Goal: Information Seeking & Learning: Learn about a topic

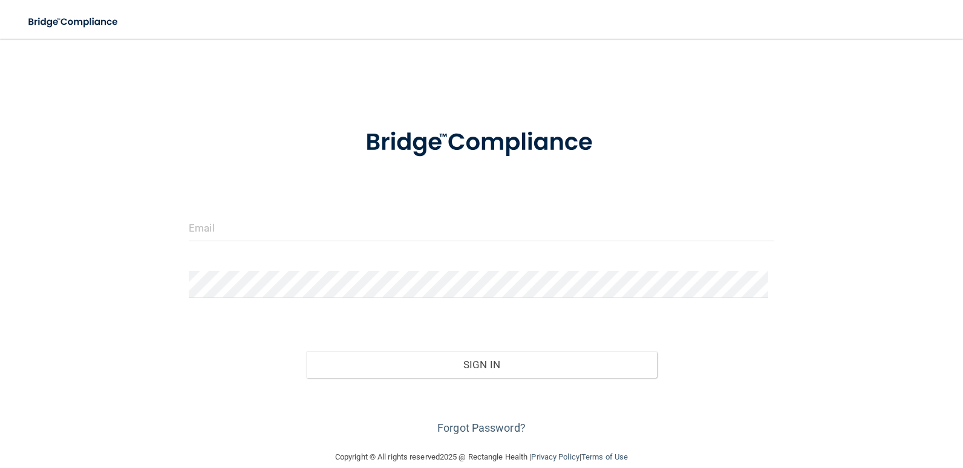
click at [278, 241] on div at bounding box center [482, 232] width 604 height 36
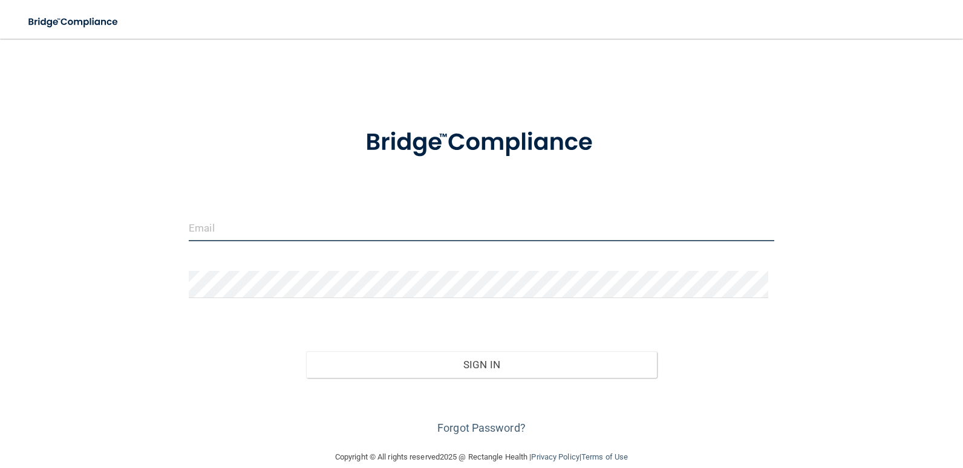
click at [225, 229] on input "email" at bounding box center [482, 227] width 586 height 27
type input "[PERSON_NAME][EMAIL_ADDRESS][DOMAIN_NAME]"
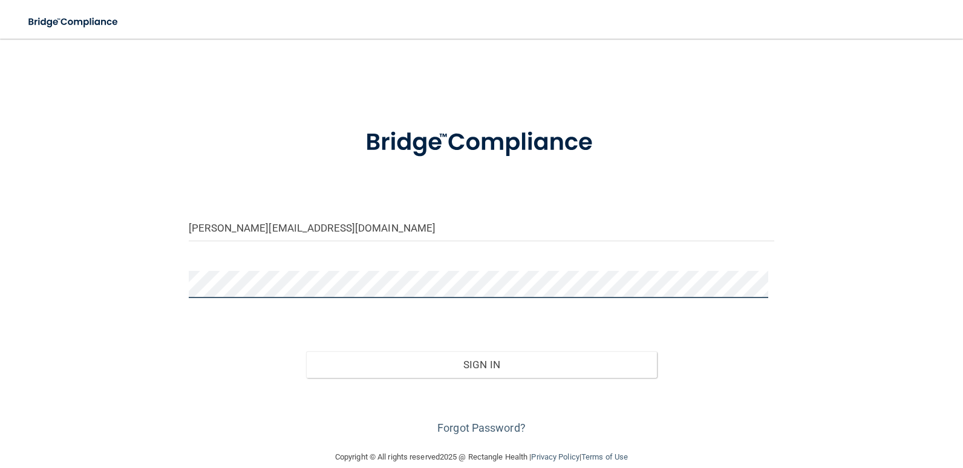
click at [306, 351] on button "Sign In" at bounding box center [481, 364] width 351 height 27
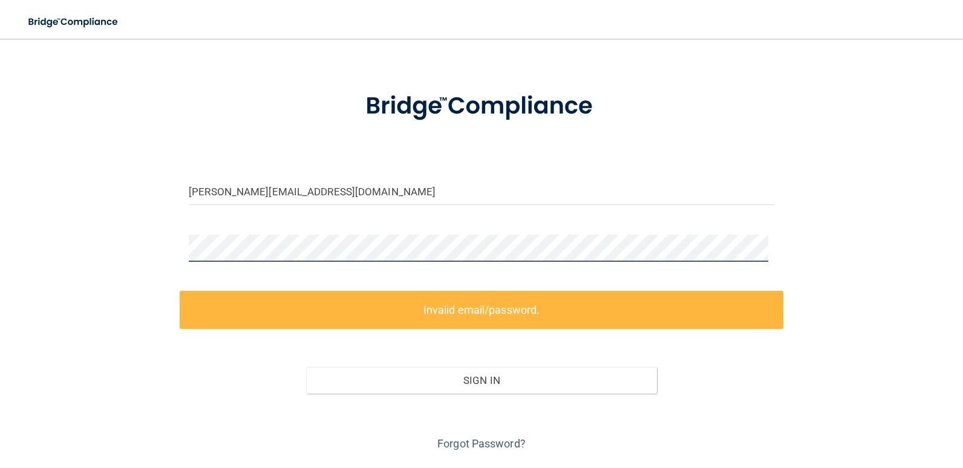
scroll to position [70, 0]
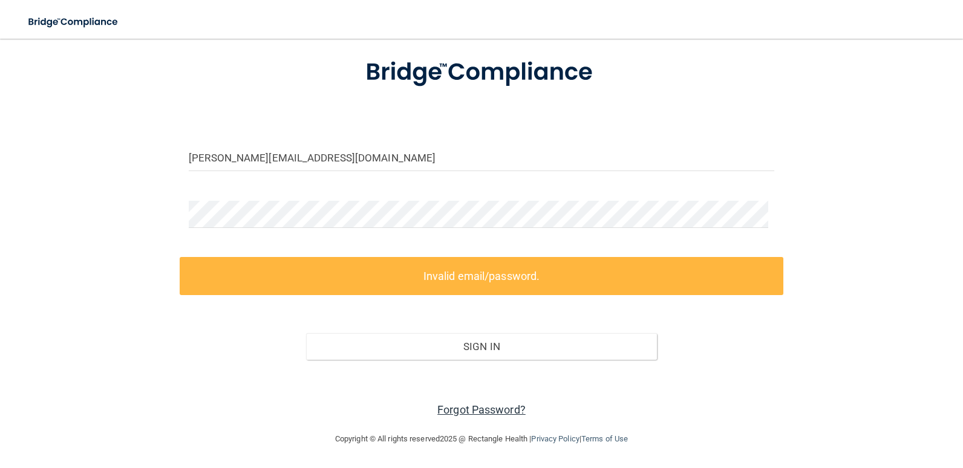
click at [494, 404] on link "Forgot Password?" at bounding box center [481, 410] width 88 height 13
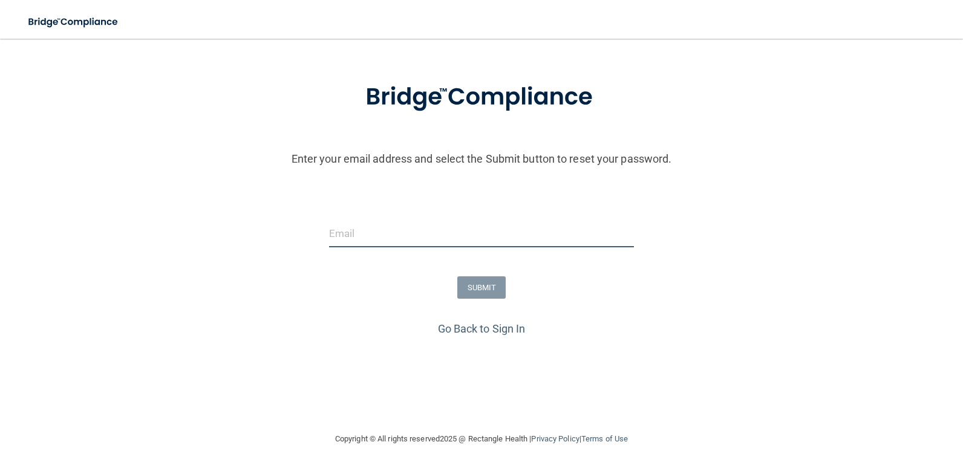
click at [442, 238] on input "email" at bounding box center [481, 233] width 305 height 27
type input "[PERSON_NAME][EMAIL_ADDRESS][DOMAIN_NAME]"
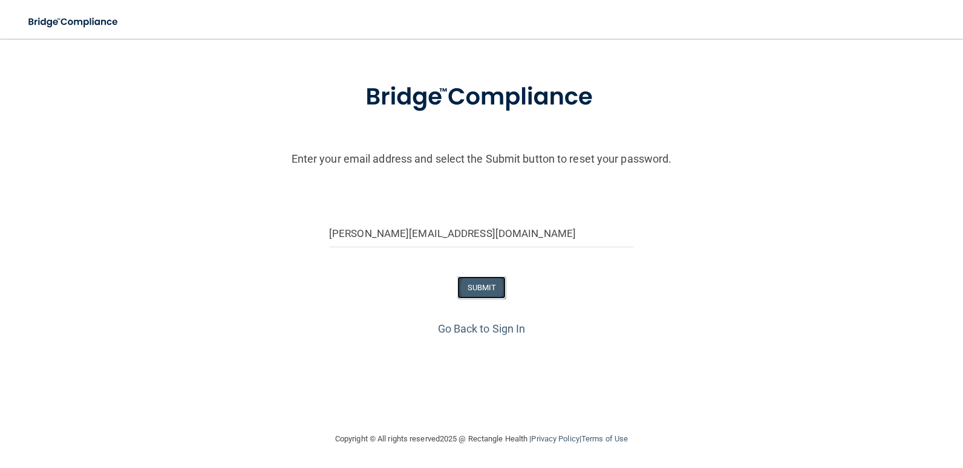
click at [478, 291] on button "SUBMIT" at bounding box center [481, 287] width 49 height 22
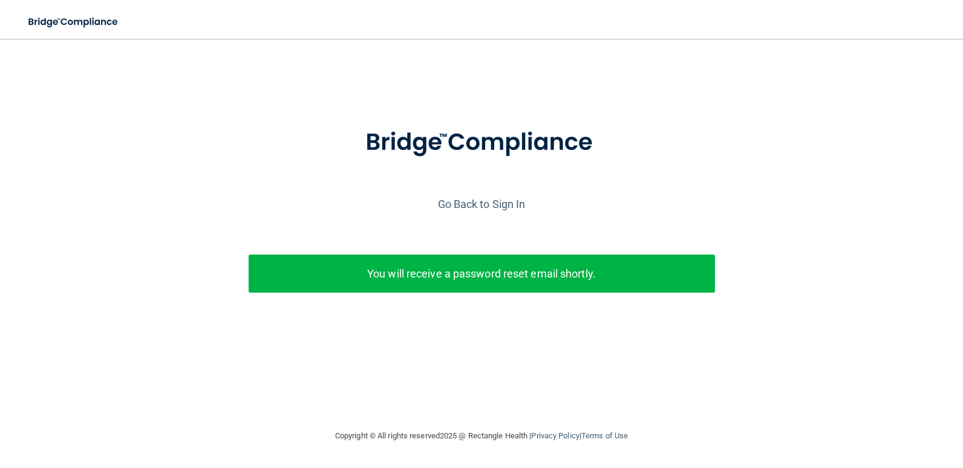
scroll to position [0, 0]
click at [526, 263] on div "You will receive a password reset email shortly." at bounding box center [482, 274] width 466 height 38
click at [371, 279] on p "You will receive a password reset email shortly." at bounding box center [482, 274] width 448 height 20
click at [577, 255] on div "You will receive a password reset email shortly." at bounding box center [482, 274] width 466 height 38
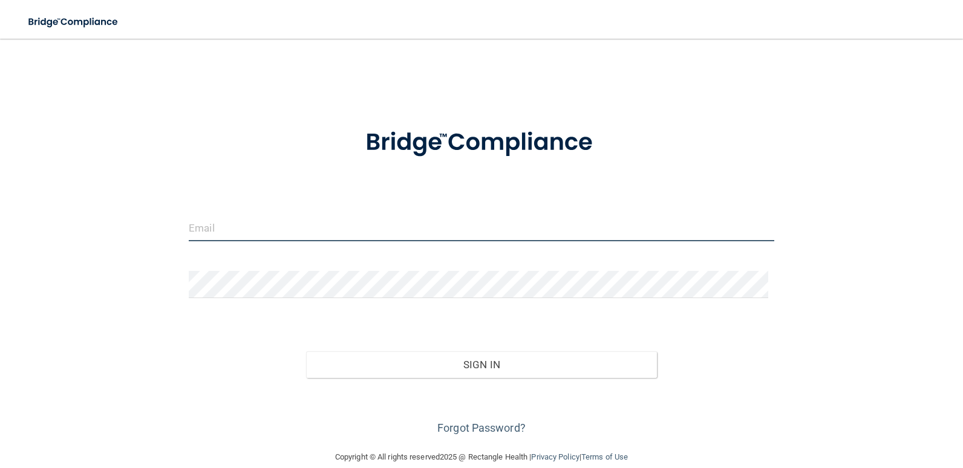
click at [302, 226] on input "email" at bounding box center [482, 227] width 586 height 27
type input "[PERSON_NAME][EMAIL_ADDRESS][DOMAIN_NAME]"
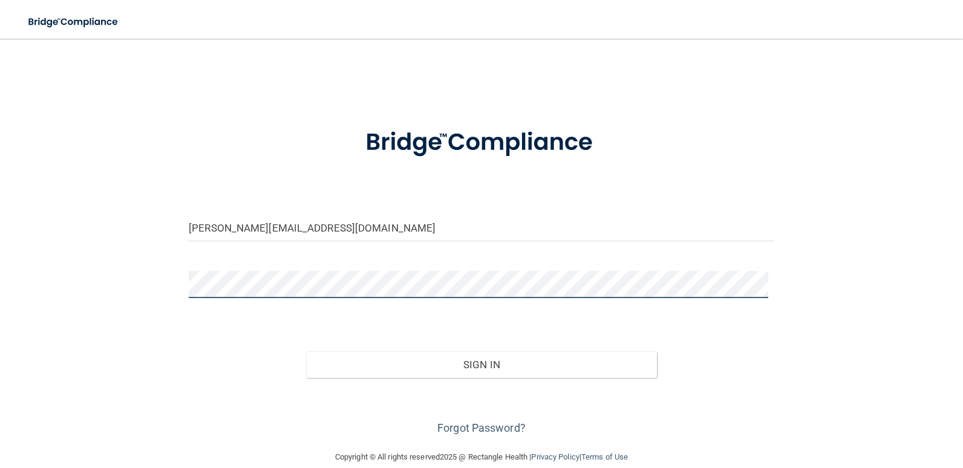
click at [306, 351] on button "Sign In" at bounding box center [481, 364] width 351 height 27
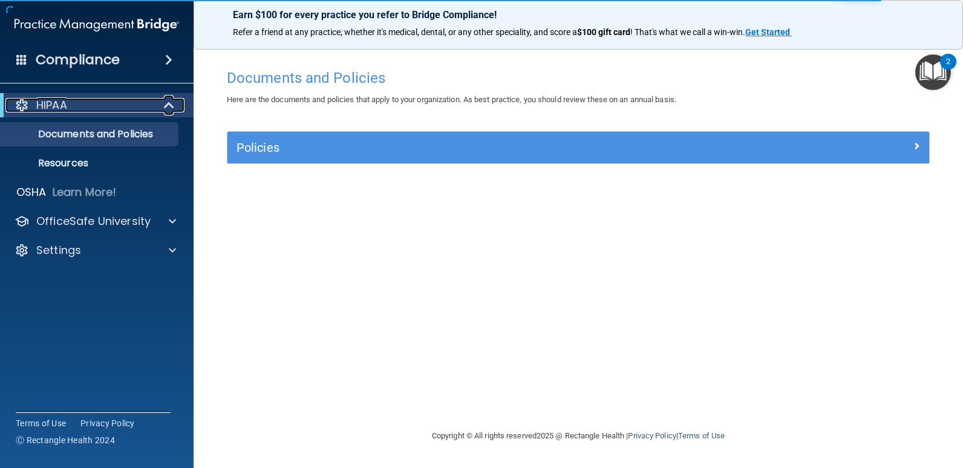
click at [123, 100] on div "HIPAA" at bounding box center [79, 105] width 149 height 15
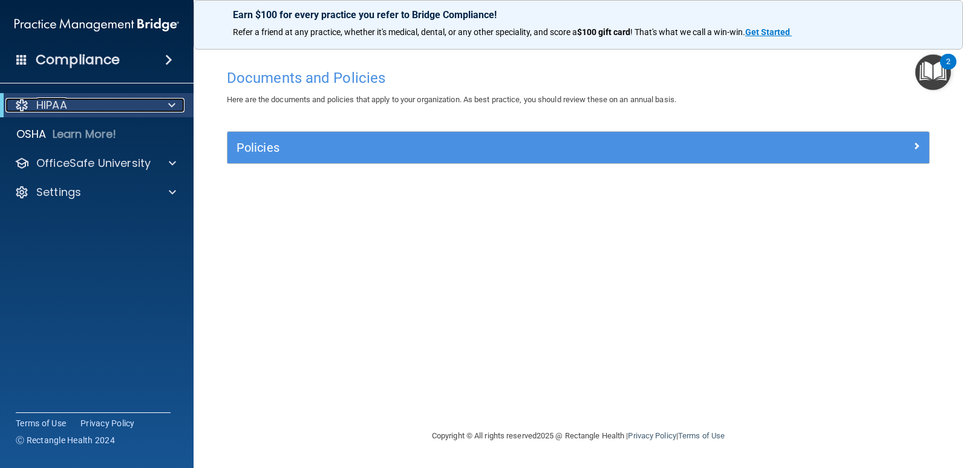
click at [116, 97] on div "HIPAA" at bounding box center [97, 105] width 194 height 24
click at [85, 105] on div "HIPAA" at bounding box center [79, 105] width 149 height 15
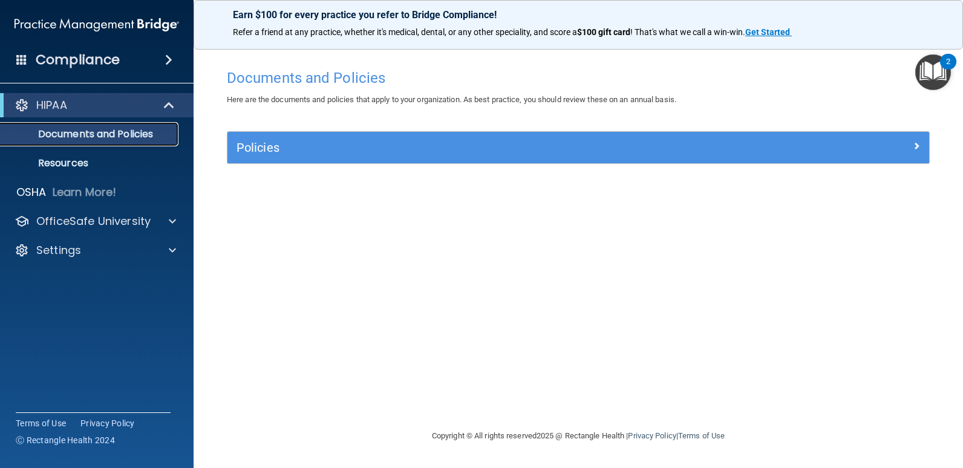
click at [109, 138] on p "Documents and Policies" at bounding box center [90, 134] width 165 height 12
click at [948, 71] on div "2" at bounding box center [948, 70] width 4 height 16
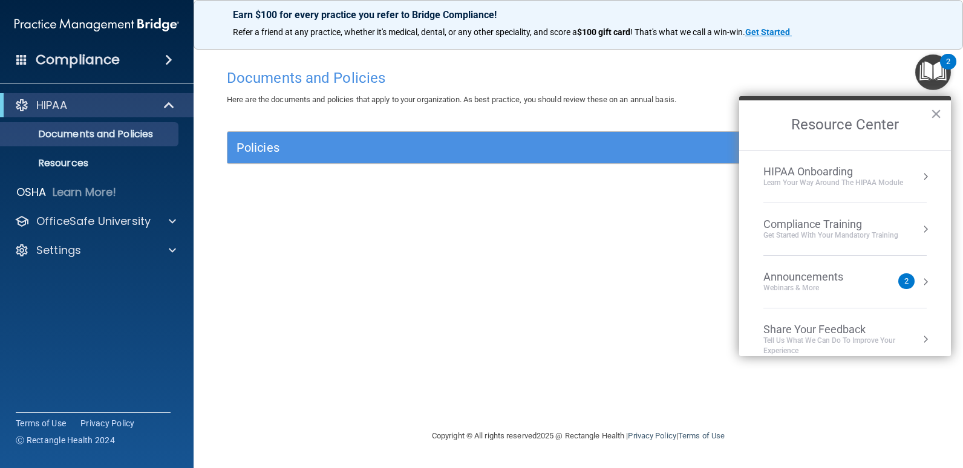
click at [852, 175] on div "HIPAA Onboarding" at bounding box center [833, 171] width 140 height 13
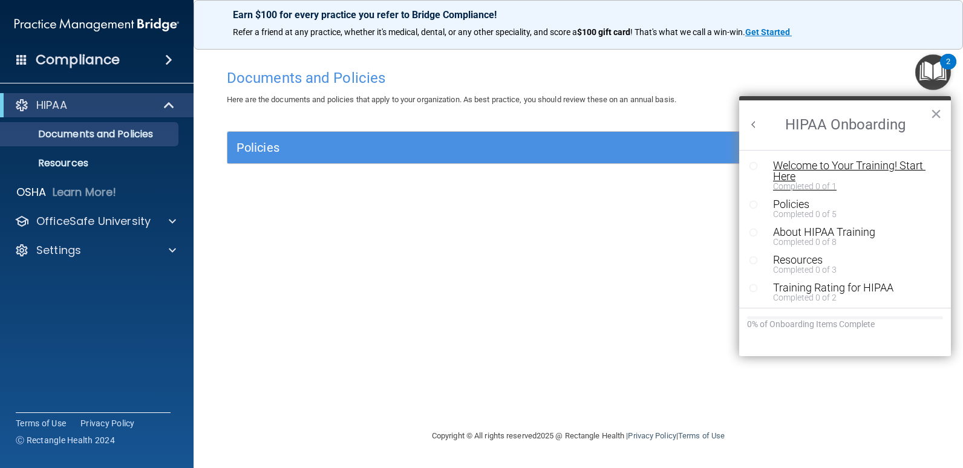
click at [815, 168] on div "Welcome to Your Training! Start Here" at bounding box center [849, 171] width 153 height 22
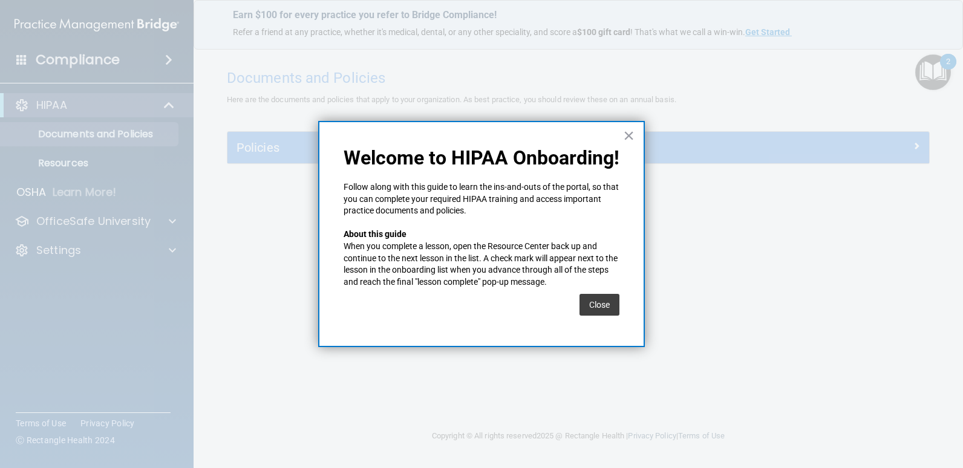
click at [598, 305] on button "Close" at bounding box center [600, 305] width 40 height 22
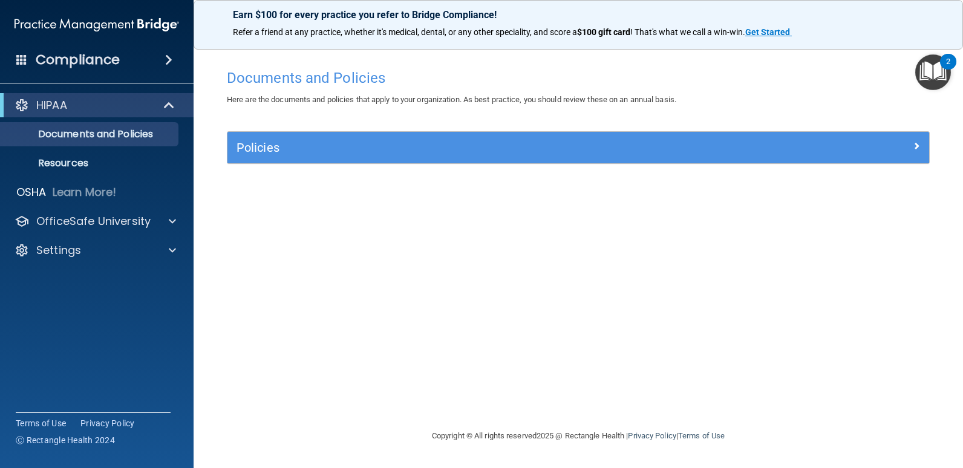
click at [945, 71] on img "Open Resource Center, 2 new notifications" at bounding box center [933, 72] width 36 height 36
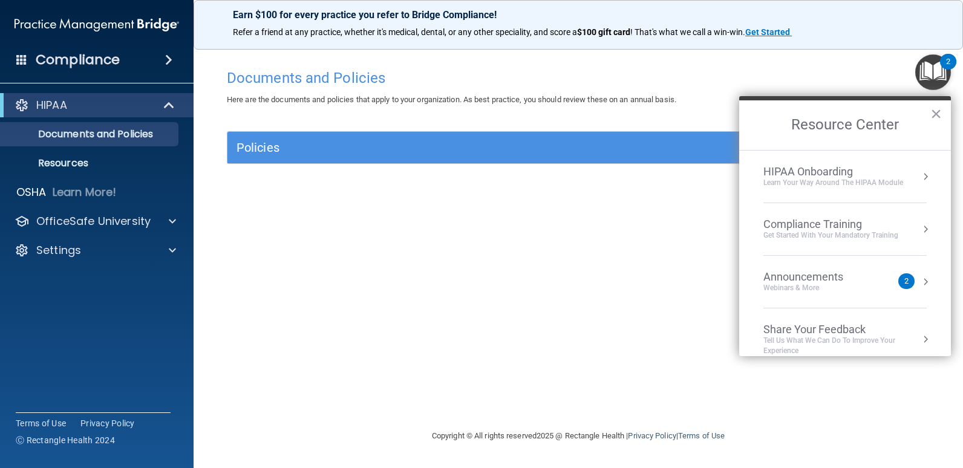
click at [820, 173] on div "HIPAA Onboarding" at bounding box center [833, 171] width 140 height 13
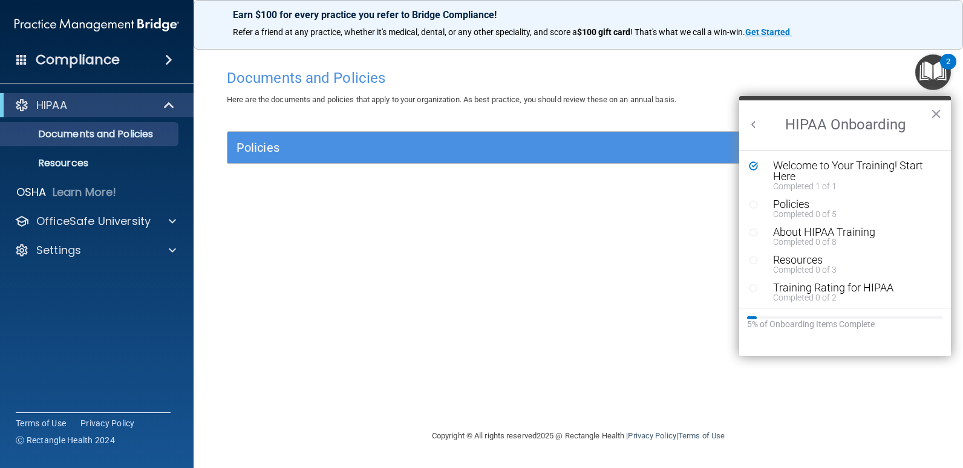
click at [391, 271] on div "Documents and Policies Here are the documents and policies that apply to your o…" at bounding box center [578, 246] width 721 height 366
click at [88, 106] on div "HIPAA" at bounding box center [79, 105] width 149 height 15
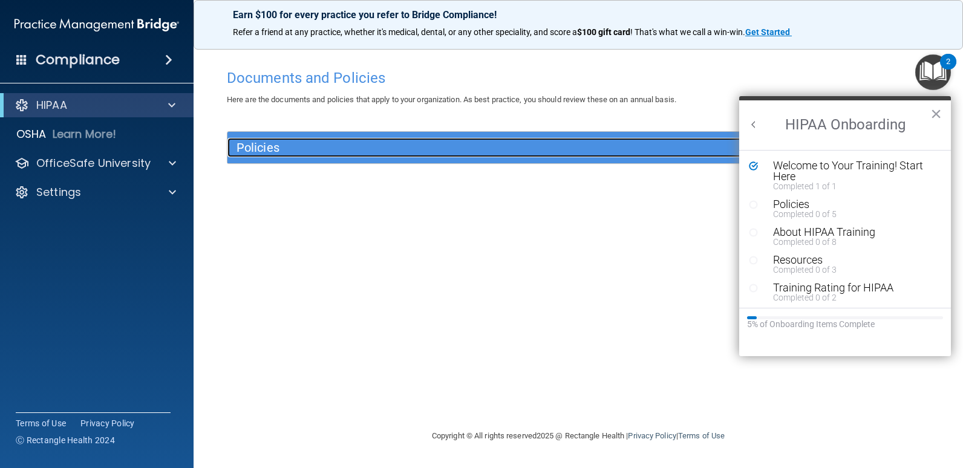
click at [365, 147] on h5 "Policies" at bounding box center [491, 147] width 508 height 13
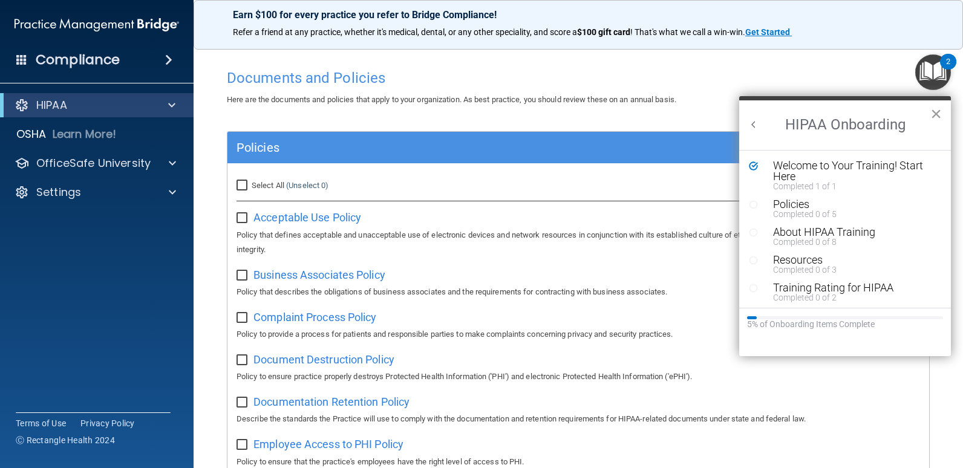
click at [934, 118] on button "×" at bounding box center [935, 113] width 11 height 19
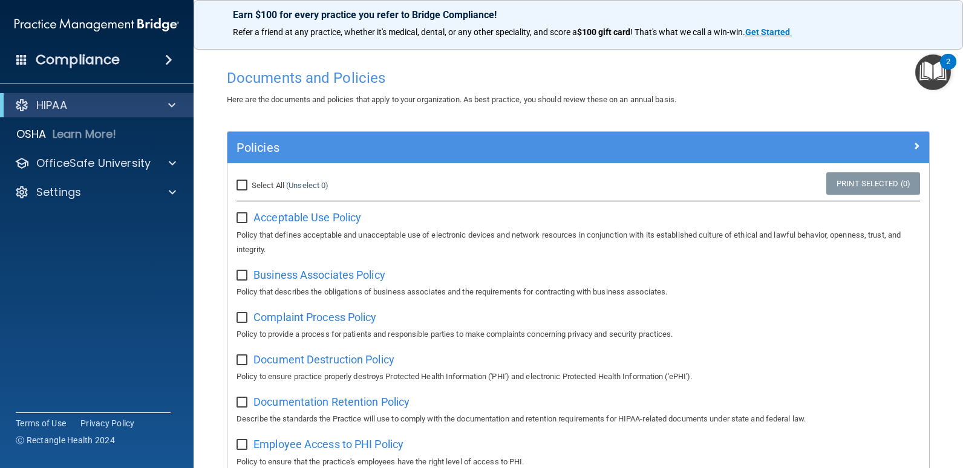
click at [85, 64] on h4 "Compliance" at bounding box center [78, 59] width 84 height 17
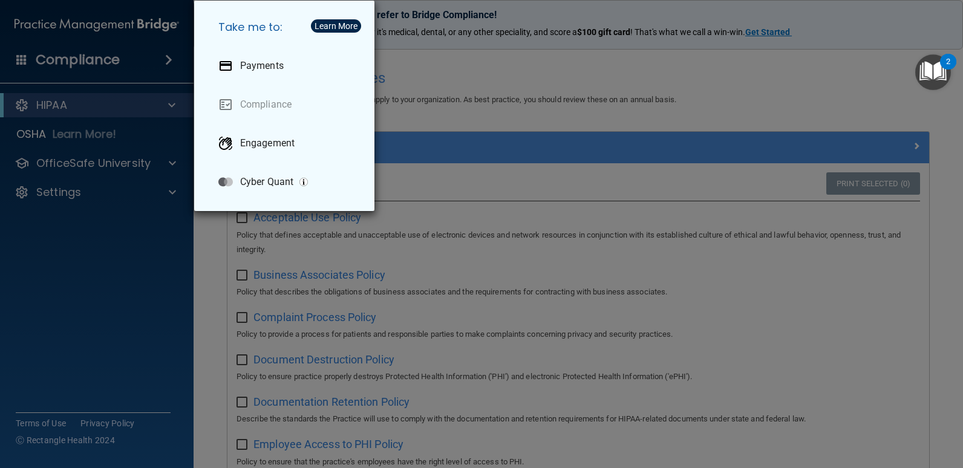
click at [561, 102] on div "Take me to: Payments Compliance Engagement Cyber Quant" at bounding box center [481, 234] width 963 height 468
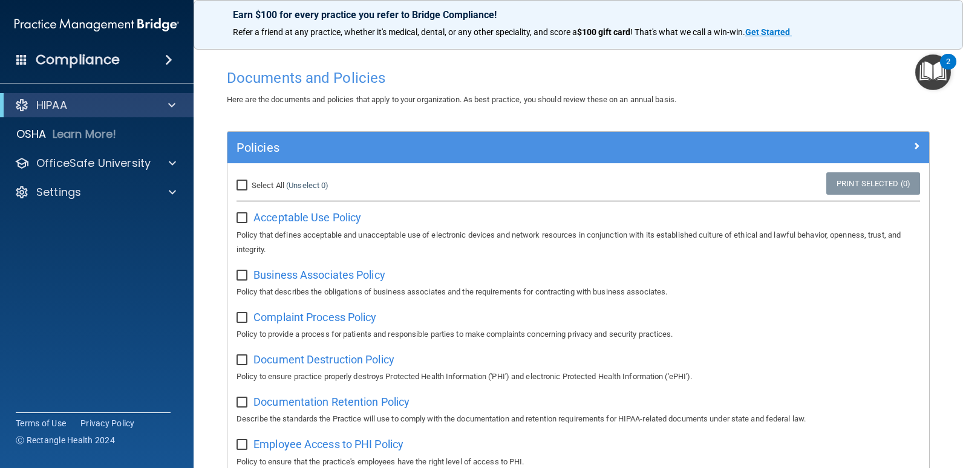
click at [924, 72] on img "Open Resource Center, 2 new notifications" at bounding box center [933, 72] width 36 height 36
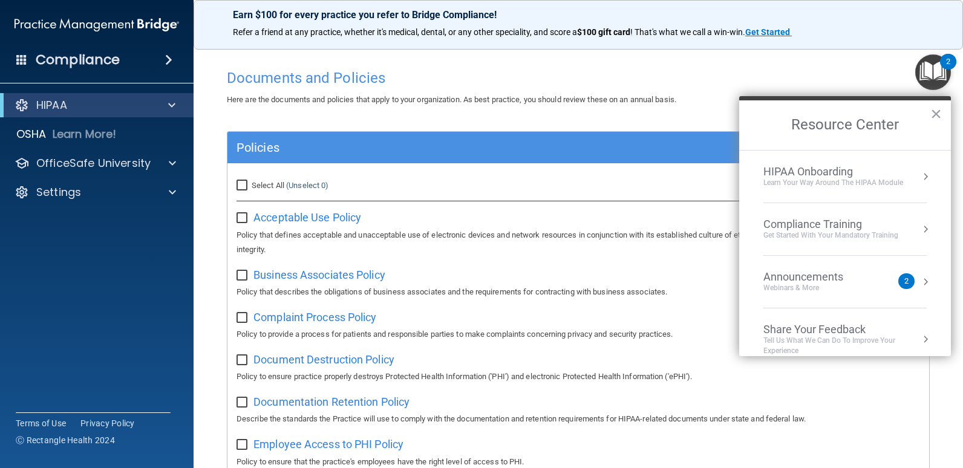
click at [773, 169] on div "HIPAA Onboarding" at bounding box center [833, 171] width 140 height 13
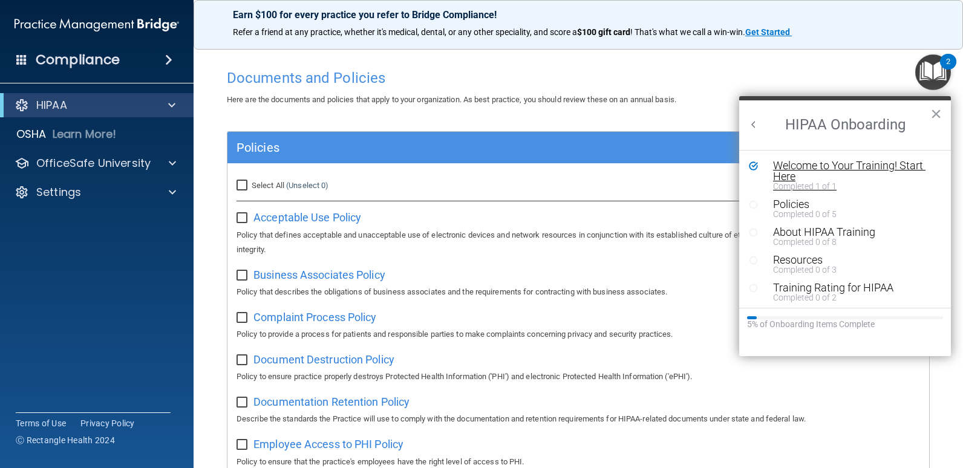
click at [838, 168] on div "Welcome to Your Training! Start Here" at bounding box center [849, 171] width 153 height 22
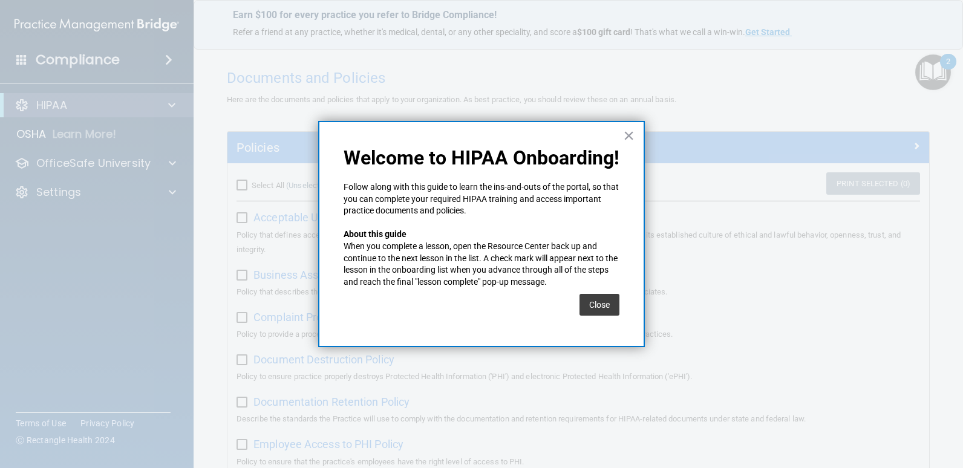
drag, startPoint x: 599, startPoint y: 297, endPoint x: 586, endPoint y: 303, distance: 14.1
click at [599, 296] on button "Close" at bounding box center [600, 305] width 40 height 22
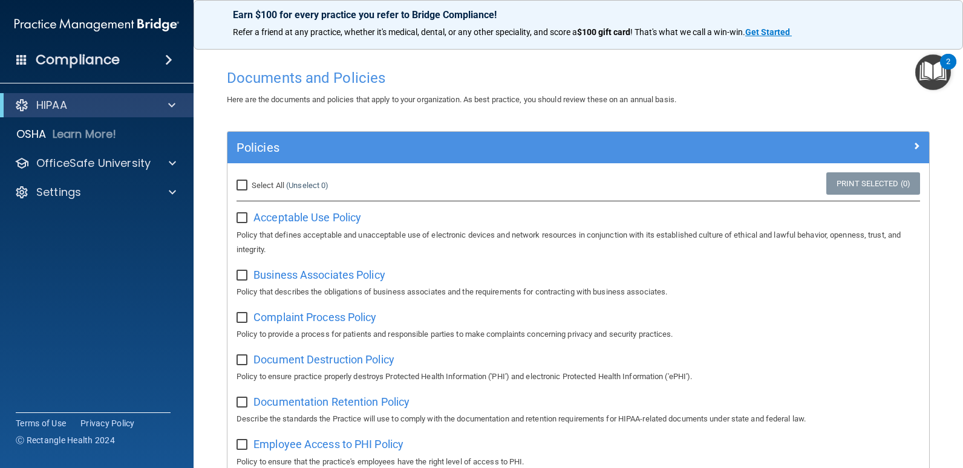
click at [282, 180] on label "Select All (Unselect 0) Unselect All" at bounding box center [283, 185] width 92 height 15
click at [250, 181] on input "Select All (Unselect 0) Unselect All" at bounding box center [244, 186] width 14 height 10
checkbox input "true"
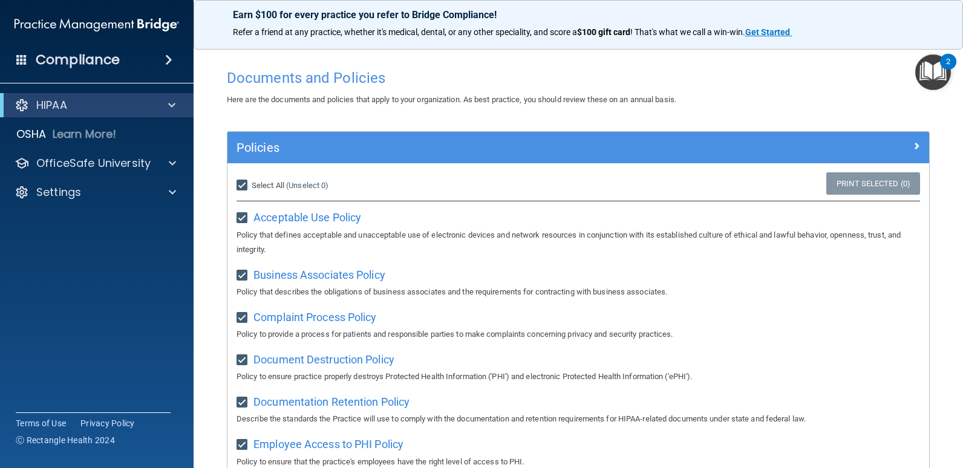
checkbox input "true"
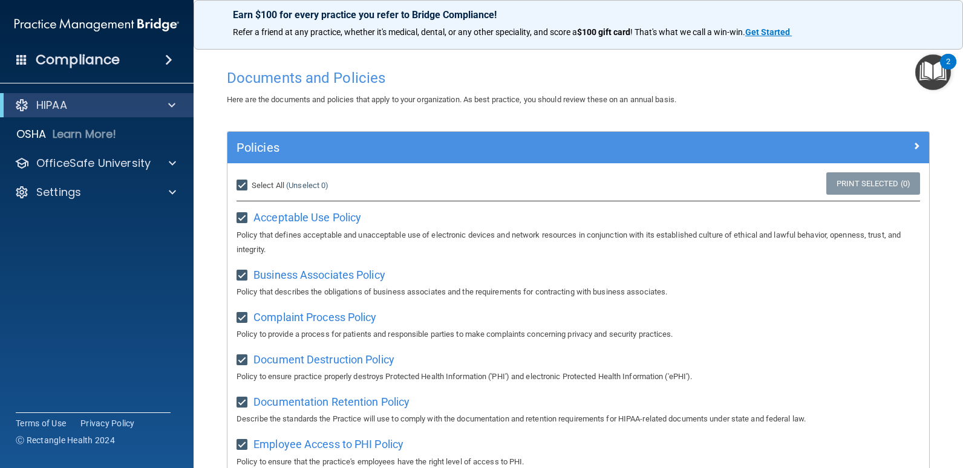
checkbox input "true"
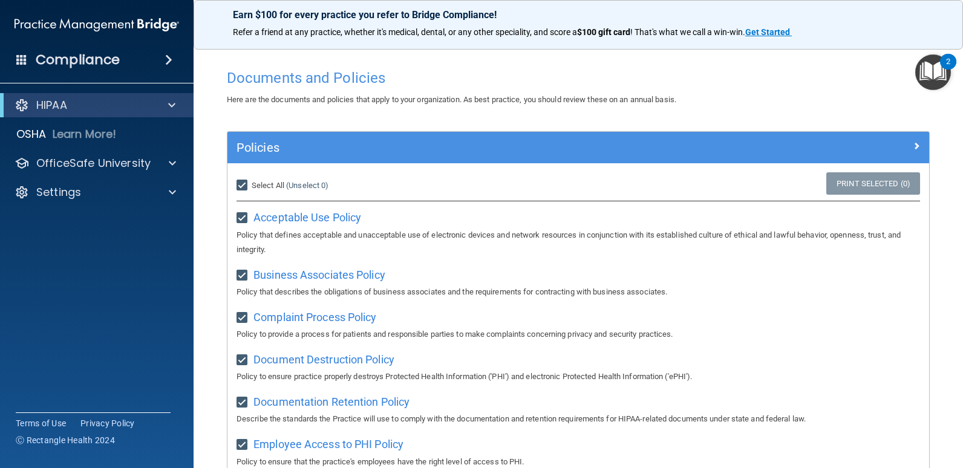
checkbox input "true"
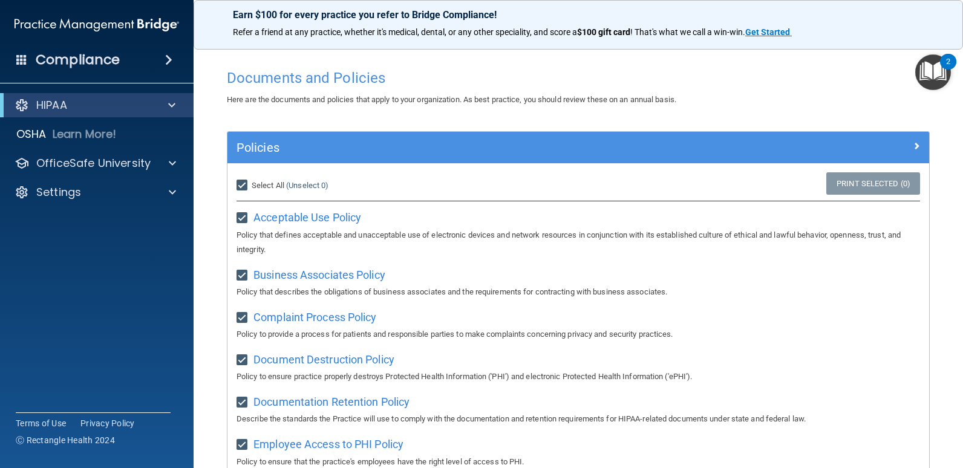
checkbox input "true"
click at [105, 111] on div "HIPAA" at bounding box center [79, 105] width 149 height 15
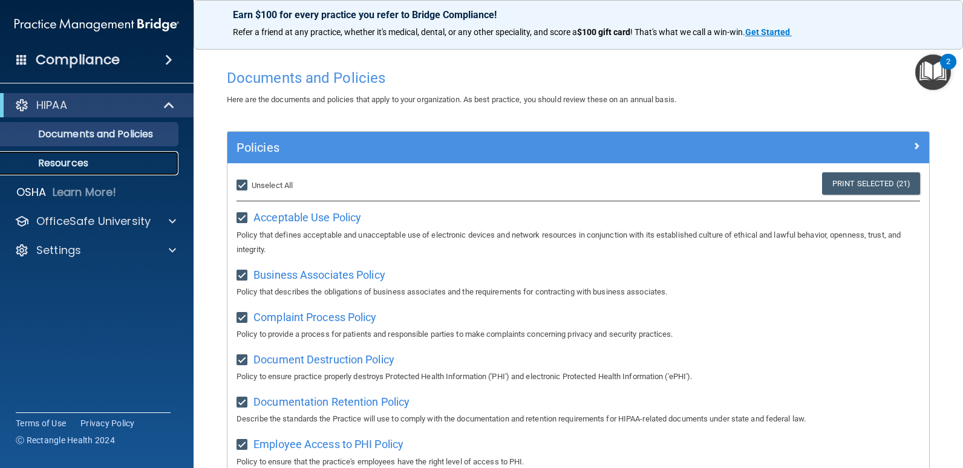
click at [79, 162] on p "Resources" at bounding box center [90, 163] width 165 height 12
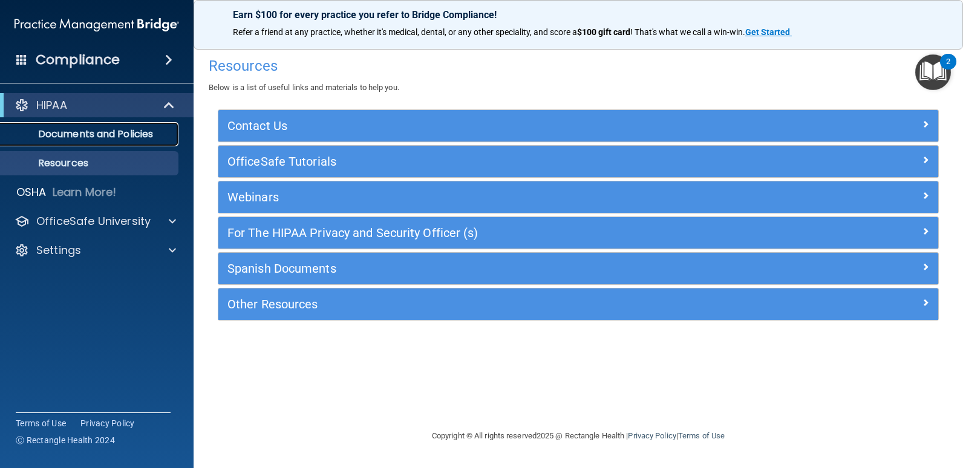
click at [89, 140] on p "Documents and Policies" at bounding box center [90, 134] width 165 height 12
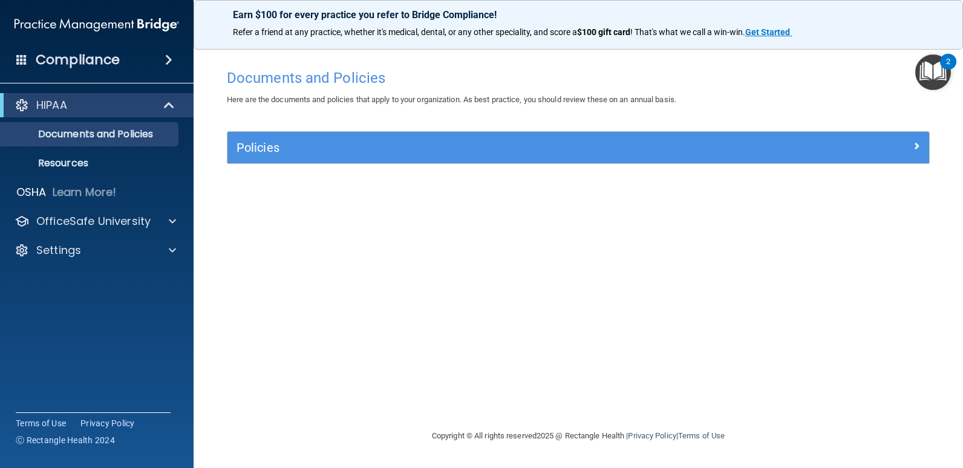
click at [929, 65] on img "Open Resource Center, 2 new notifications" at bounding box center [933, 72] width 36 height 36
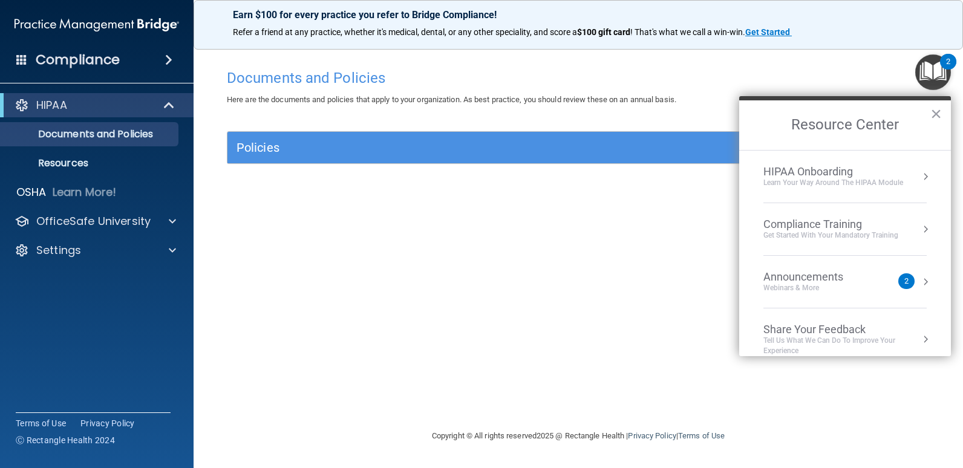
click at [846, 180] on div "Learn Your Way around the HIPAA module" at bounding box center [833, 183] width 140 height 10
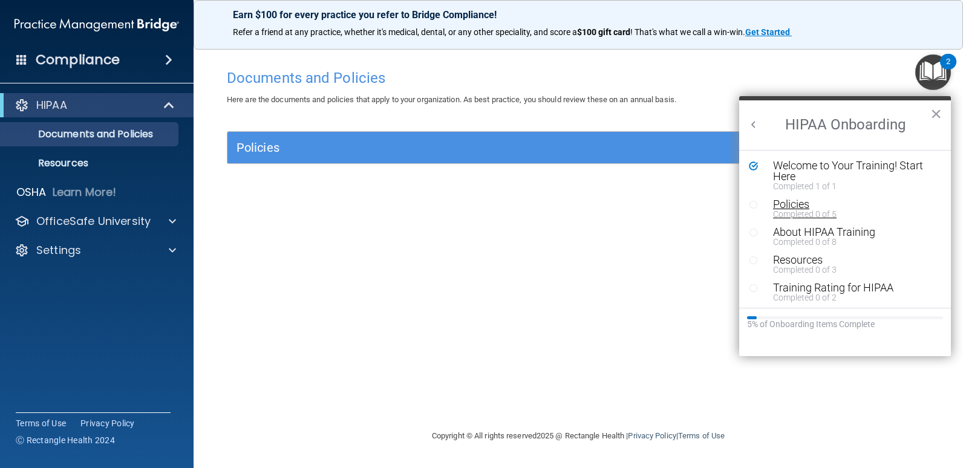
click at [794, 212] on div "Completed 0 of 5" at bounding box center [849, 214] width 153 height 8
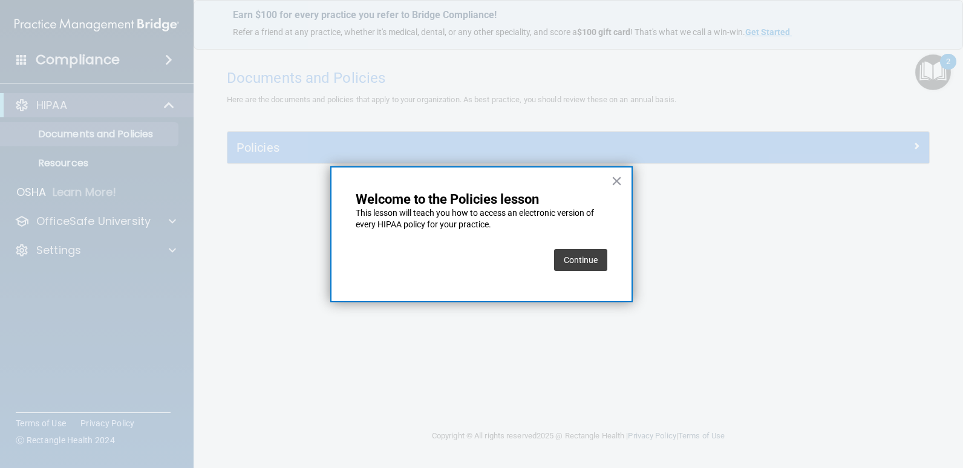
click at [573, 263] on button "Continue" at bounding box center [580, 260] width 53 height 22
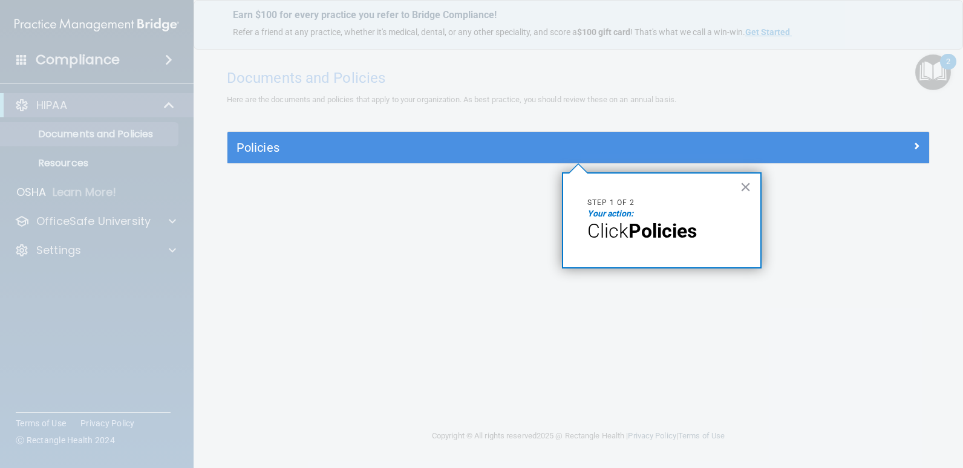
click at [624, 244] on div "× Step 1 of 2 Your action: Click Policies" at bounding box center [662, 220] width 200 height 96
drag, startPoint x: 749, startPoint y: 182, endPoint x: 691, endPoint y: 154, distance: 64.7
click at [748, 181] on button "×" at bounding box center [745, 186] width 11 height 19
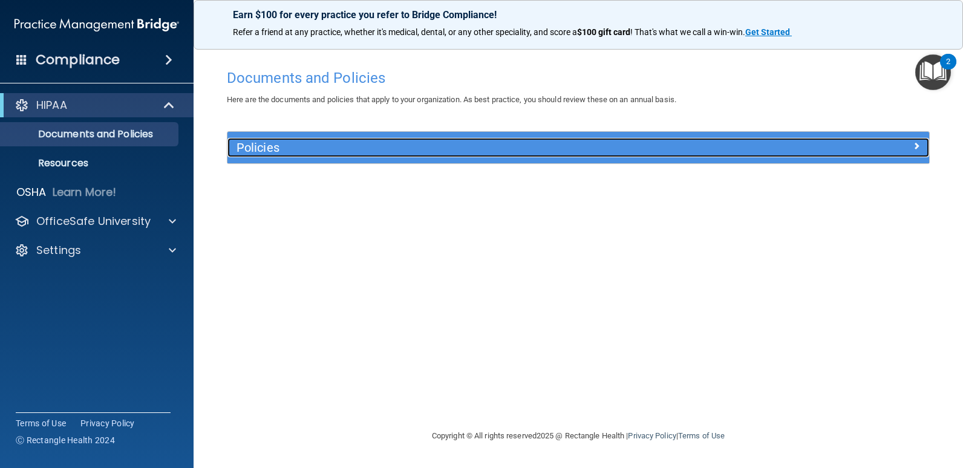
click at [649, 145] on h5 "Policies" at bounding box center [491, 147] width 508 height 13
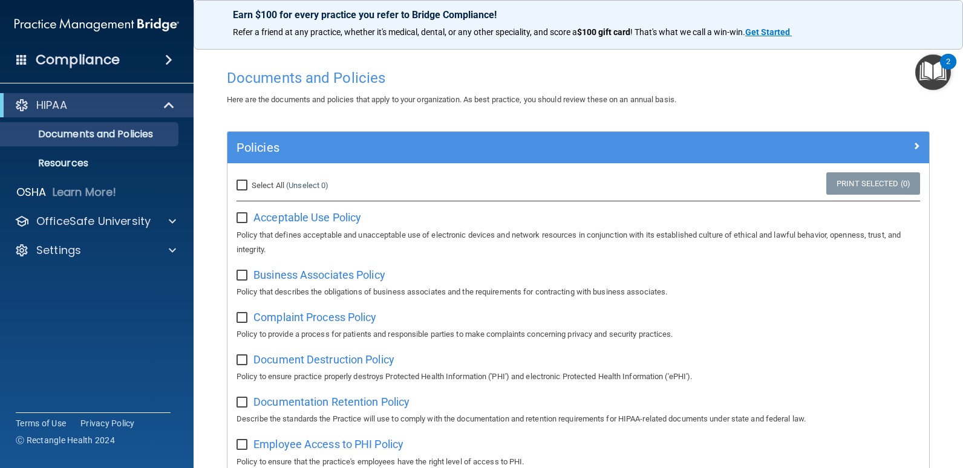
click at [929, 75] on img "Open Resource Center, 2 new notifications" at bounding box center [933, 72] width 36 height 36
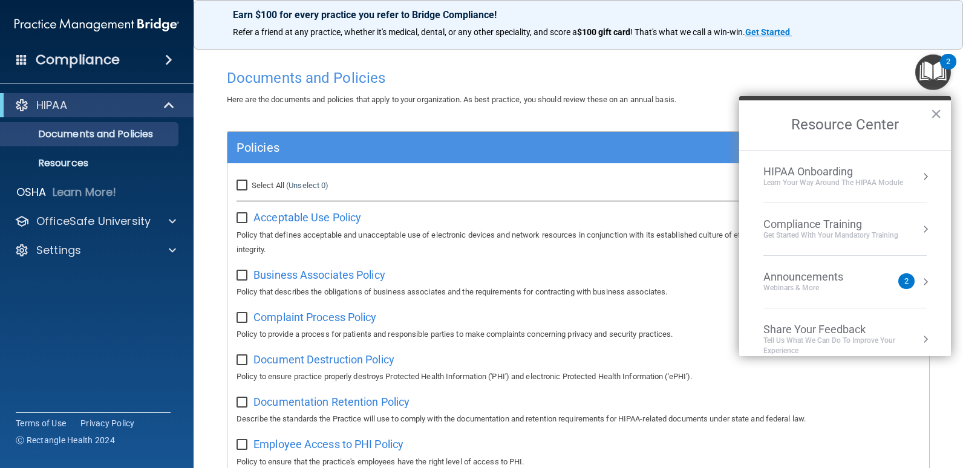
click at [832, 175] on div "HIPAA Onboarding" at bounding box center [833, 171] width 140 height 13
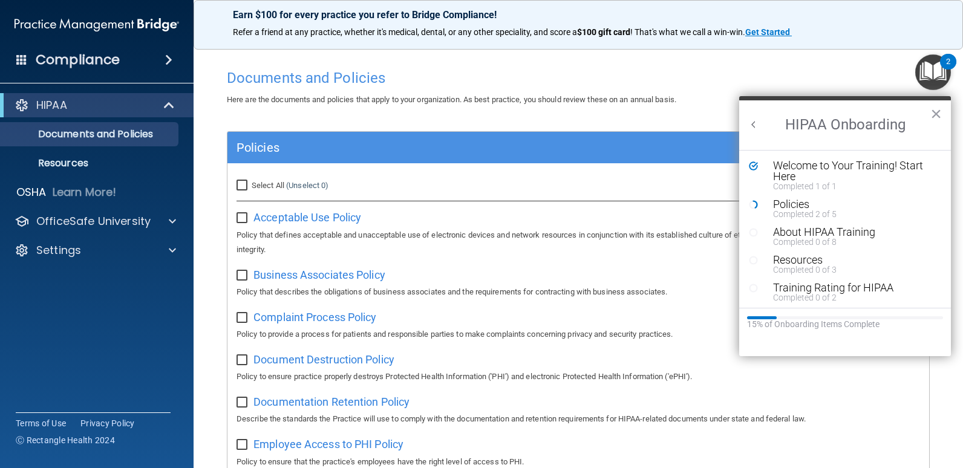
click at [677, 177] on div "Select All (Unselect 0) Unselect All Print Selected (0)" at bounding box center [578, 185] width 702 height 27
drag, startPoint x: 663, startPoint y: 118, endPoint x: 649, endPoint y: 125, distance: 15.7
click at [244, 182] on input "Select All (Unselect 0) Unselect All" at bounding box center [244, 186] width 14 height 10
checkbox input "true"
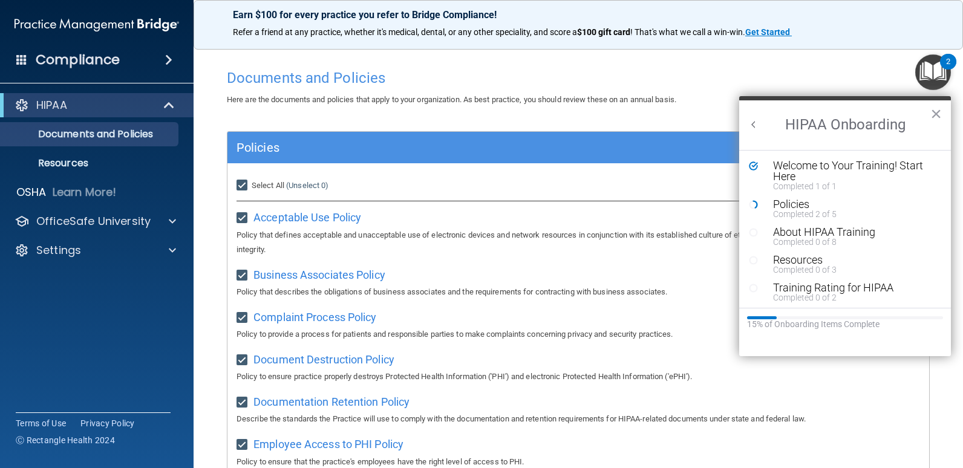
checkbox input "true"
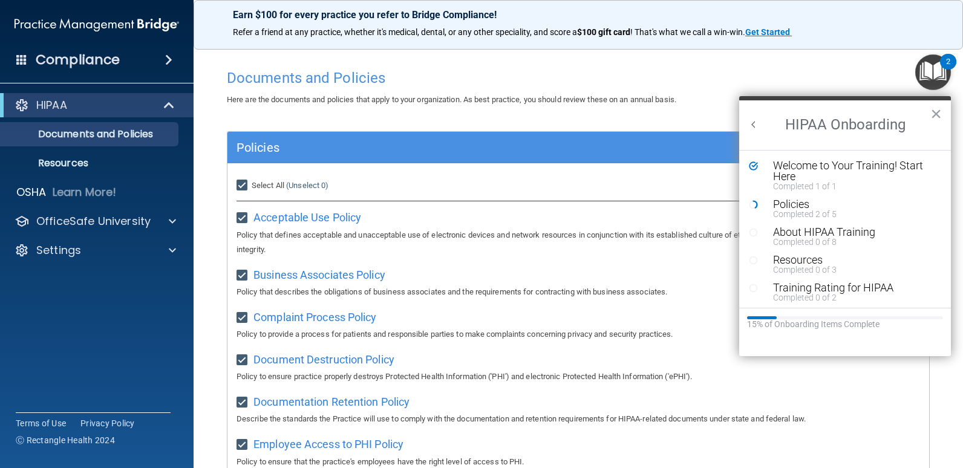
checkbox input "true"
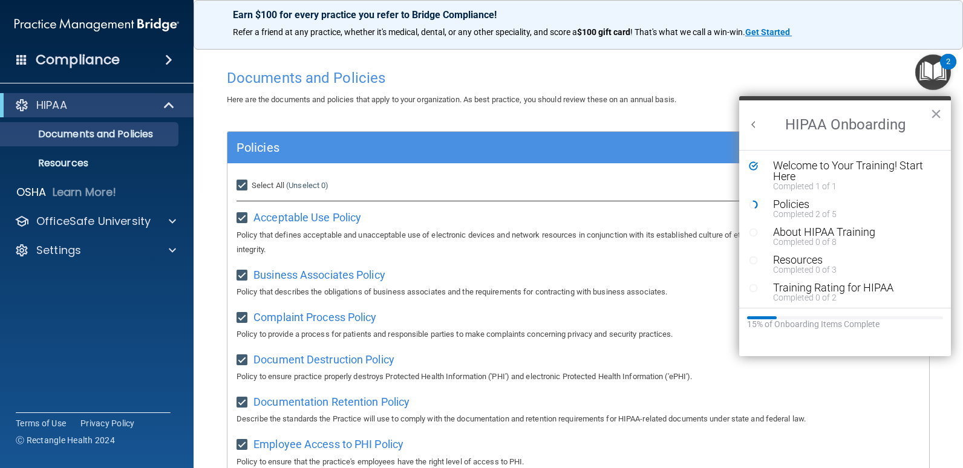
checkbox input "true"
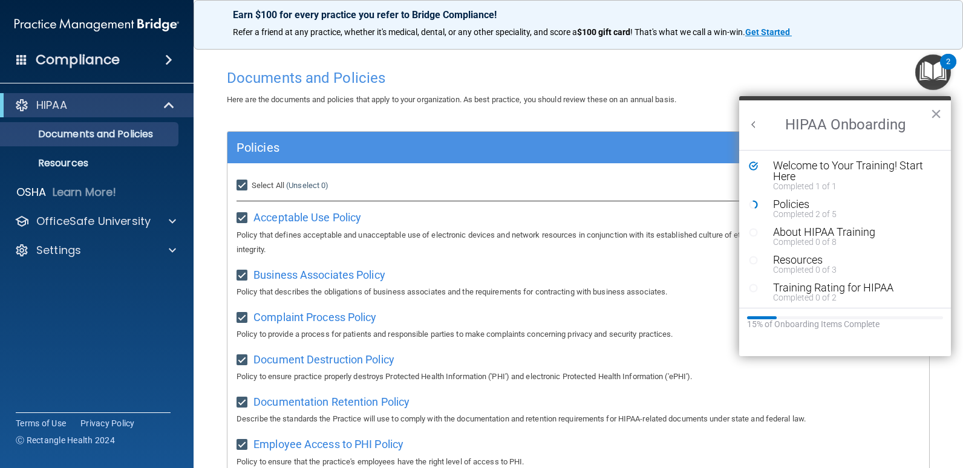
checkbox input "true"
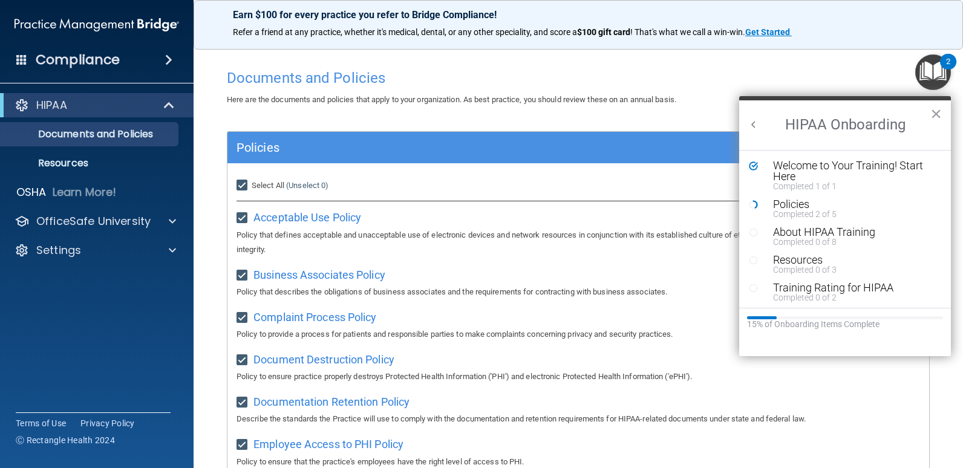
checkbox input "true"
click at [934, 117] on button "×" at bounding box center [935, 113] width 11 height 19
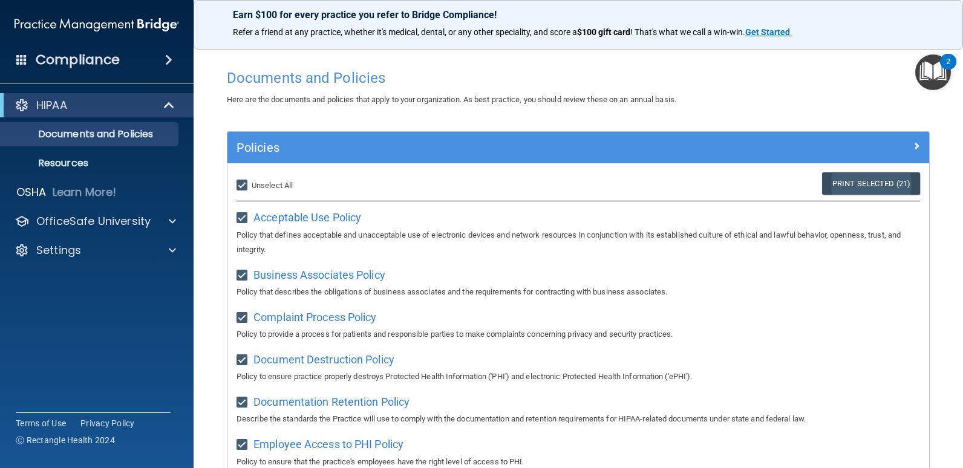
click at [826, 192] on link "Print Selected (21)" at bounding box center [871, 183] width 98 height 22
click at [938, 72] on img "Open Resource Center, 2 new notifications" at bounding box center [933, 72] width 36 height 36
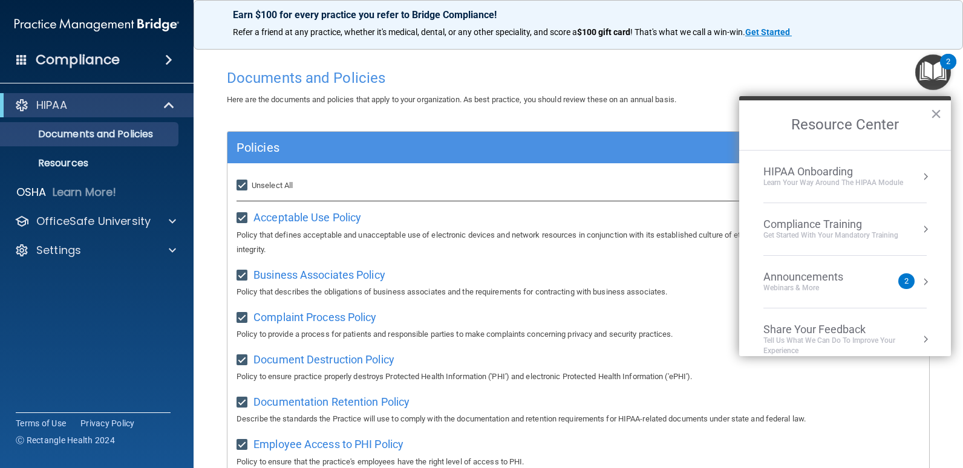
click at [870, 176] on div "HIPAA Onboarding" at bounding box center [833, 171] width 140 height 13
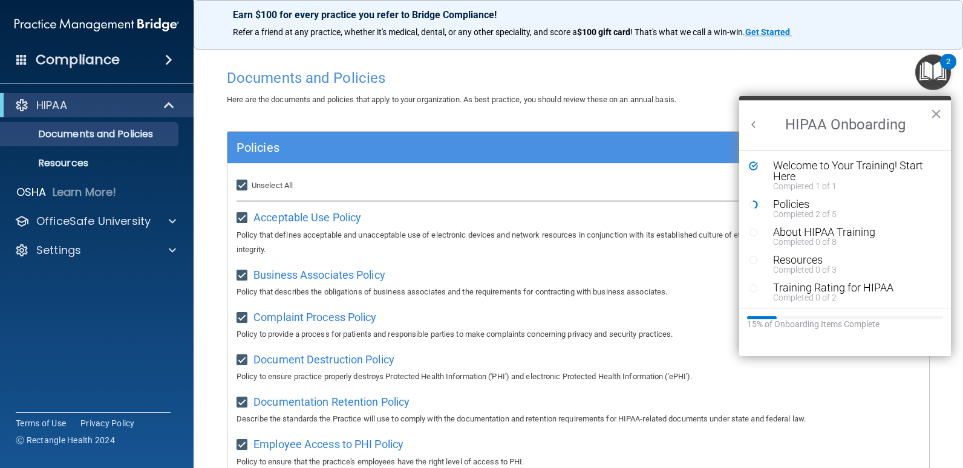
click at [724, 77] on h4 "Documents and Policies" at bounding box center [578, 78] width 703 height 16
click at [816, 230] on div "About HIPAA Training" at bounding box center [849, 232] width 153 height 11
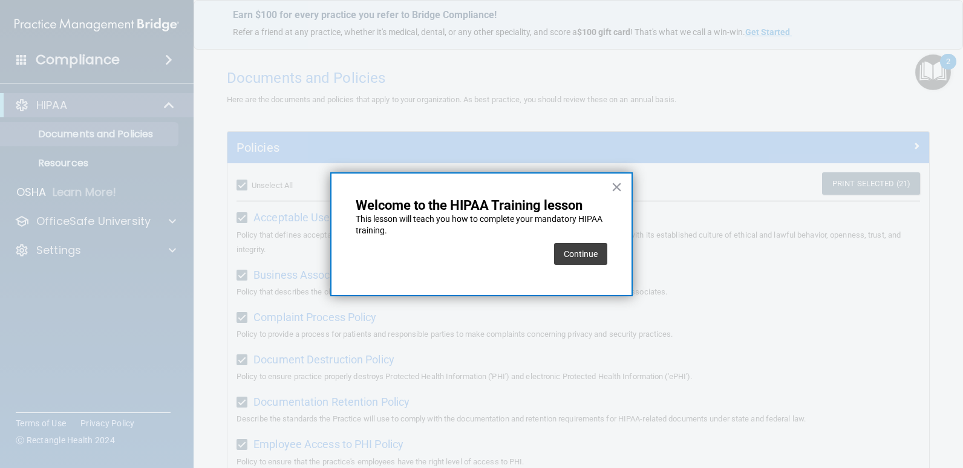
click at [590, 258] on button "Continue" at bounding box center [580, 254] width 53 height 22
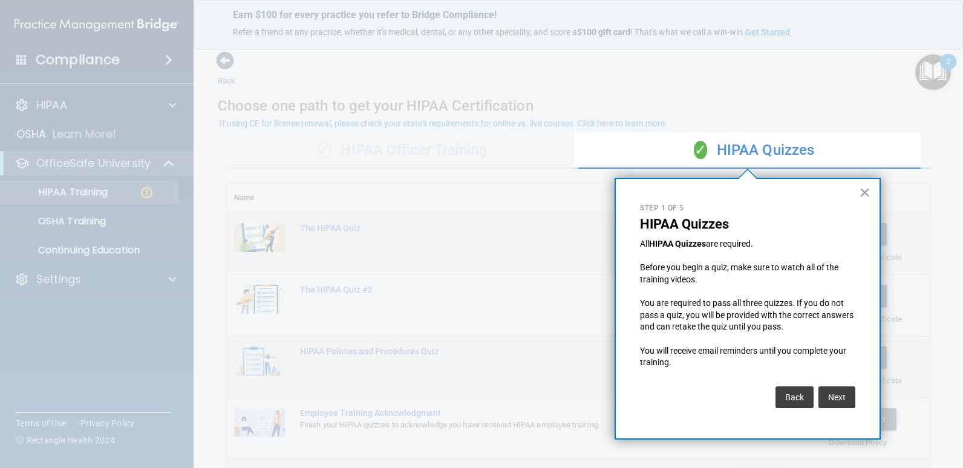
click at [841, 398] on button "Next" at bounding box center [836, 398] width 37 height 22
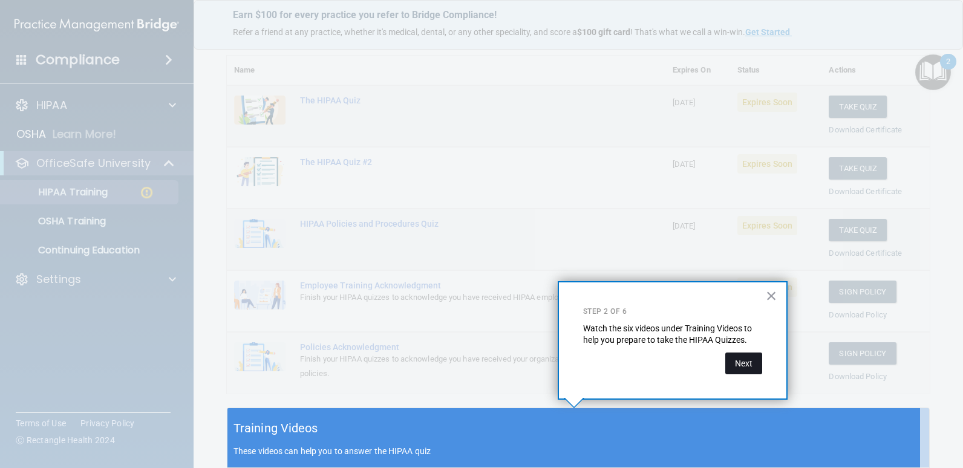
click at [741, 364] on button "Next" at bounding box center [743, 364] width 37 height 22
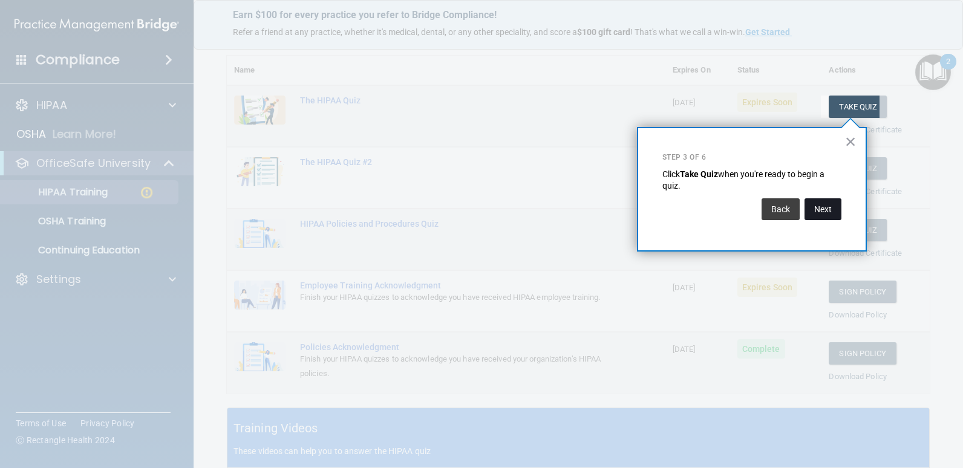
click at [826, 212] on button "Next" at bounding box center [823, 209] width 37 height 22
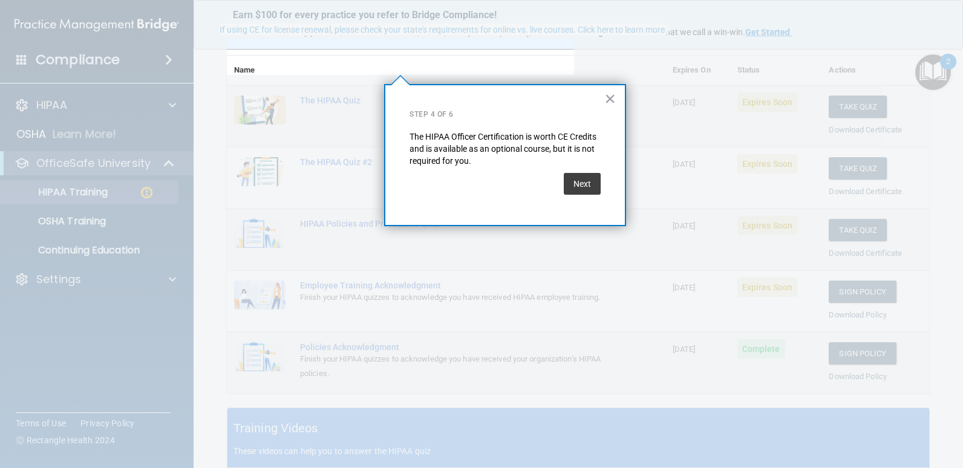
scroll to position [94, 0]
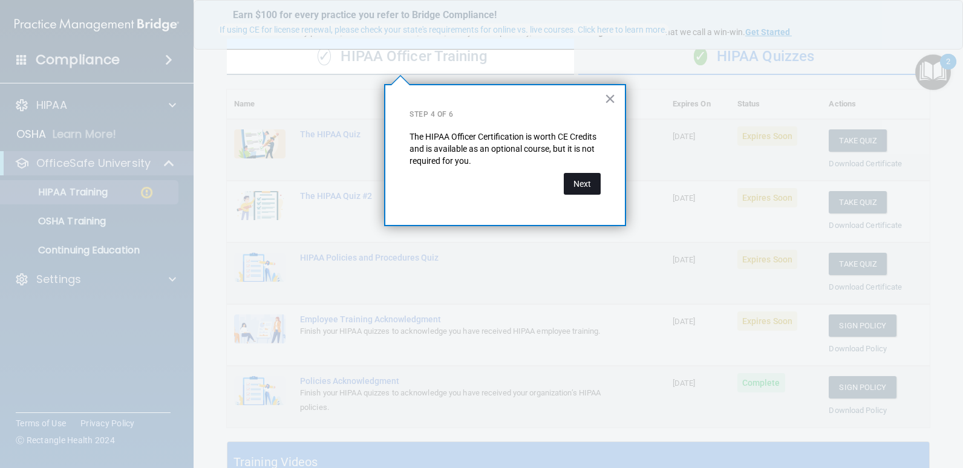
click at [581, 180] on button "Next" at bounding box center [582, 184] width 37 height 22
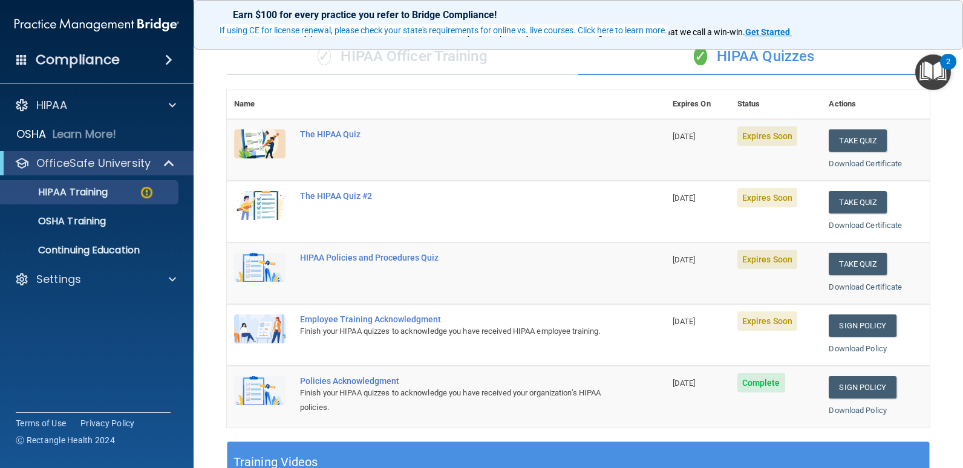
scroll to position [33, 0]
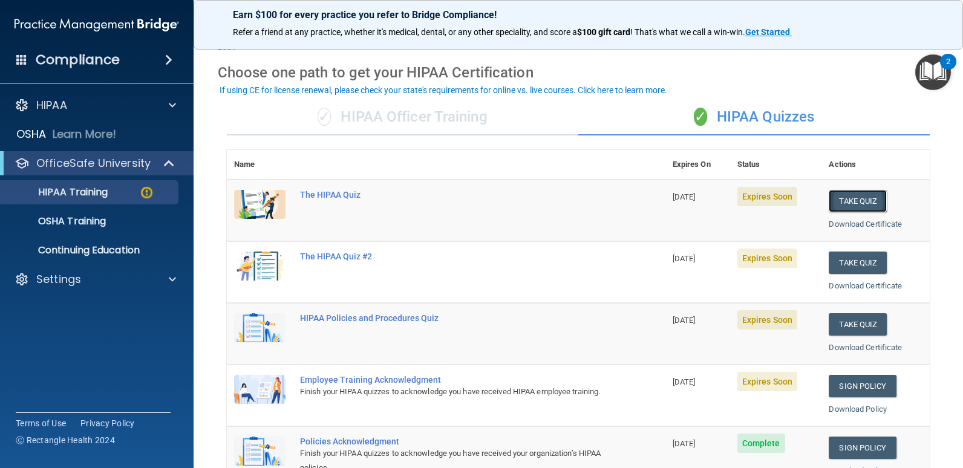
click at [851, 197] on button "Take Quiz" at bounding box center [858, 201] width 58 height 22
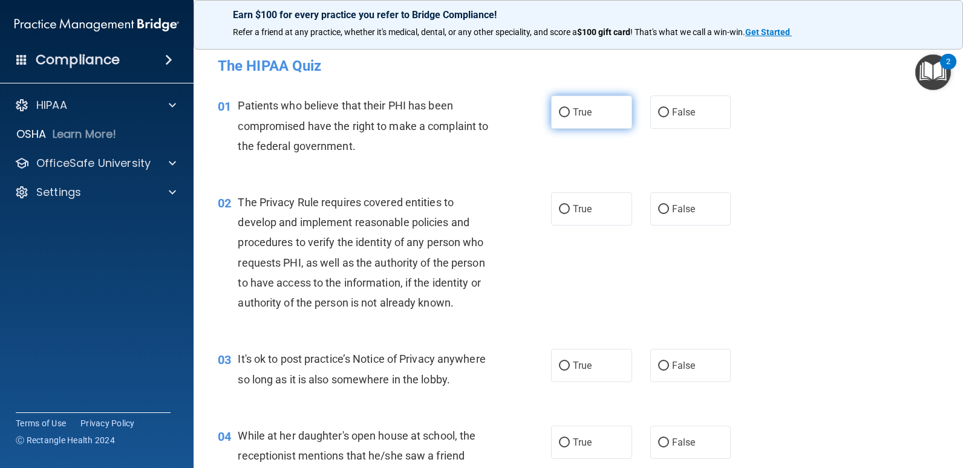
drag, startPoint x: 538, startPoint y: 108, endPoint x: 557, endPoint y: 116, distance: 19.8
click at [540, 109] on div "01 Patients who believe that their PHI has been compromised have the right to m…" at bounding box center [385, 129] width 370 height 67
click at [566, 119] on label "True" at bounding box center [591, 112] width 81 height 33
click at [566, 117] on input "True" at bounding box center [564, 112] width 11 height 9
radio input "true"
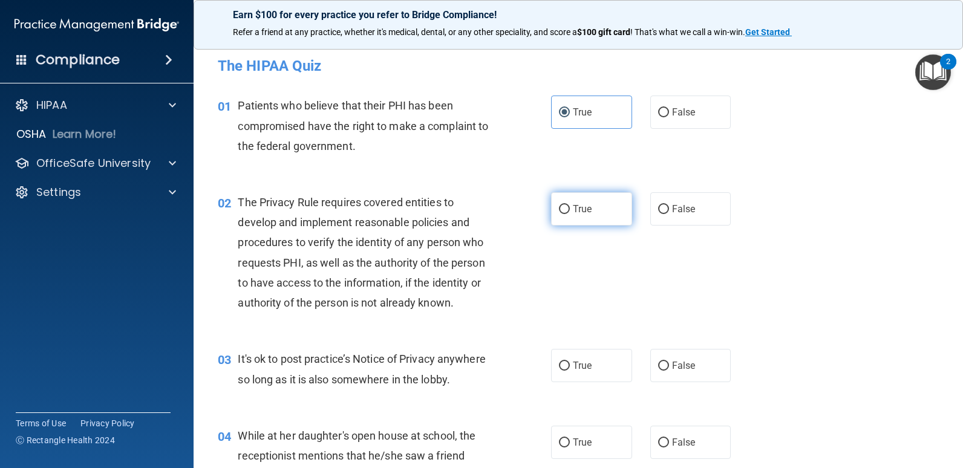
click at [584, 204] on span "True" at bounding box center [582, 208] width 19 height 11
click at [570, 205] on input "True" at bounding box center [564, 209] width 11 height 9
radio input "true"
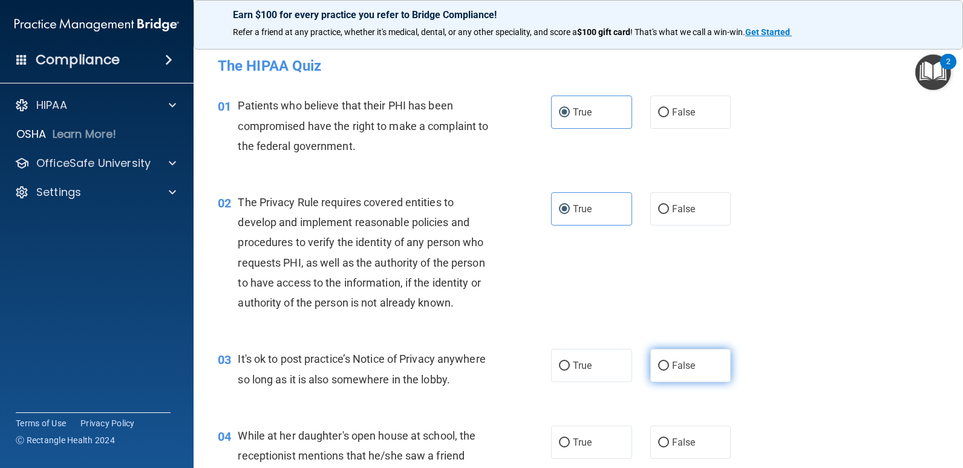
drag, startPoint x: 679, startPoint y: 365, endPoint x: 678, endPoint y: 371, distance: 6.2
click at [679, 365] on span "False" at bounding box center [684, 365] width 24 height 11
click at [669, 365] on input "False" at bounding box center [663, 366] width 11 height 9
radio input "true"
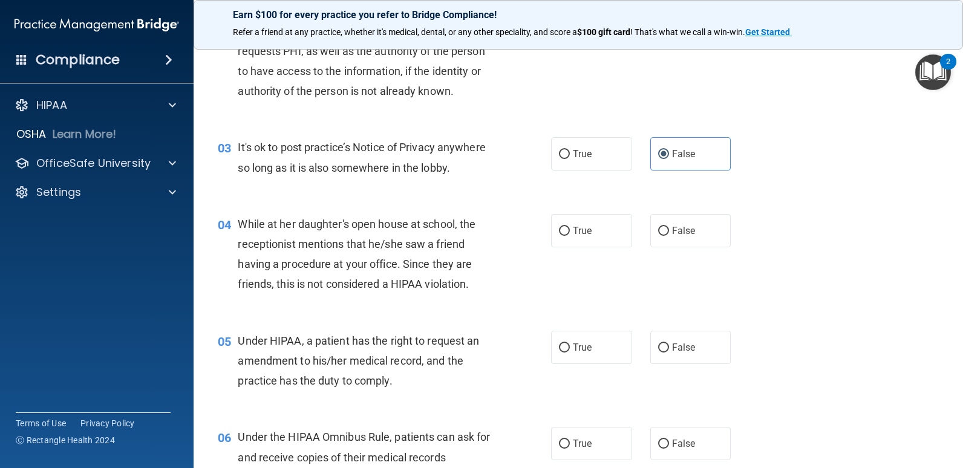
scroll to position [302, 0]
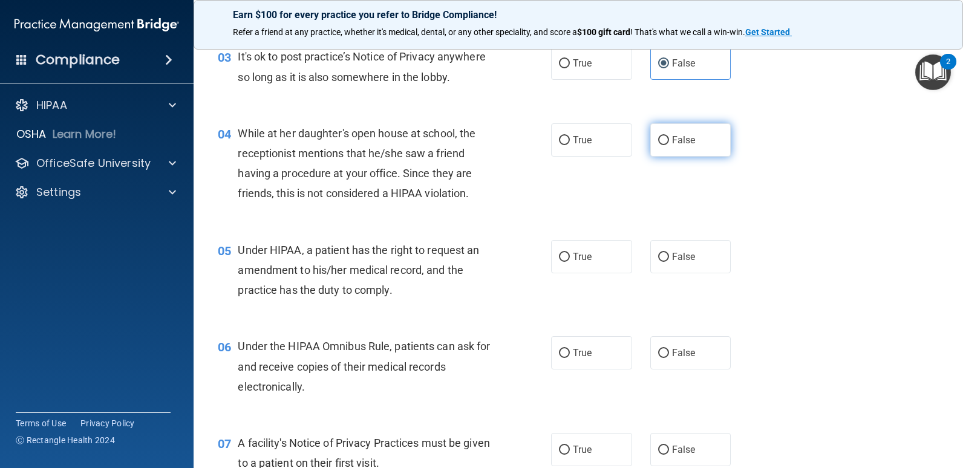
click at [672, 149] on label "False" at bounding box center [690, 139] width 81 height 33
click at [669, 145] on input "False" at bounding box center [663, 140] width 11 height 9
radio input "true"
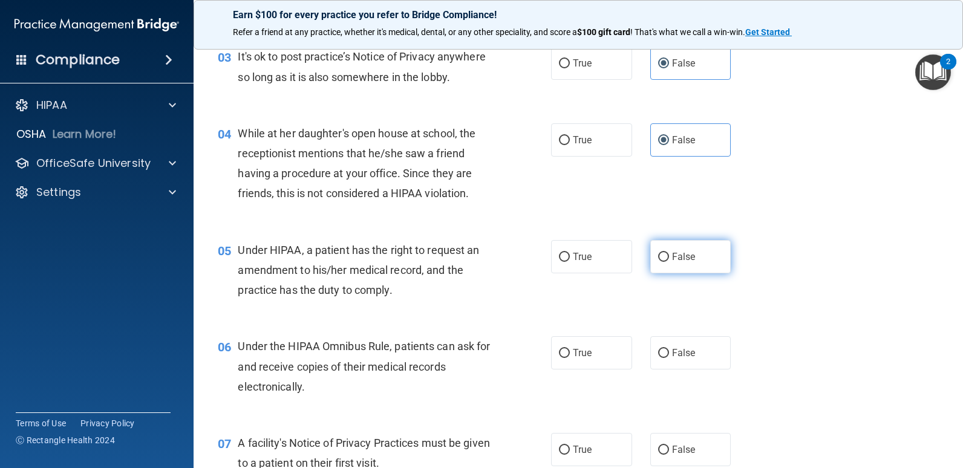
click at [678, 255] on span "False" at bounding box center [684, 256] width 24 height 11
click at [669, 255] on input "False" at bounding box center [663, 257] width 11 height 9
radio input "true"
click at [591, 361] on label "True" at bounding box center [591, 352] width 81 height 33
click at [570, 358] on input "True" at bounding box center [564, 353] width 11 height 9
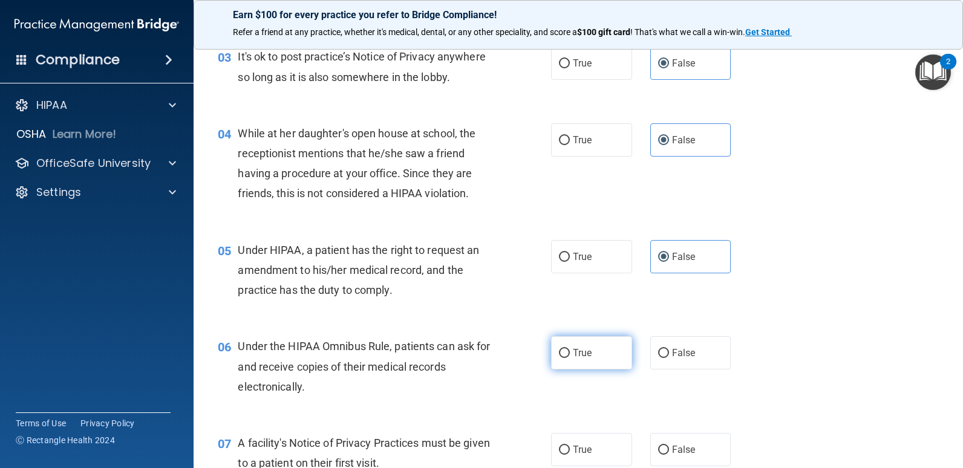
radio input "true"
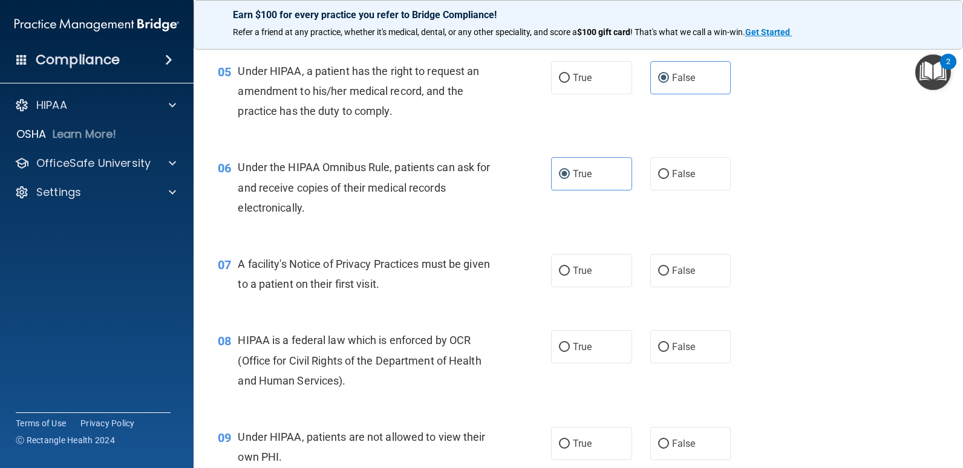
scroll to position [484, 0]
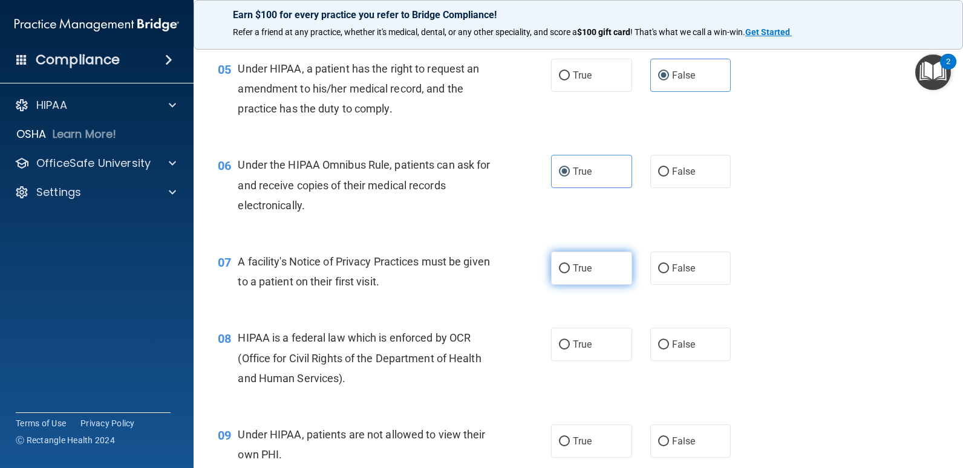
click at [577, 272] on span "True" at bounding box center [582, 268] width 19 height 11
click at [570, 272] on input "True" at bounding box center [564, 268] width 11 height 9
radio input "true"
click at [581, 348] on span "True" at bounding box center [582, 344] width 19 height 11
click at [570, 348] on input "True" at bounding box center [564, 345] width 11 height 9
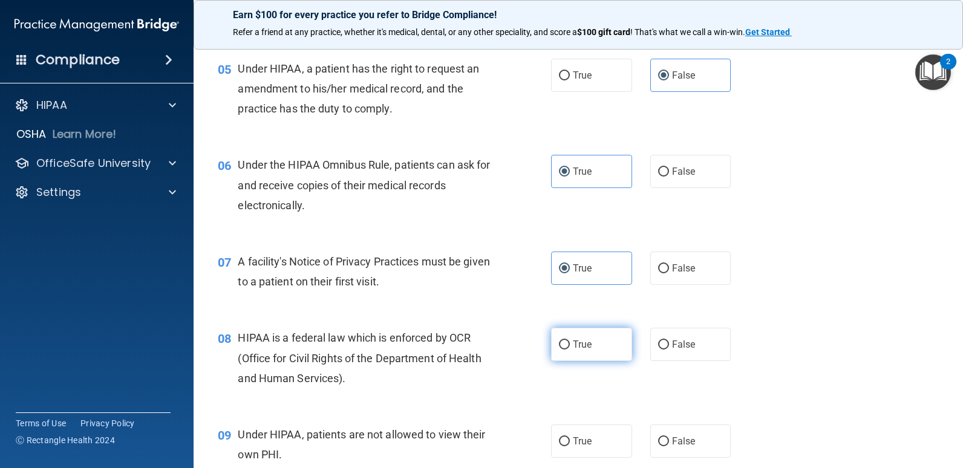
radio input "true"
click at [681, 439] on span "False" at bounding box center [684, 441] width 24 height 11
click at [669, 439] on input "False" at bounding box center [663, 441] width 11 height 9
radio input "true"
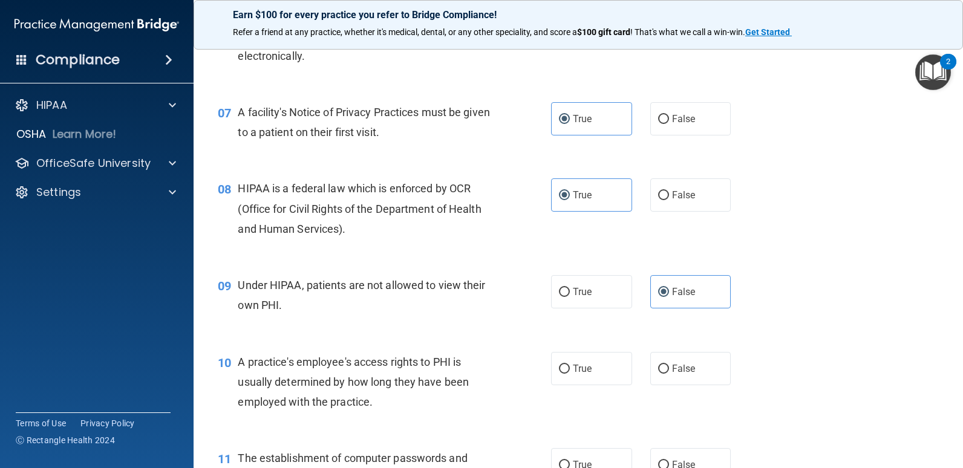
scroll to position [786, 0]
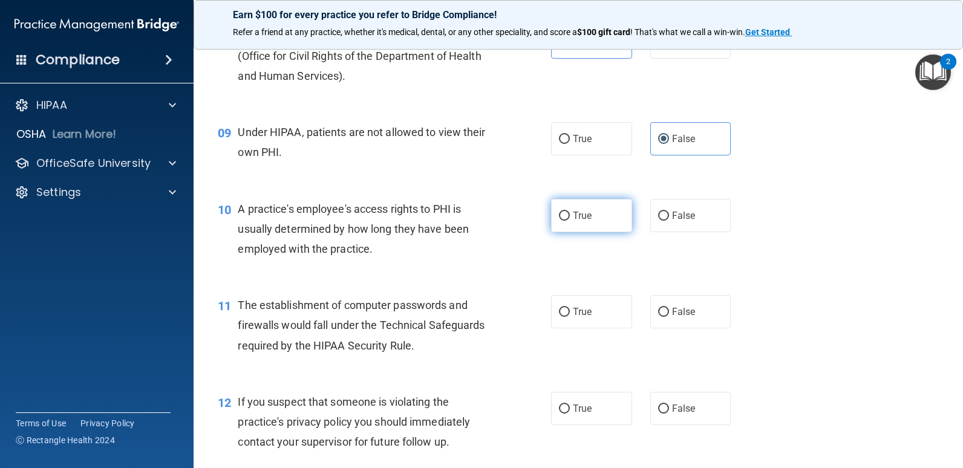
click at [589, 216] on label "True" at bounding box center [591, 215] width 81 height 33
click at [570, 216] on input "True" at bounding box center [564, 216] width 11 height 9
radio input "true"
click at [584, 313] on span "True" at bounding box center [582, 311] width 19 height 11
click at [570, 313] on input "True" at bounding box center [564, 312] width 11 height 9
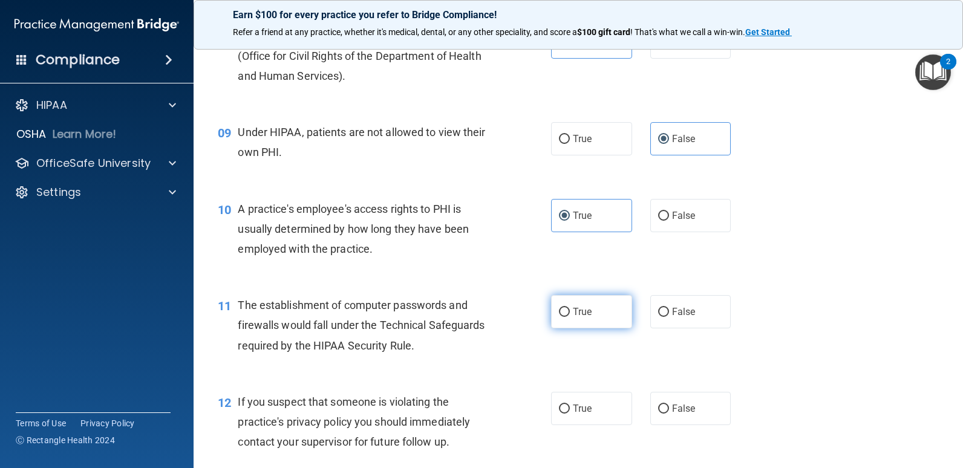
radio input "true"
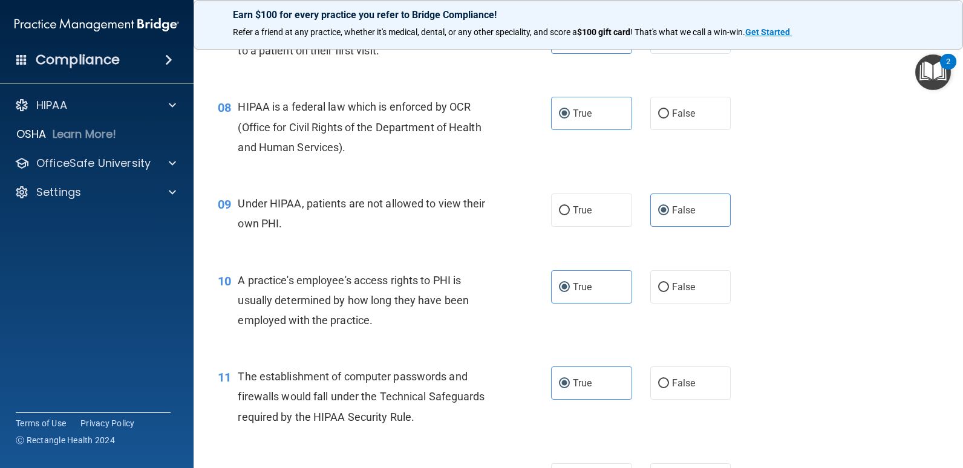
scroll to position [605, 0]
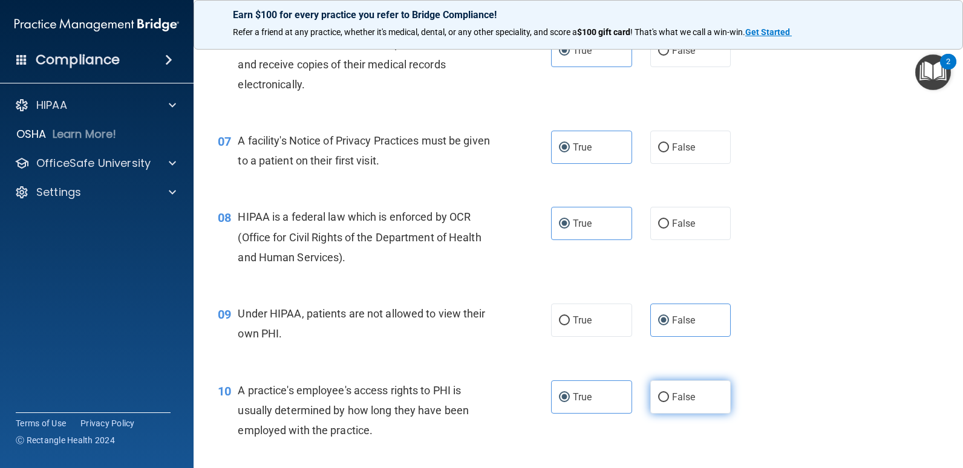
click at [687, 384] on label "False" at bounding box center [690, 397] width 81 height 33
click at [669, 393] on input "False" at bounding box center [663, 397] width 11 height 9
radio input "true"
radio input "false"
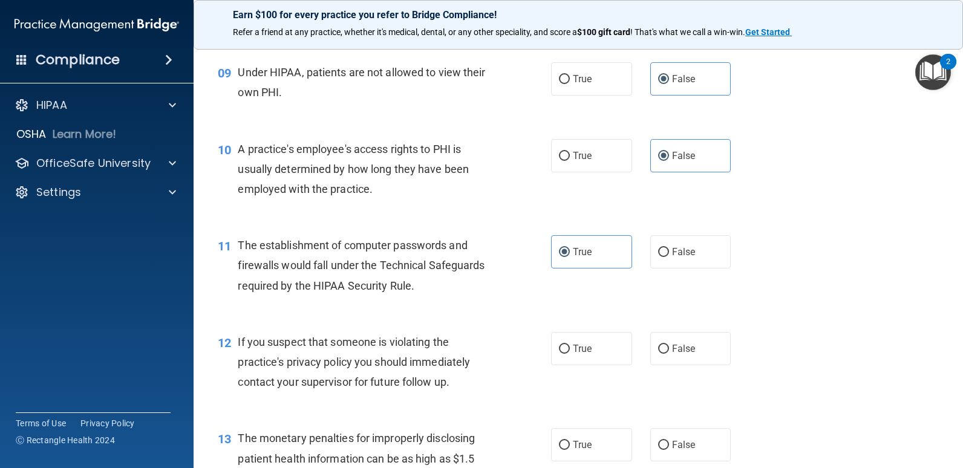
scroll to position [847, 0]
click at [586, 350] on span "True" at bounding box center [582, 347] width 19 height 11
click at [570, 350] on input "True" at bounding box center [564, 348] width 11 height 9
radio input "true"
click at [572, 436] on label "True" at bounding box center [591, 444] width 81 height 33
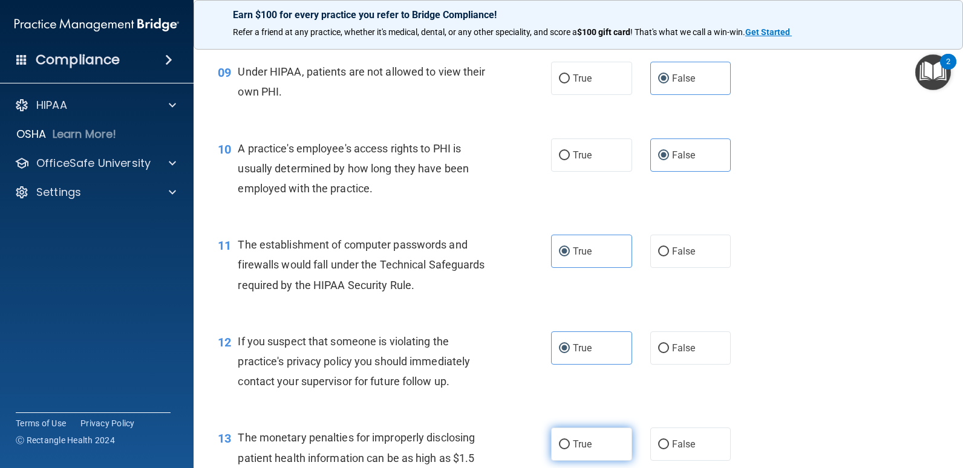
click at [570, 440] on input "True" at bounding box center [564, 444] width 11 height 9
radio input "true"
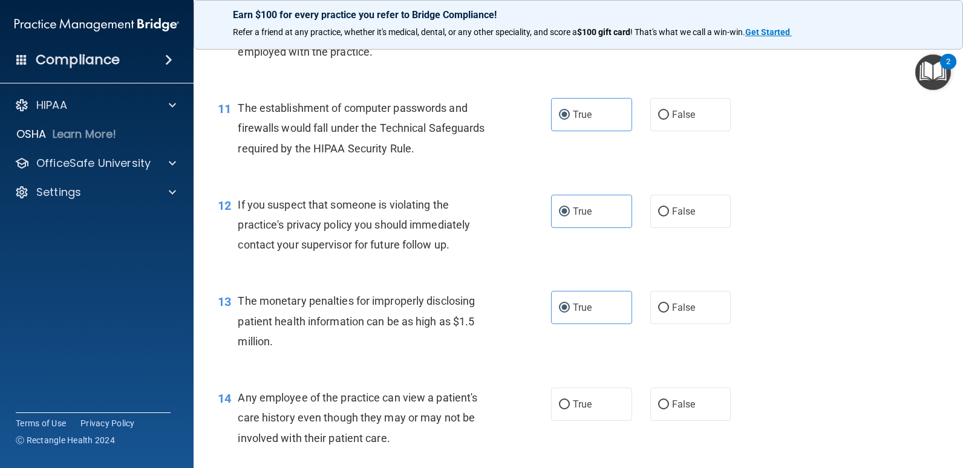
scroll to position [1028, 0]
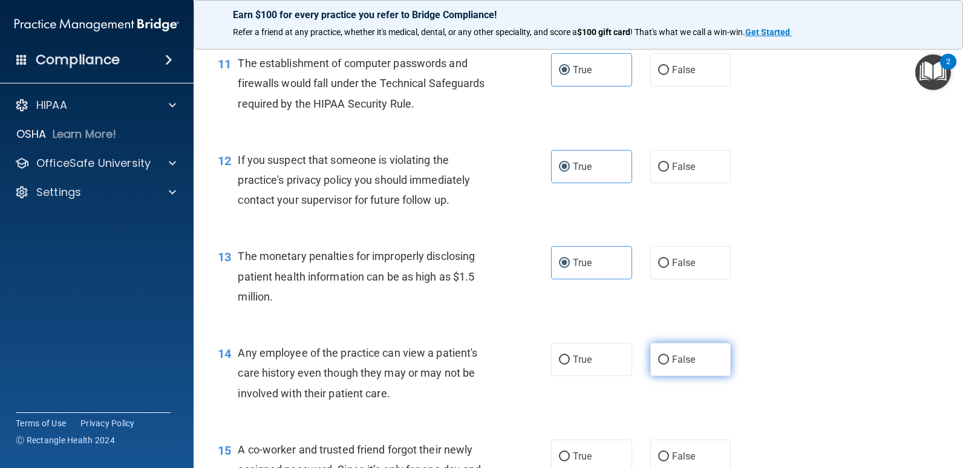
drag, startPoint x: 662, startPoint y: 365, endPoint x: 654, endPoint y: 374, distance: 12.9
click at [664, 365] on label "False" at bounding box center [690, 359] width 81 height 33
click at [664, 365] on input "False" at bounding box center [663, 360] width 11 height 9
radio input "true"
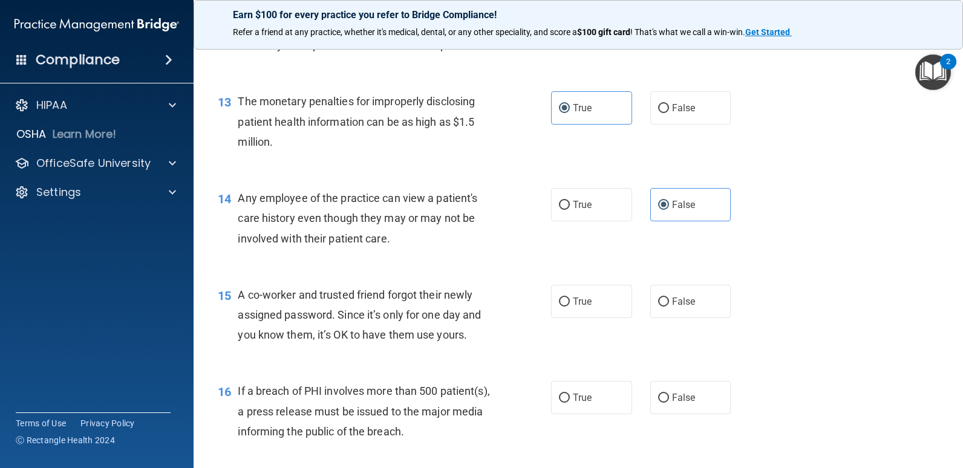
scroll to position [1270, 0]
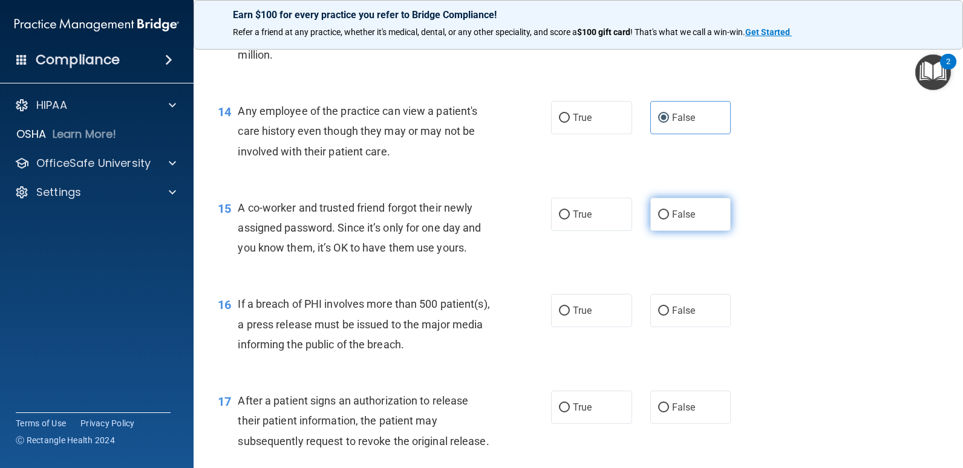
click at [690, 216] on label "False" at bounding box center [690, 214] width 81 height 33
click at [669, 216] on input "False" at bounding box center [663, 215] width 11 height 9
radio input "true"
click at [573, 315] on span "True" at bounding box center [582, 310] width 19 height 11
click at [570, 315] on input "True" at bounding box center [564, 311] width 11 height 9
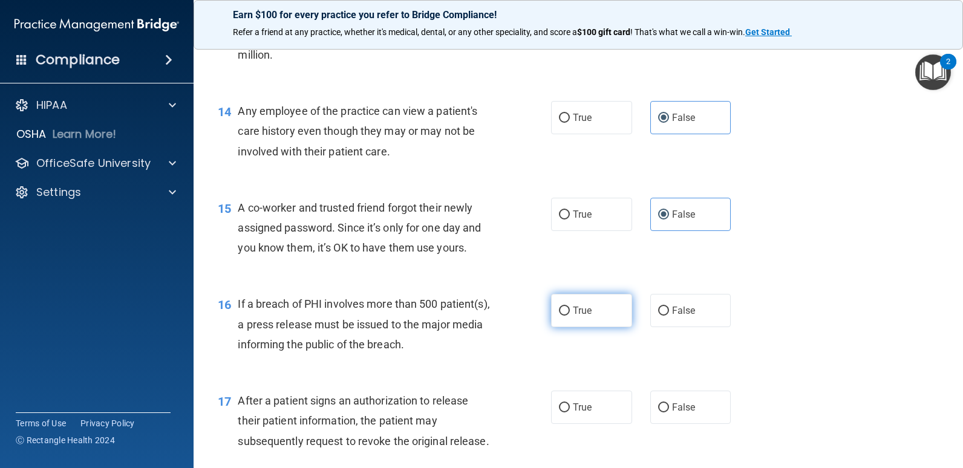
radio input "true"
drag, startPoint x: 598, startPoint y: 417, endPoint x: 605, endPoint y: 412, distance: 8.7
click at [599, 415] on label "True" at bounding box center [591, 407] width 81 height 33
click at [570, 413] on input "True" at bounding box center [564, 408] width 11 height 9
radio input "true"
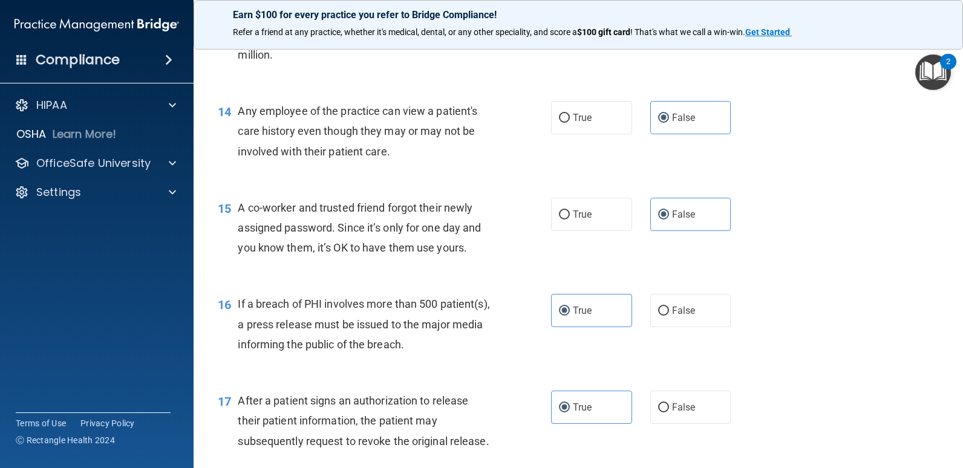
scroll to position [1512, 0]
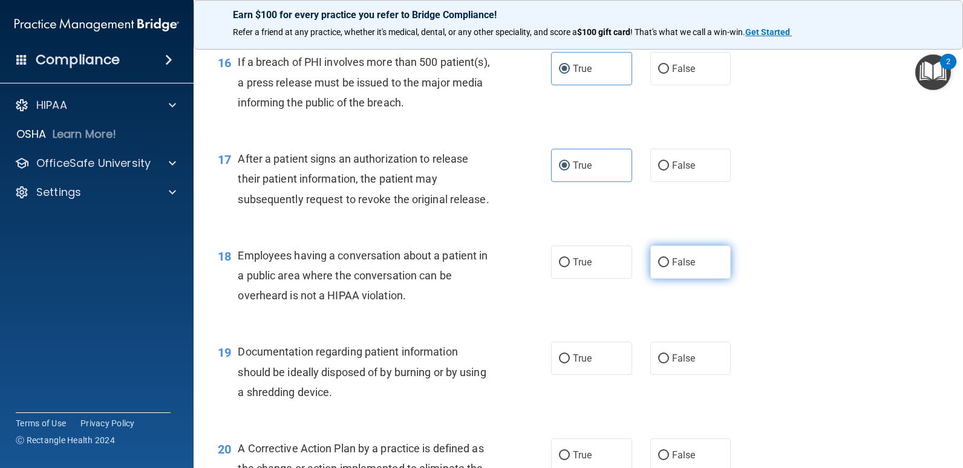
click at [671, 250] on label "False" at bounding box center [690, 262] width 81 height 33
click at [669, 258] on input "False" at bounding box center [663, 262] width 11 height 9
radio input "true"
click at [589, 358] on label "True" at bounding box center [591, 358] width 81 height 33
click at [570, 358] on input "True" at bounding box center [564, 359] width 11 height 9
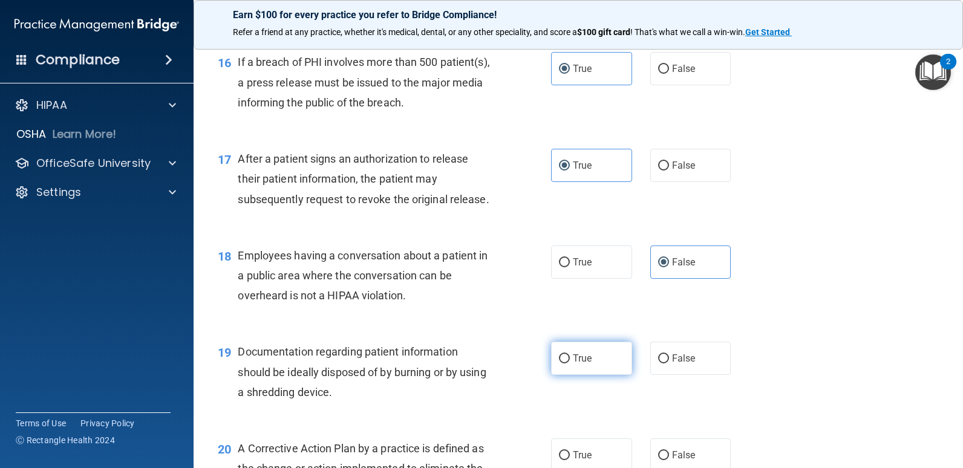
radio input "true"
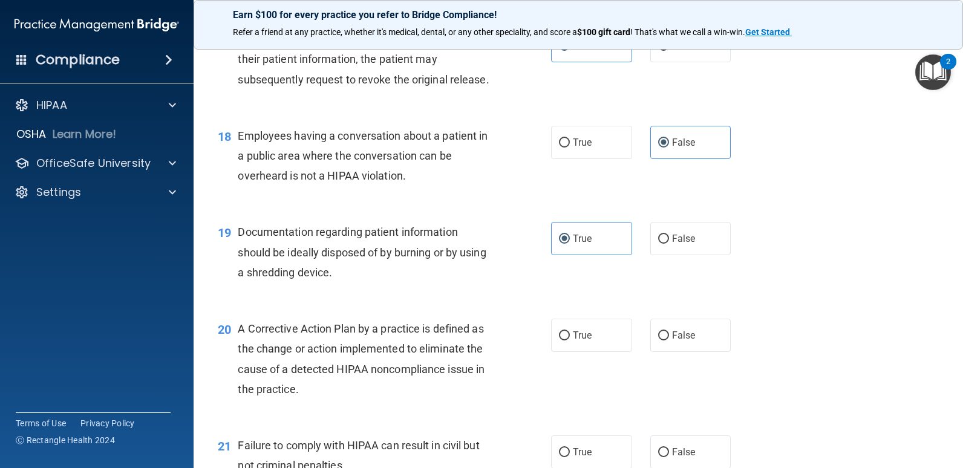
scroll to position [1633, 0]
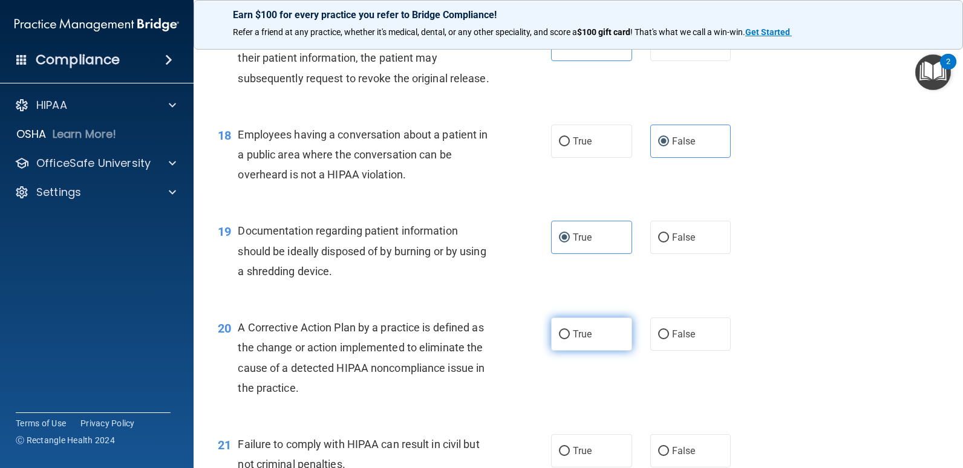
click at [579, 334] on span "True" at bounding box center [582, 333] width 19 height 11
click at [570, 334] on input "True" at bounding box center [564, 334] width 11 height 9
radio input "true"
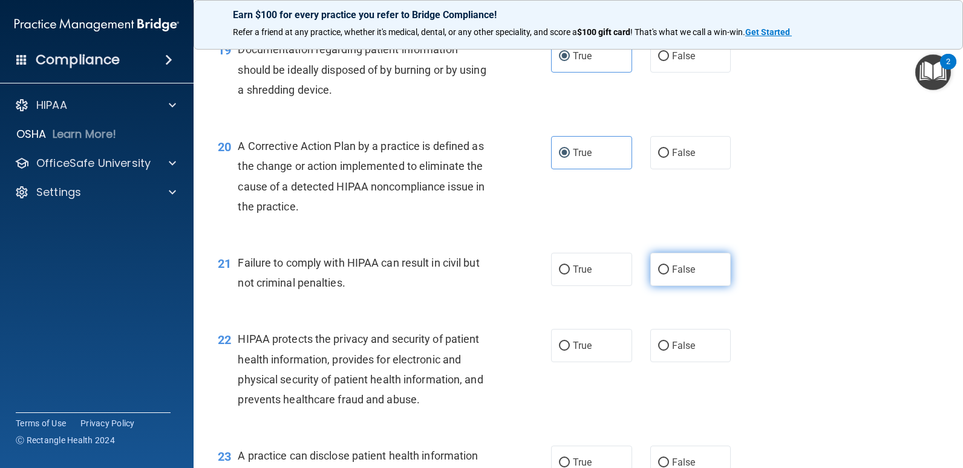
click at [673, 277] on label "False" at bounding box center [690, 269] width 81 height 33
click at [669, 275] on input "False" at bounding box center [663, 270] width 11 height 9
radio input "true"
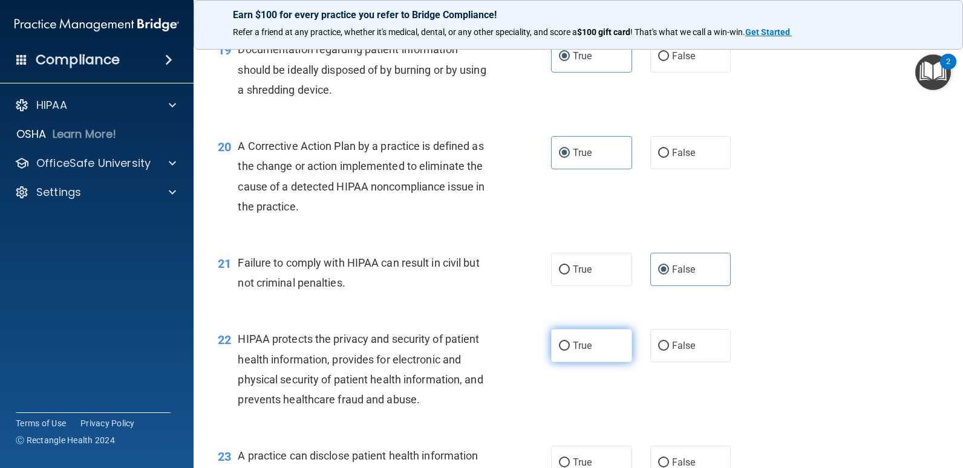
click at [592, 337] on label "True" at bounding box center [591, 345] width 81 height 33
click at [570, 342] on input "True" at bounding box center [564, 346] width 11 height 9
radio input "true"
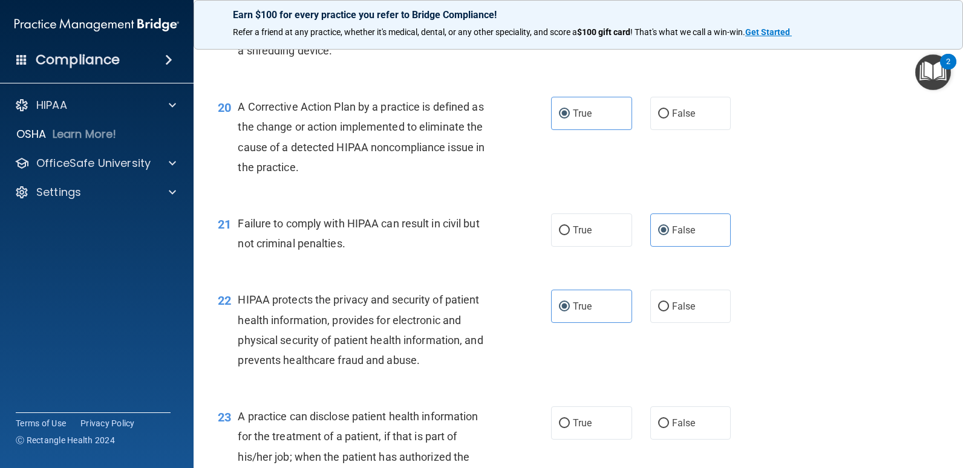
scroll to position [1875, 0]
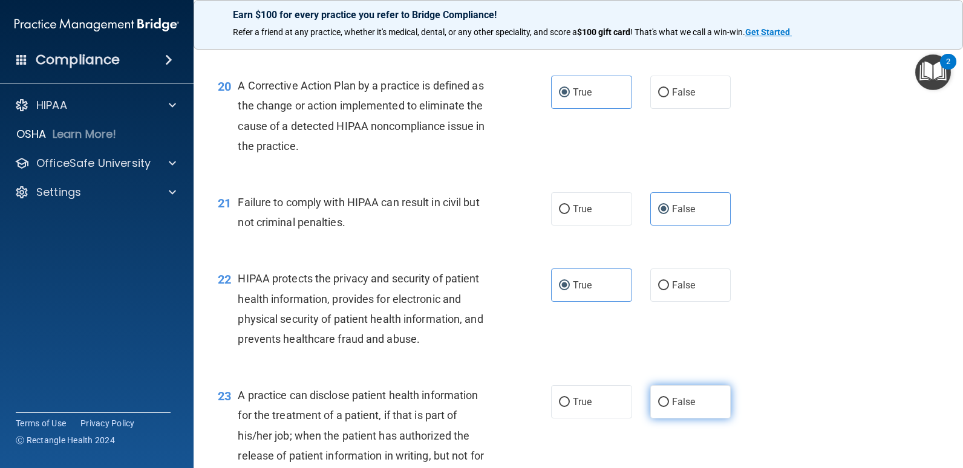
click at [678, 414] on label "False" at bounding box center [690, 401] width 81 height 33
click at [669, 407] on input "False" at bounding box center [663, 402] width 11 height 9
radio input "true"
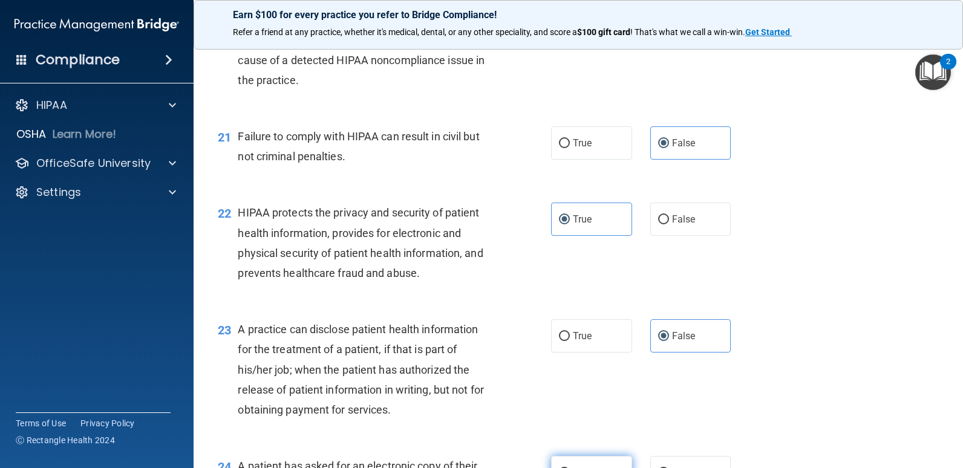
scroll to position [1996, 0]
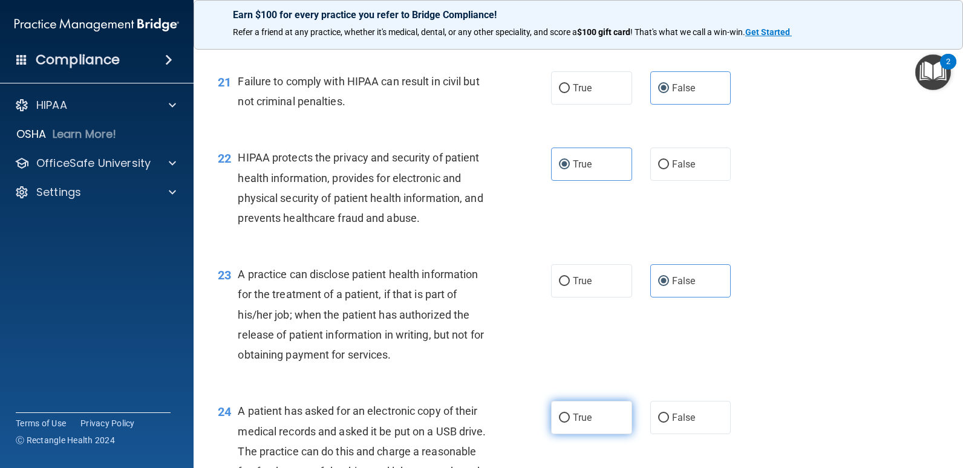
click at [582, 416] on span "True" at bounding box center [582, 417] width 19 height 11
click at [570, 416] on input "True" at bounding box center [564, 418] width 11 height 9
radio input "true"
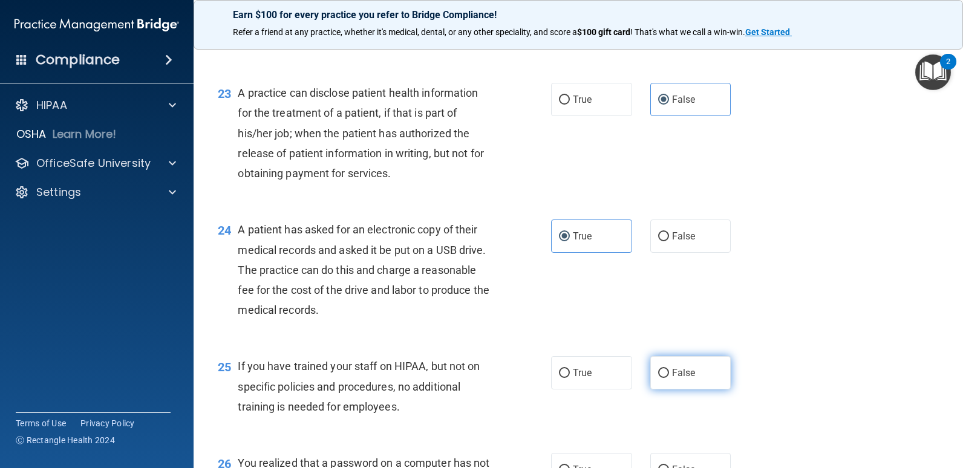
click at [684, 374] on span "False" at bounding box center [684, 372] width 24 height 11
click at [669, 374] on input "False" at bounding box center [663, 373] width 11 height 9
radio input "true"
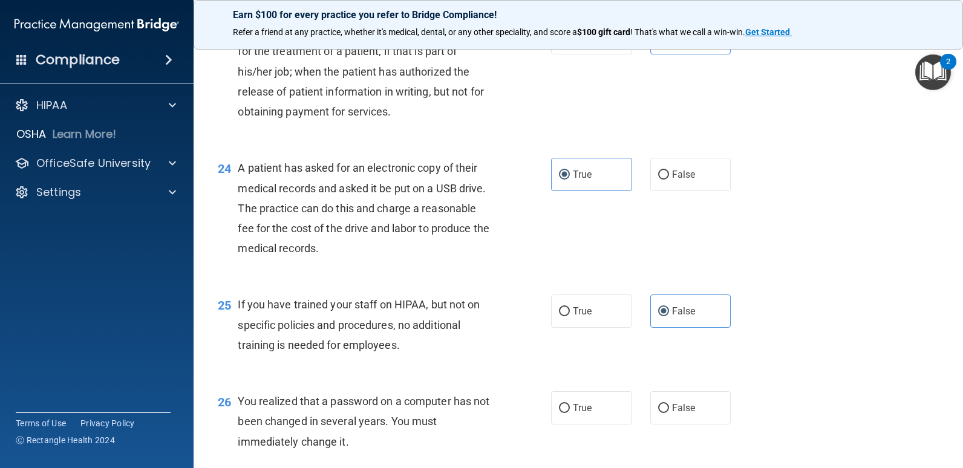
scroll to position [2299, 0]
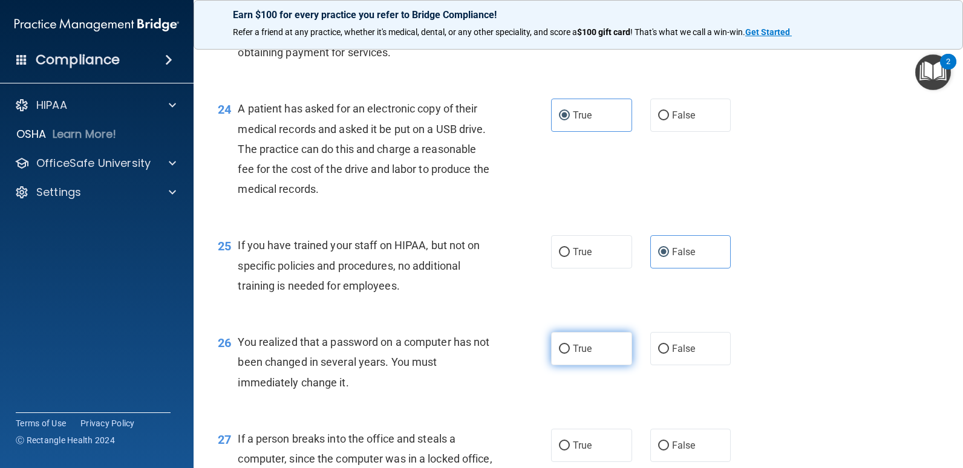
click at [588, 353] on label "True" at bounding box center [591, 348] width 81 height 33
click at [570, 353] on input "True" at bounding box center [564, 349] width 11 height 9
radio input "true"
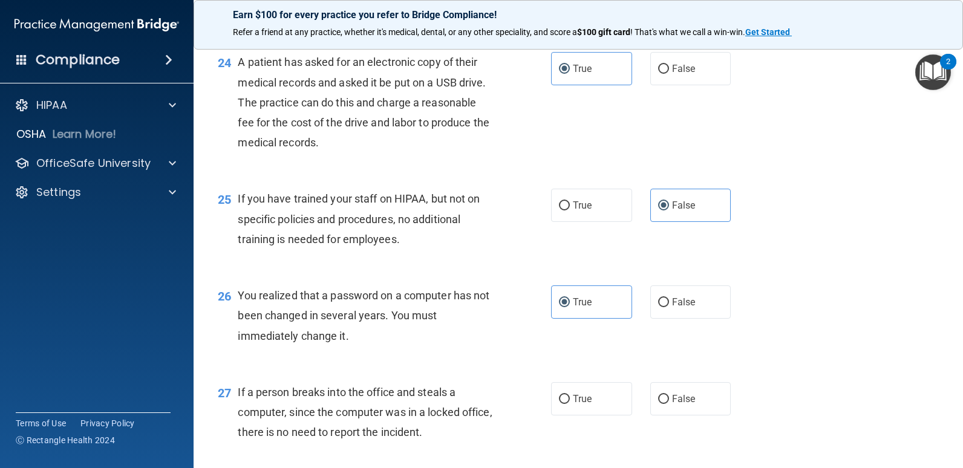
scroll to position [2480, 0]
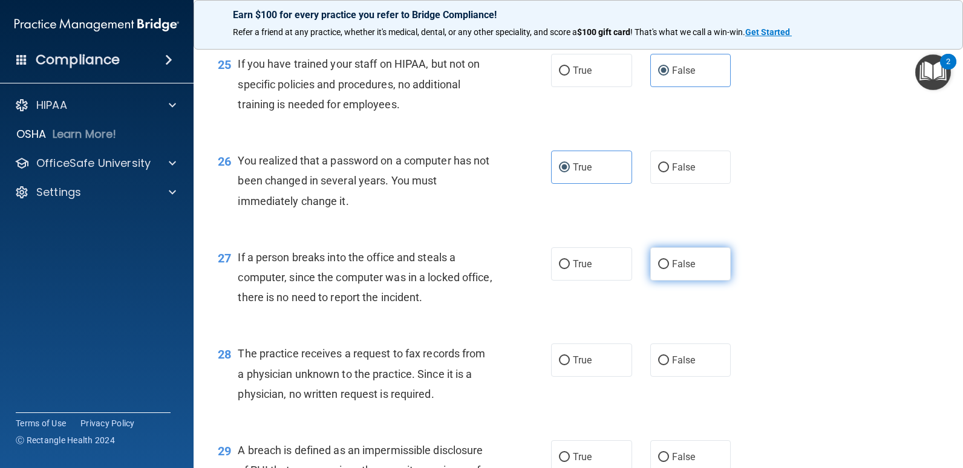
click at [679, 262] on span "False" at bounding box center [684, 263] width 24 height 11
drag, startPoint x: 679, startPoint y: 262, endPoint x: 655, endPoint y: 267, distance: 24.7
click at [658, 265] on input "False" at bounding box center [663, 264] width 11 height 9
radio input "true"
click at [651, 365] on label "False" at bounding box center [690, 360] width 81 height 33
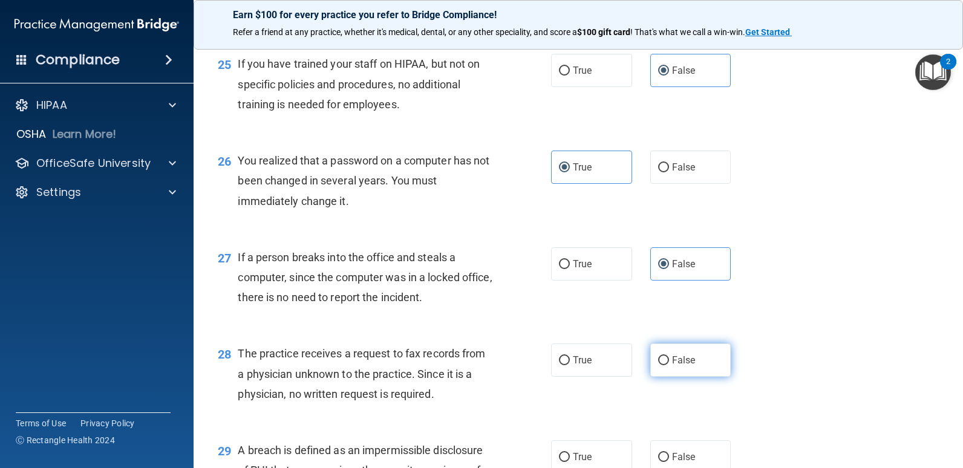
click at [658, 365] on input "False" at bounding box center [663, 360] width 11 height 9
radio input "true"
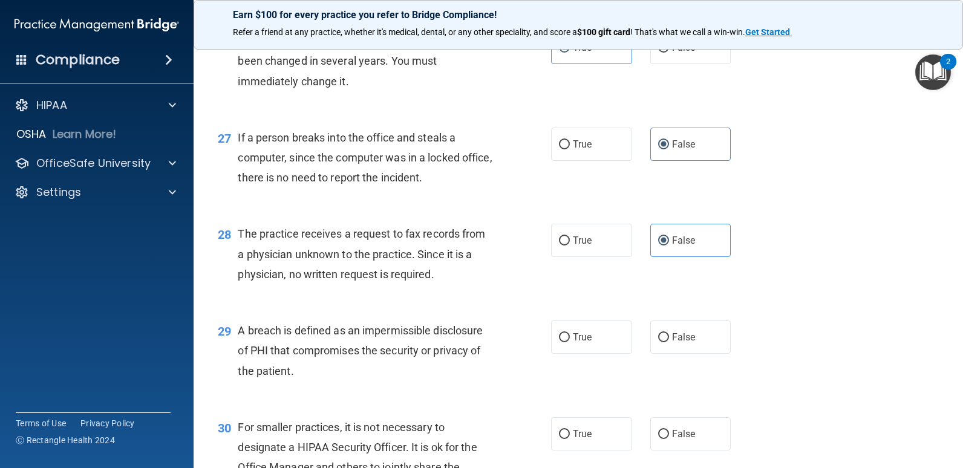
scroll to position [2601, 0]
click at [600, 334] on label "True" at bounding box center [591, 335] width 81 height 33
click at [570, 334] on input "True" at bounding box center [564, 336] width 11 height 9
radio input "true"
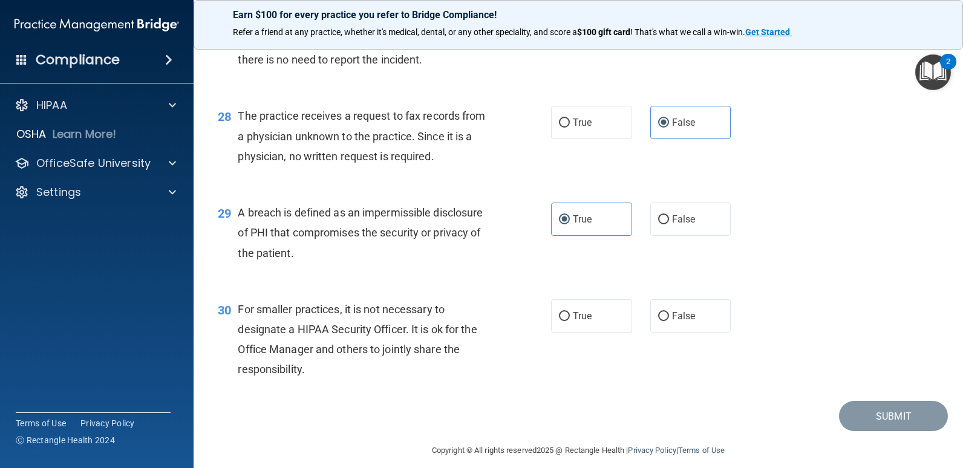
scroll to position [2730, 0]
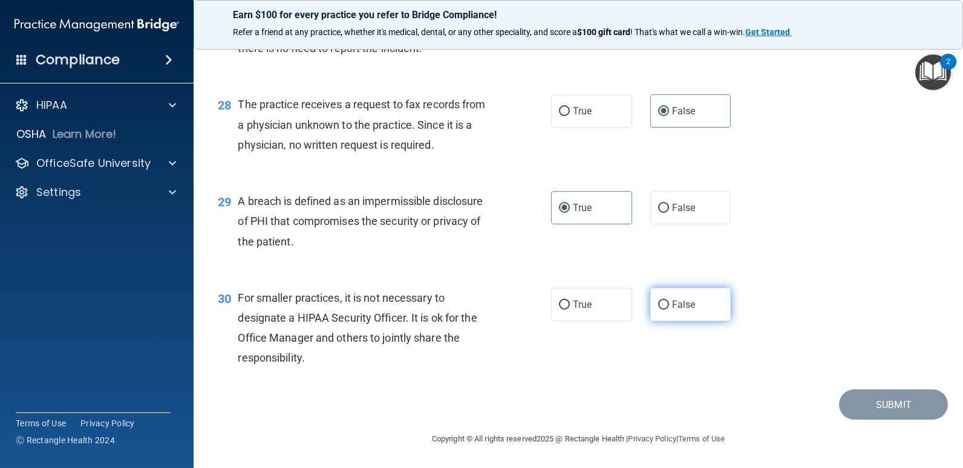
click at [682, 301] on span "False" at bounding box center [684, 304] width 24 height 11
click at [669, 301] on input "False" at bounding box center [663, 305] width 11 height 9
radio input "true"
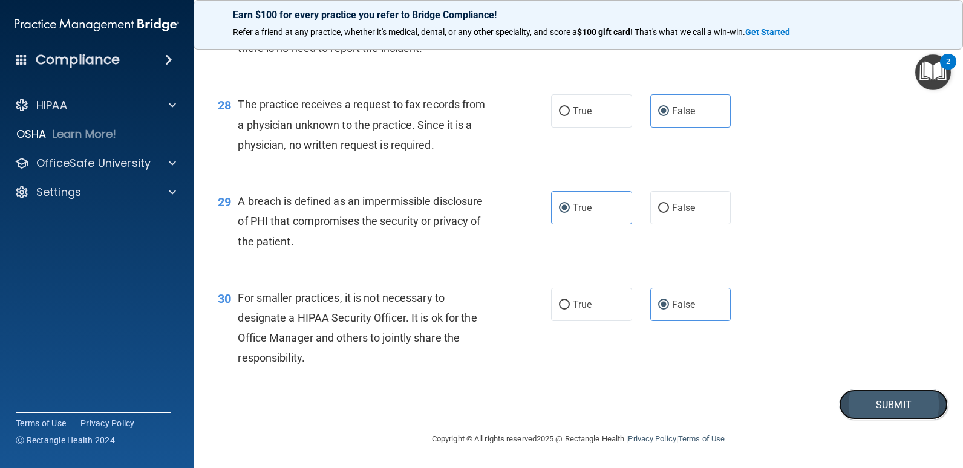
click at [857, 402] on button "Submit" at bounding box center [893, 405] width 109 height 31
click at [877, 408] on button "Submit" at bounding box center [893, 405] width 109 height 31
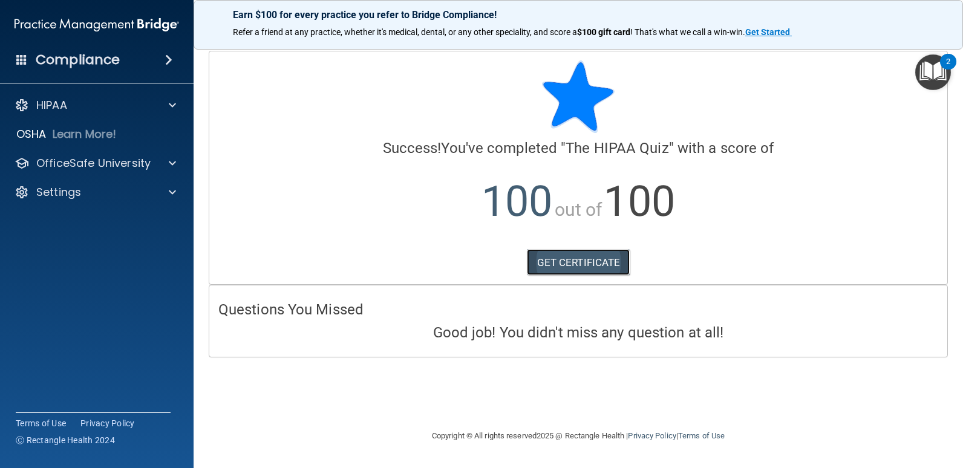
click at [606, 271] on link "GET CERTIFICATE" at bounding box center [578, 262] width 103 height 27
click at [55, 103] on p "HIPAA" at bounding box center [51, 105] width 31 height 15
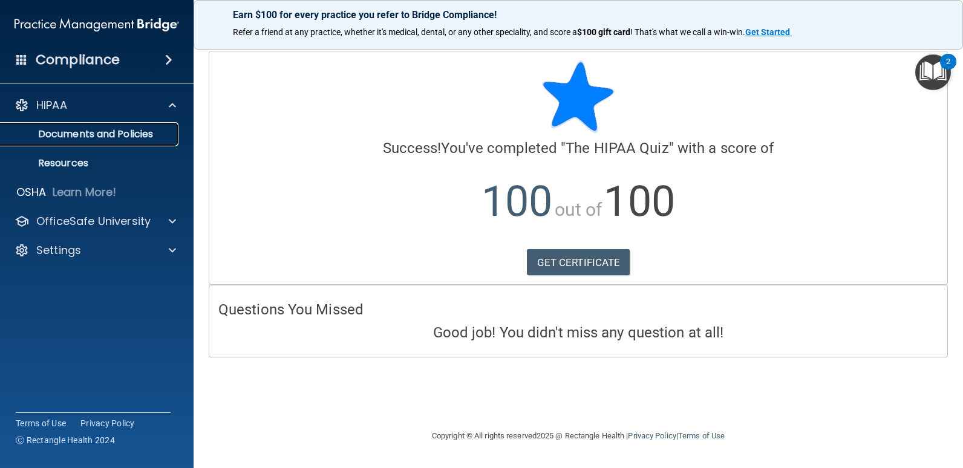
click at [136, 139] on p "Documents and Policies" at bounding box center [90, 134] width 165 height 12
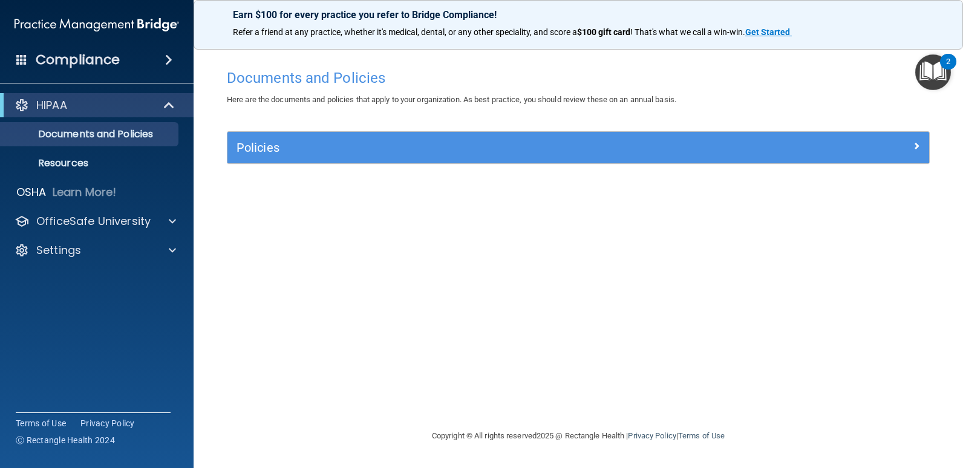
click at [928, 68] on img "Open Resource Center, 2 new notifications" at bounding box center [933, 72] width 36 height 36
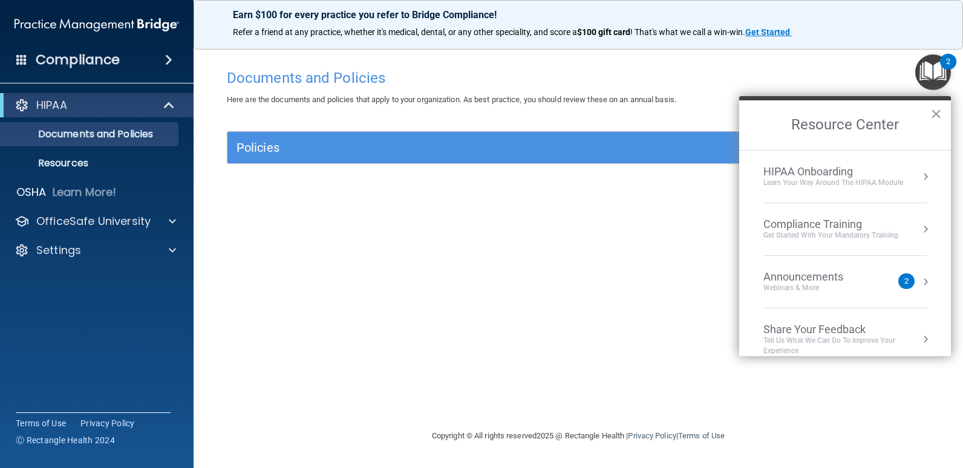
click at [820, 170] on div "HIPAA Onboarding" at bounding box center [833, 171] width 140 height 13
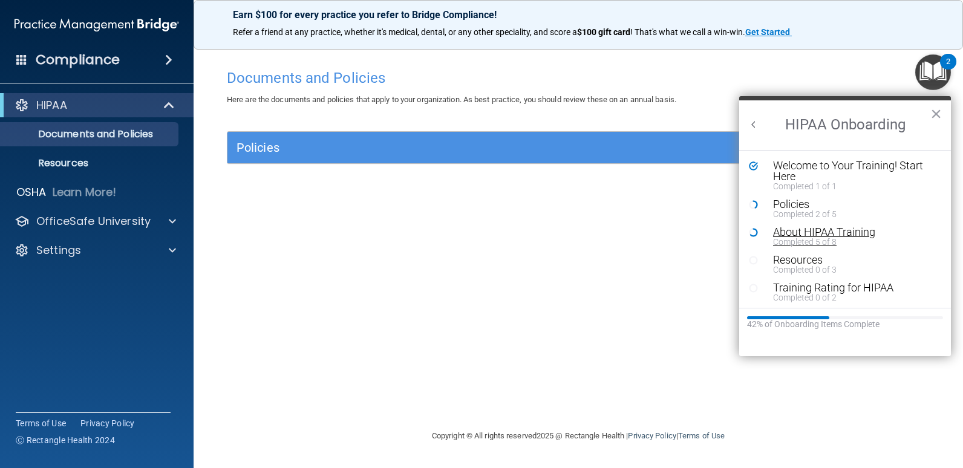
click at [847, 232] on div "About HIPAA Training" at bounding box center [849, 232] width 153 height 11
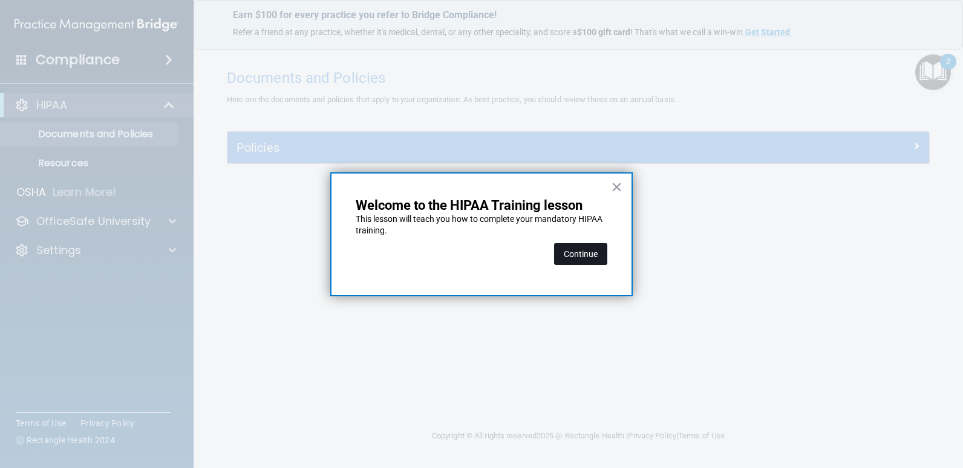
click at [599, 253] on button "Continue" at bounding box center [580, 254] width 53 height 22
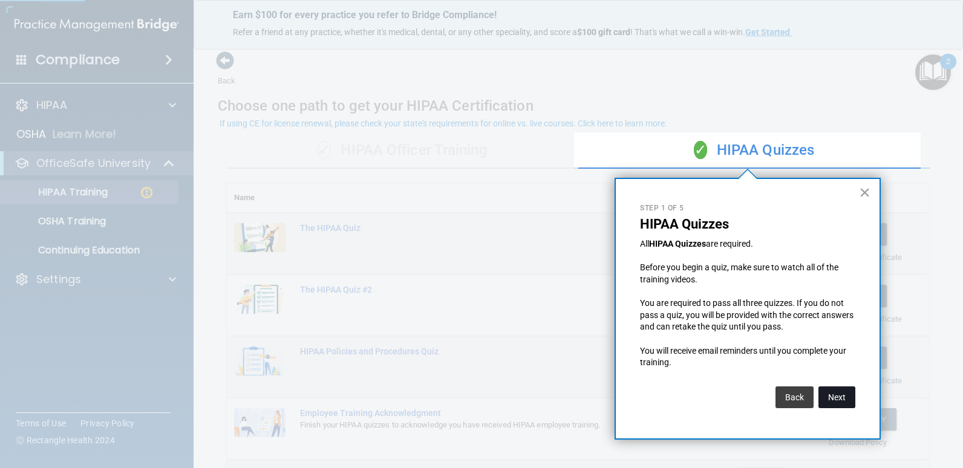
click at [834, 394] on button "Next" at bounding box center [836, 398] width 37 height 22
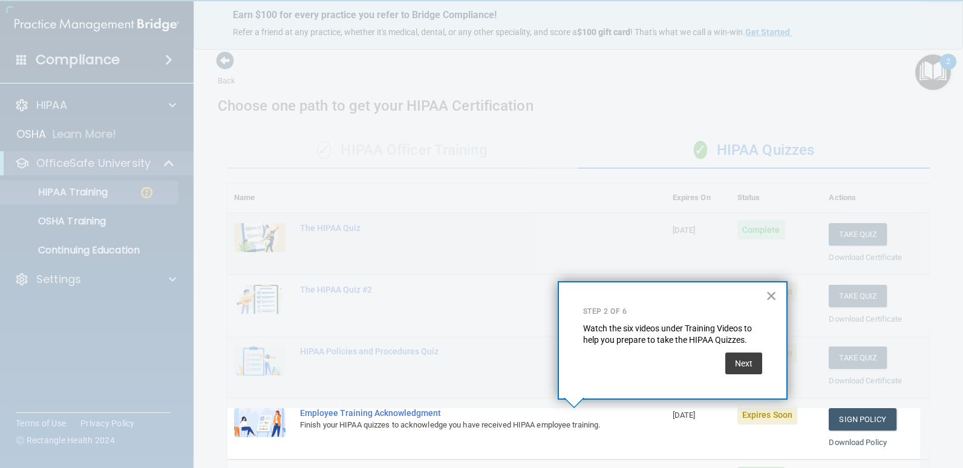
scroll to position [128, 0]
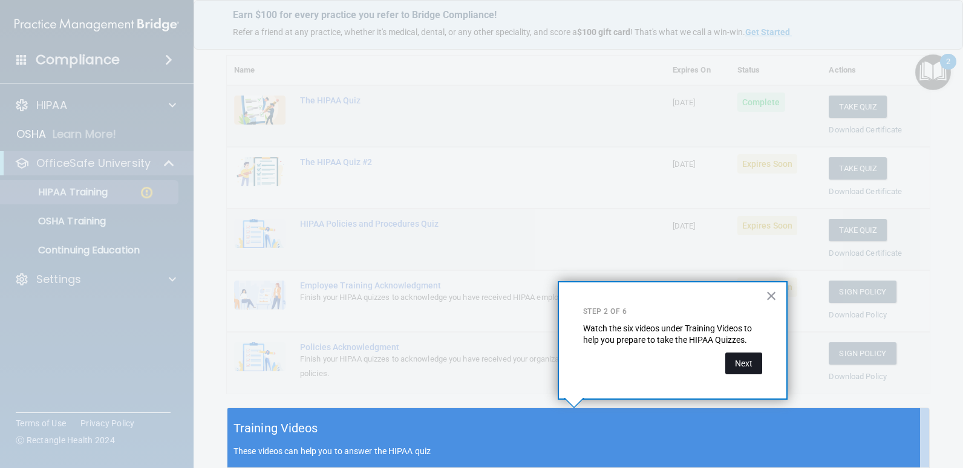
click at [733, 368] on button "Next" at bounding box center [743, 364] width 37 height 22
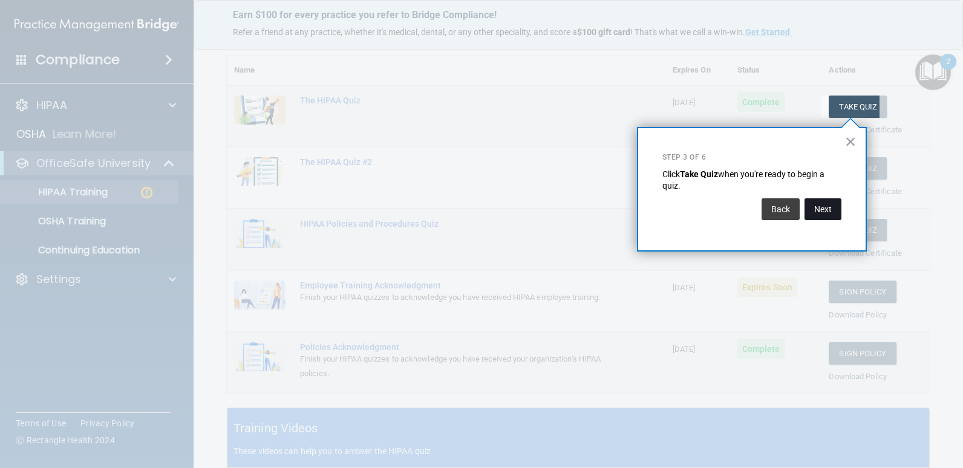
click at [814, 209] on button "Next" at bounding box center [823, 209] width 37 height 22
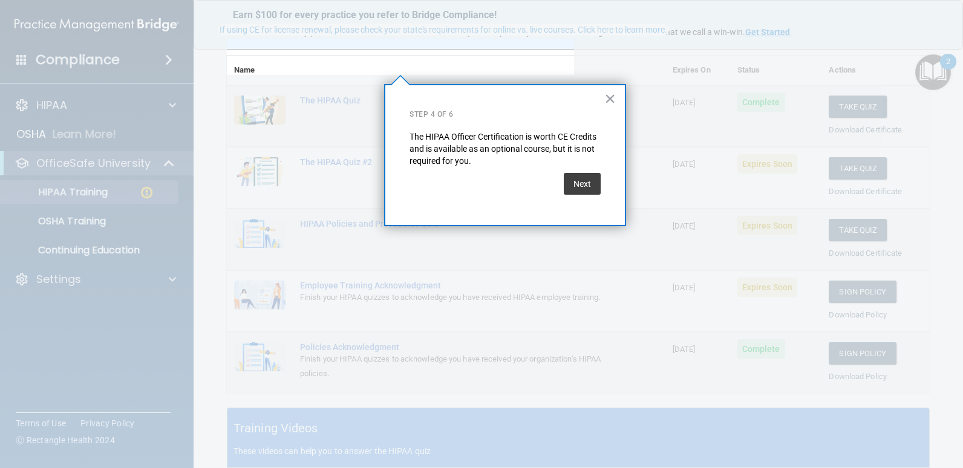
scroll to position [94, 0]
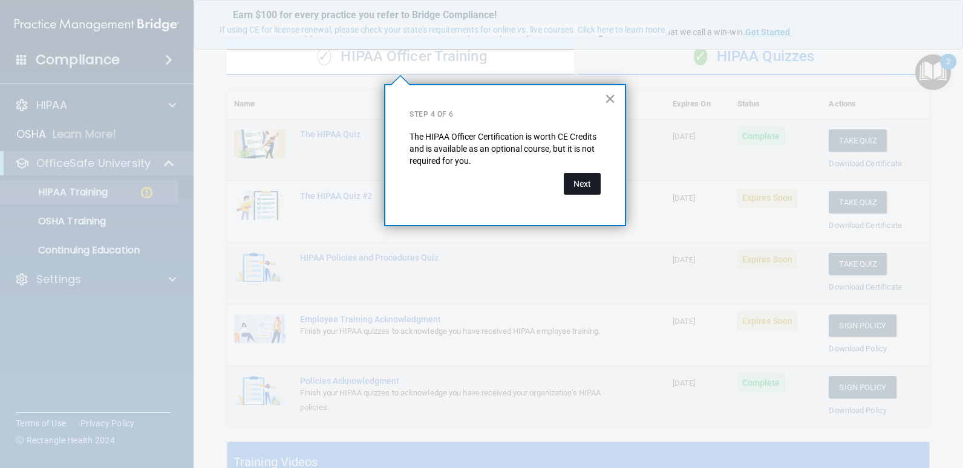
click at [596, 187] on button "Next" at bounding box center [582, 184] width 37 height 22
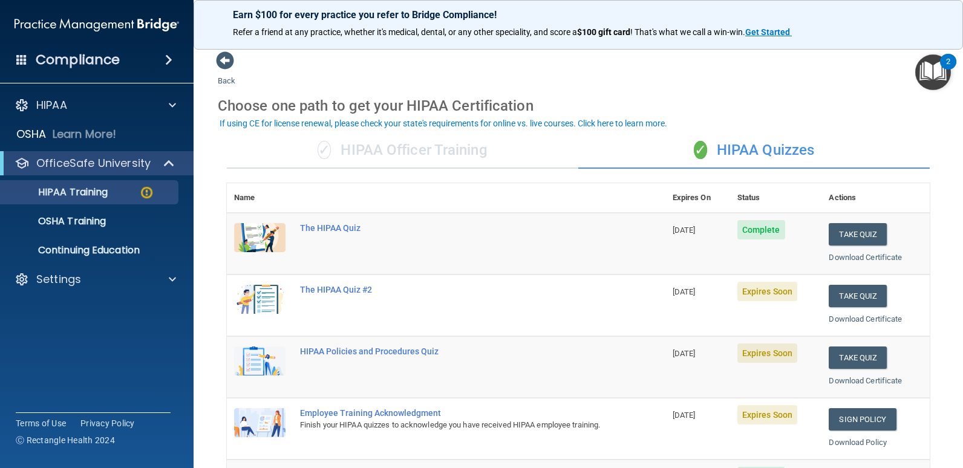
scroll to position [60, 0]
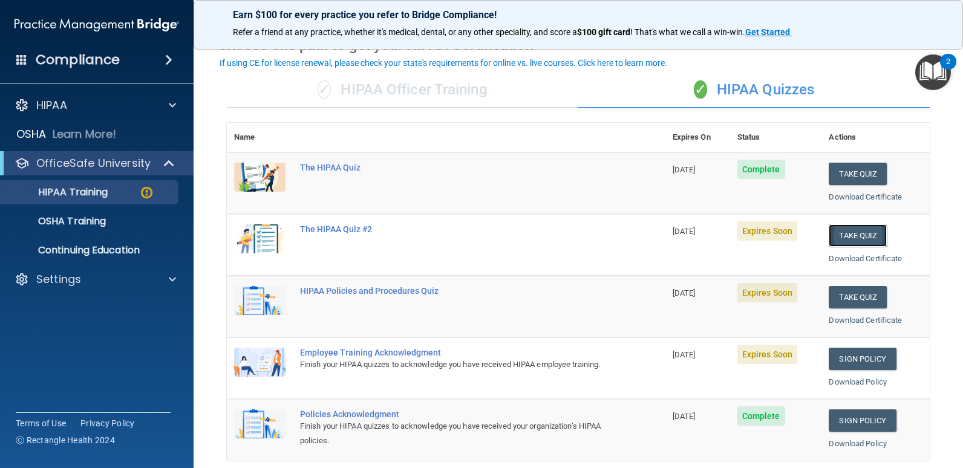
click at [841, 238] on button "Take Quiz" at bounding box center [858, 235] width 58 height 22
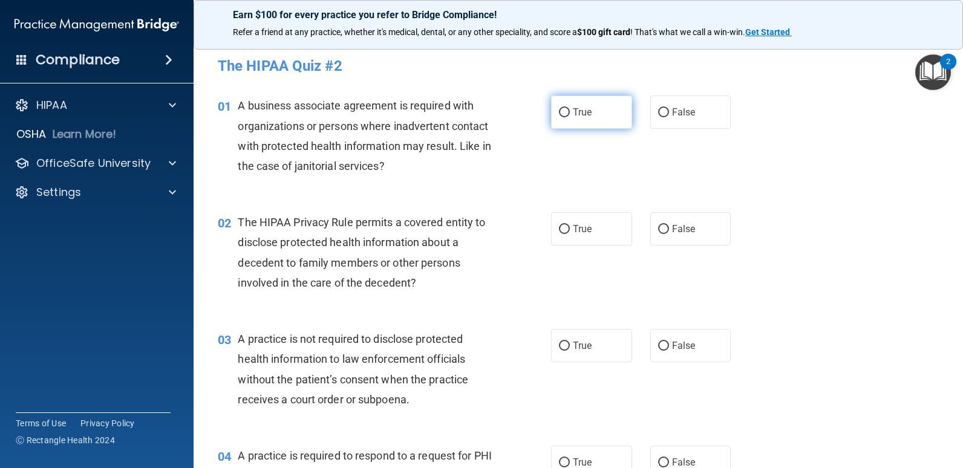
click at [600, 109] on label "True" at bounding box center [591, 112] width 81 height 33
click at [570, 109] on input "True" at bounding box center [564, 112] width 11 height 9
radio input "true"
click at [682, 119] on label "False" at bounding box center [690, 112] width 81 height 33
click at [669, 117] on input "False" at bounding box center [663, 112] width 11 height 9
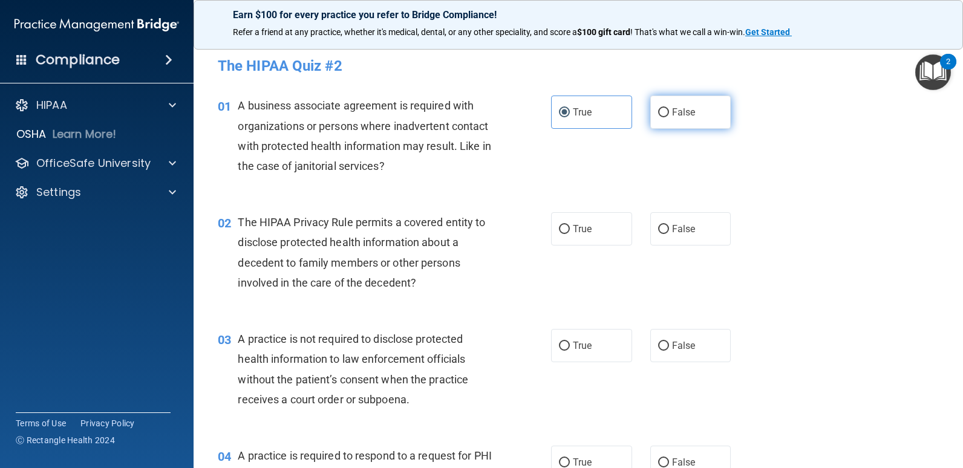
radio input "true"
radio input "false"
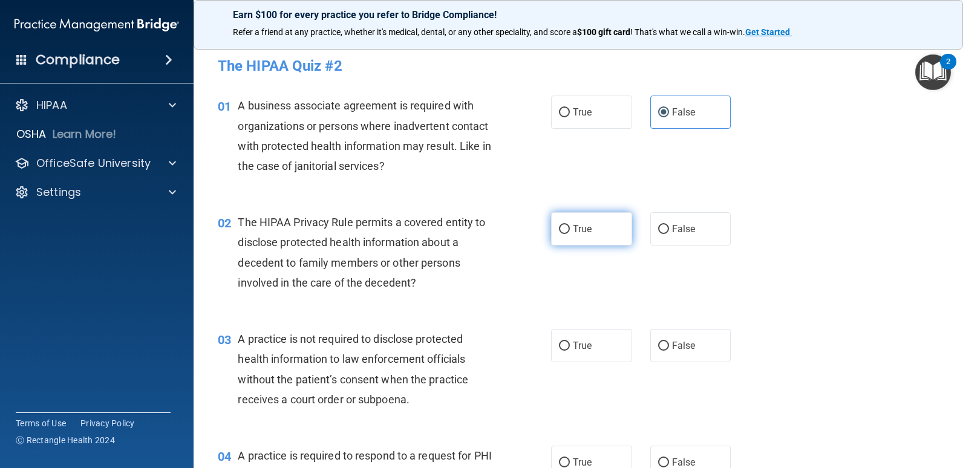
click at [594, 229] on label "True" at bounding box center [591, 228] width 81 height 33
click at [570, 229] on input "True" at bounding box center [564, 229] width 11 height 9
radio input "true"
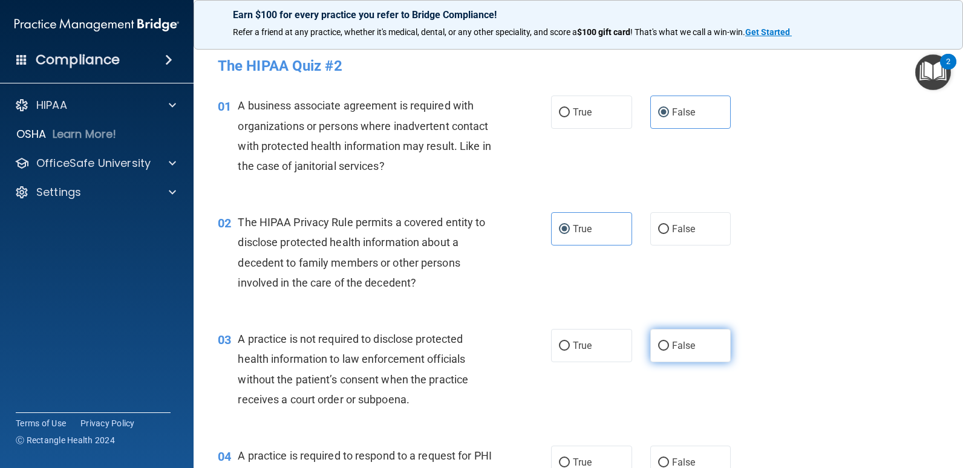
click at [678, 350] on span "False" at bounding box center [684, 345] width 24 height 11
click at [669, 350] on input "False" at bounding box center [663, 346] width 11 height 9
radio input "true"
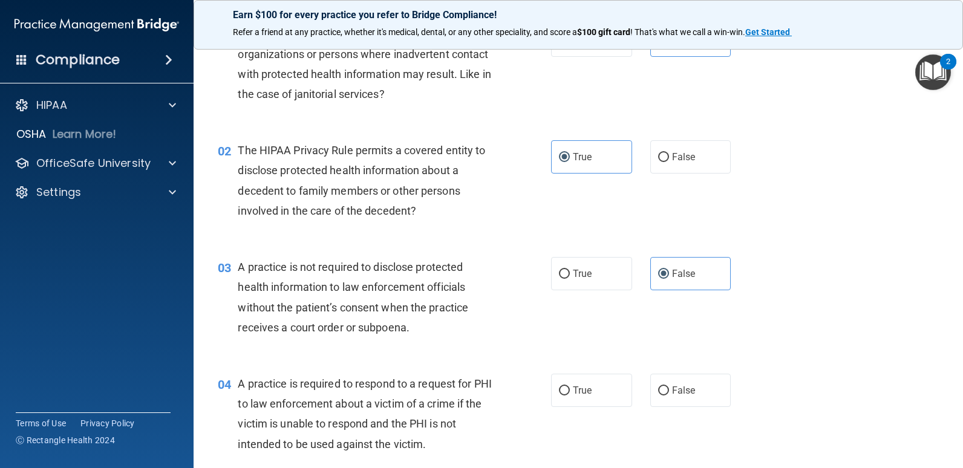
scroll to position [181, 0]
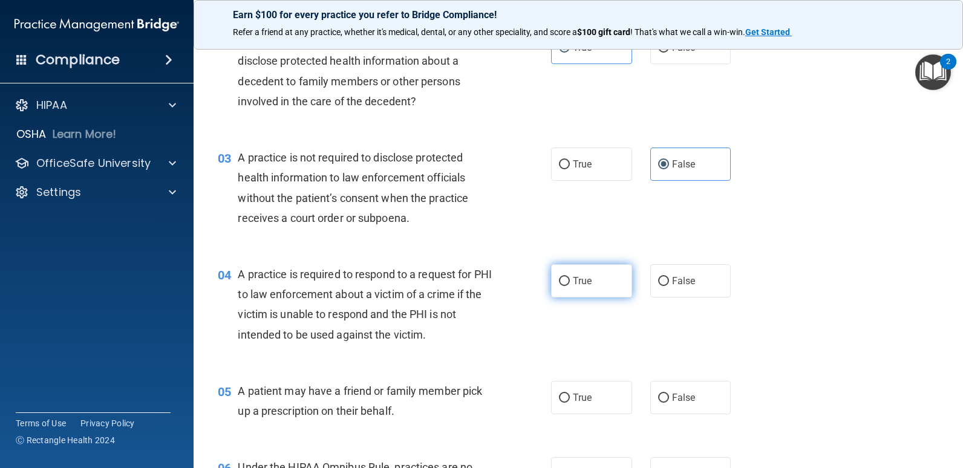
click at [577, 289] on label "True" at bounding box center [591, 280] width 81 height 33
click at [570, 286] on input "True" at bounding box center [564, 281] width 11 height 9
radio input "true"
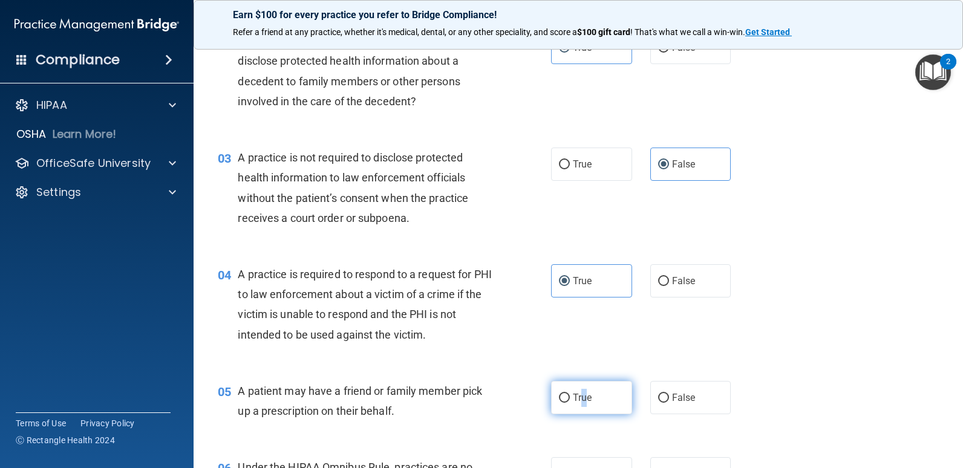
click at [581, 388] on label "True" at bounding box center [591, 397] width 81 height 33
drag, startPoint x: 581, startPoint y: 388, endPoint x: 554, endPoint y: 397, distance: 28.7
click at [559, 397] on input "True" at bounding box center [564, 398] width 11 height 9
radio input "true"
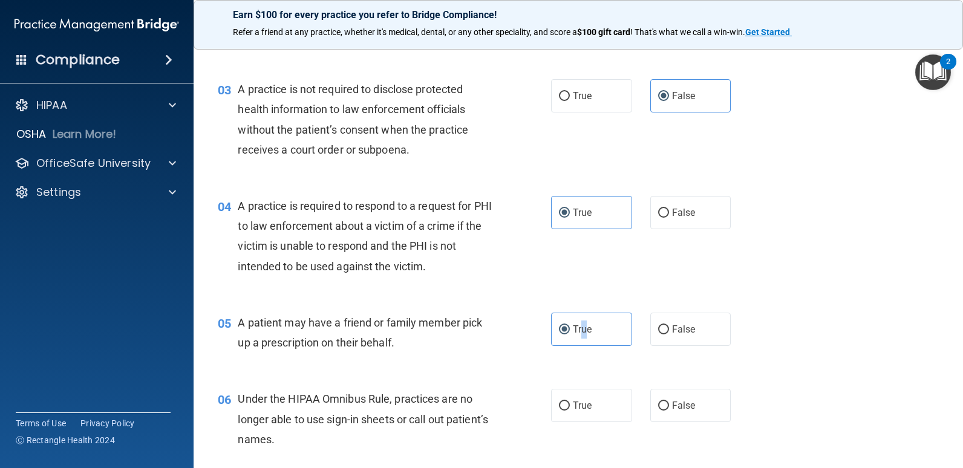
scroll to position [302, 0]
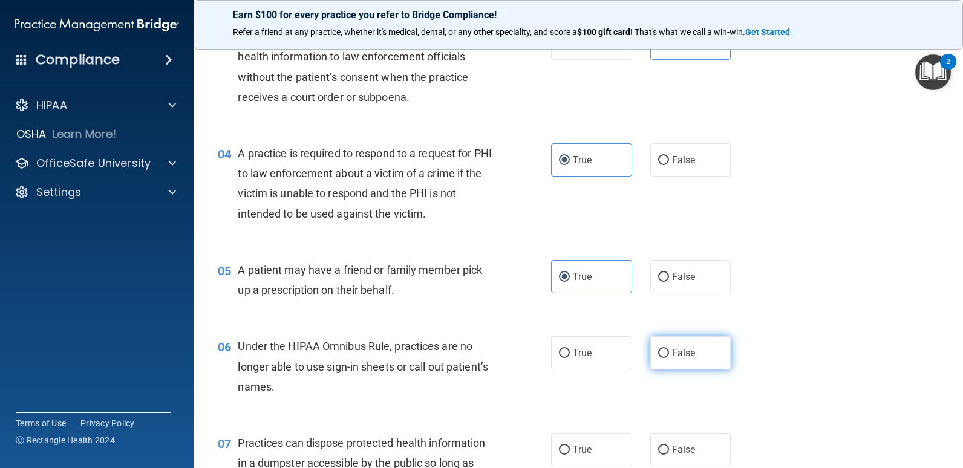
click at [672, 349] on span "False" at bounding box center [684, 352] width 24 height 11
click at [669, 349] on input "False" at bounding box center [663, 353] width 11 height 9
radio input "true"
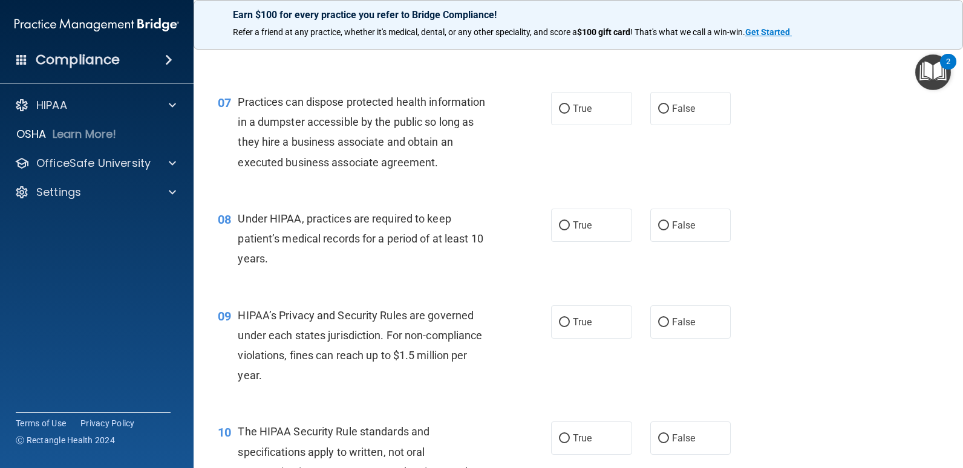
scroll to position [665, 0]
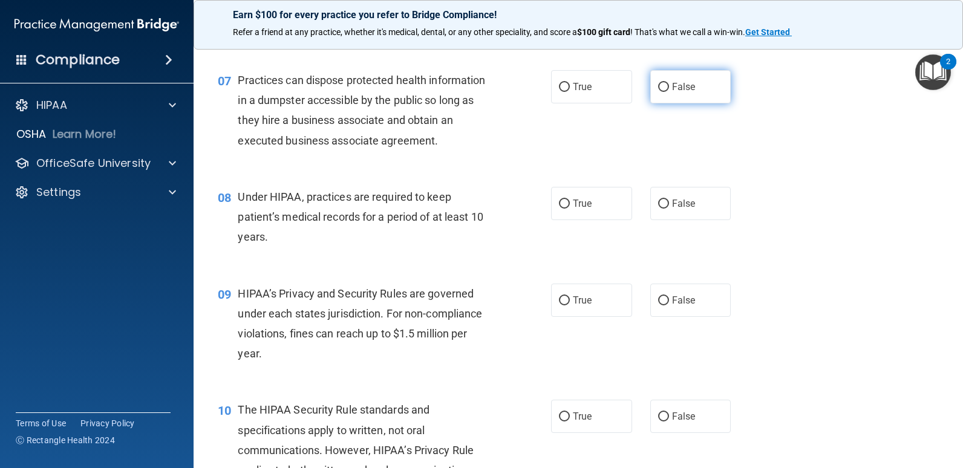
click at [672, 88] on span "False" at bounding box center [684, 86] width 24 height 11
click at [669, 88] on input "False" at bounding box center [663, 87] width 11 height 9
radio input "true"
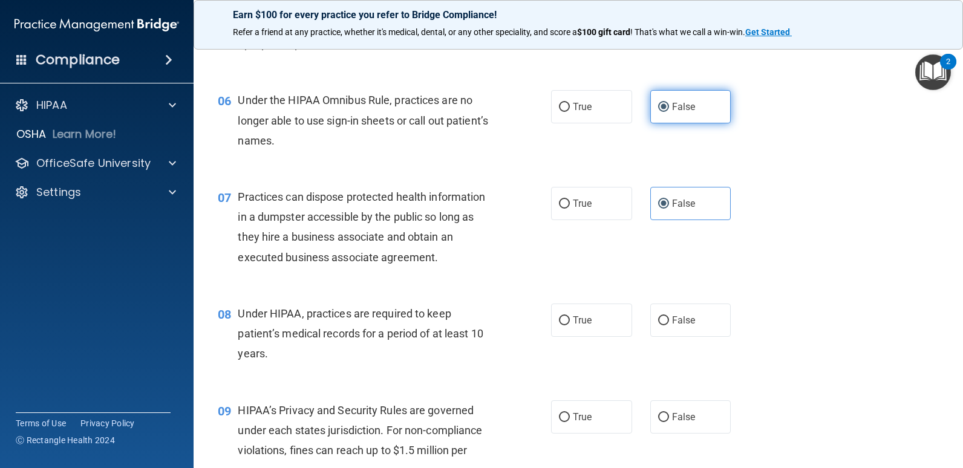
scroll to position [544, 0]
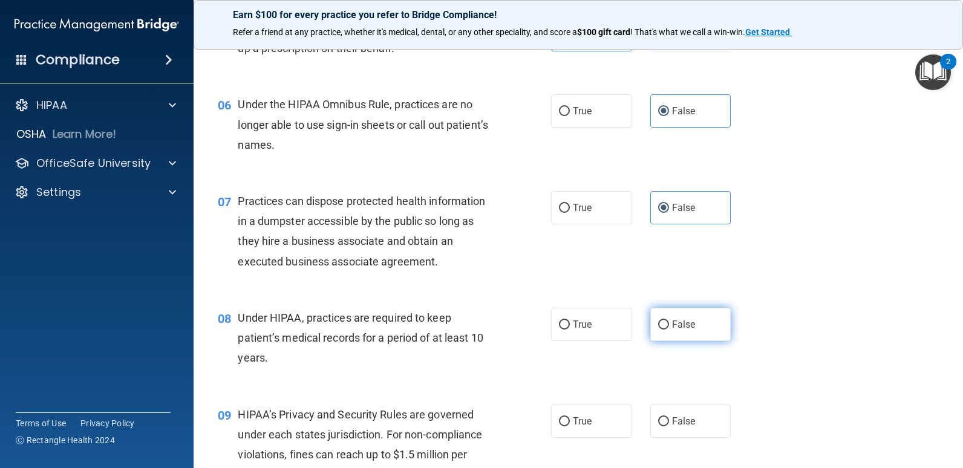
click at [683, 322] on span "False" at bounding box center [684, 324] width 24 height 11
click at [669, 322] on input "False" at bounding box center [663, 325] width 11 height 9
radio input "true"
click at [680, 424] on span "False" at bounding box center [684, 421] width 24 height 11
click at [669, 424] on input "False" at bounding box center [663, 421] width 11 height 9
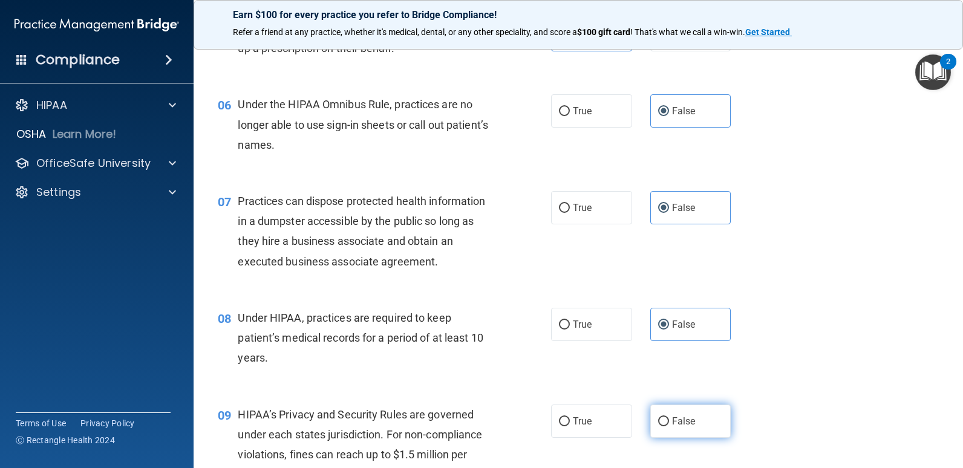
radio input "true"
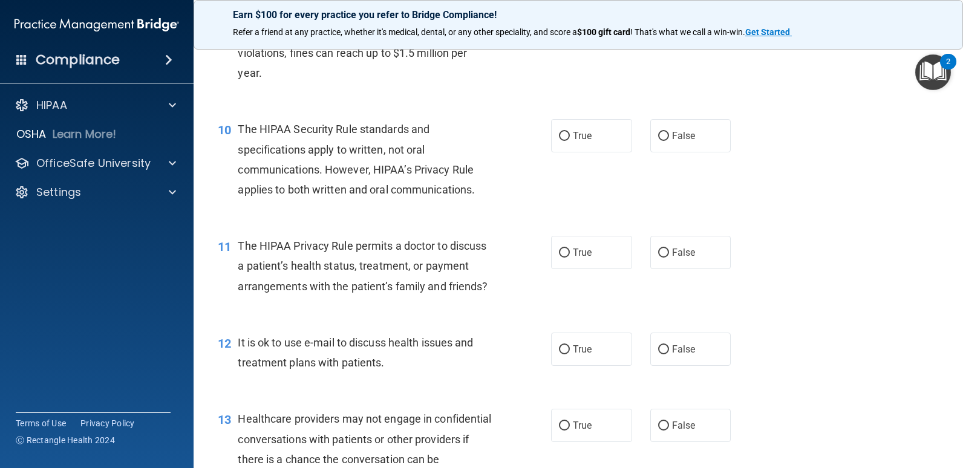
scroll to position [968, 0]
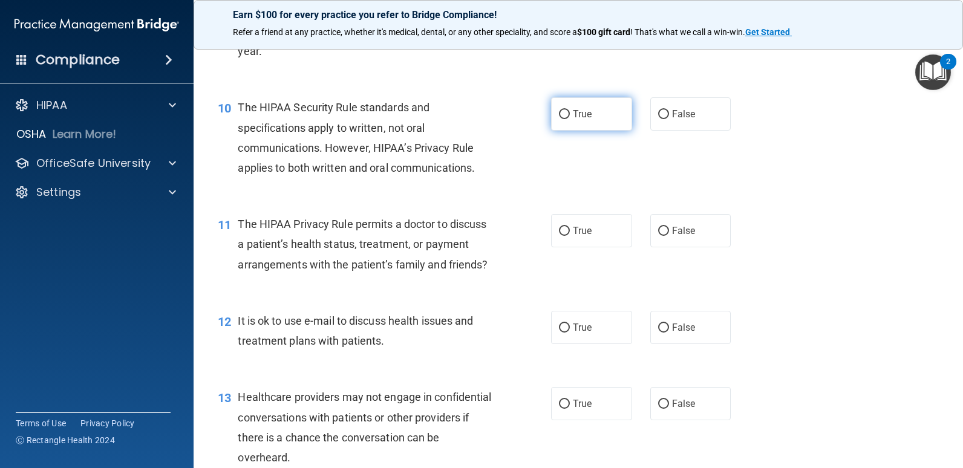
click at [589, 112] on label "True" at bounding box center [591, 113] width 81 height 33
click at [570, 112] on input "True" at bounding box center [564, 114] width 11 height 9
radio input "true"
click at [566, 230] on label "True" at bounding box center [591, 230] width 81 height 33
click at [566, 230] on input "True" at bounding box center [564, 231] width 11 height 9
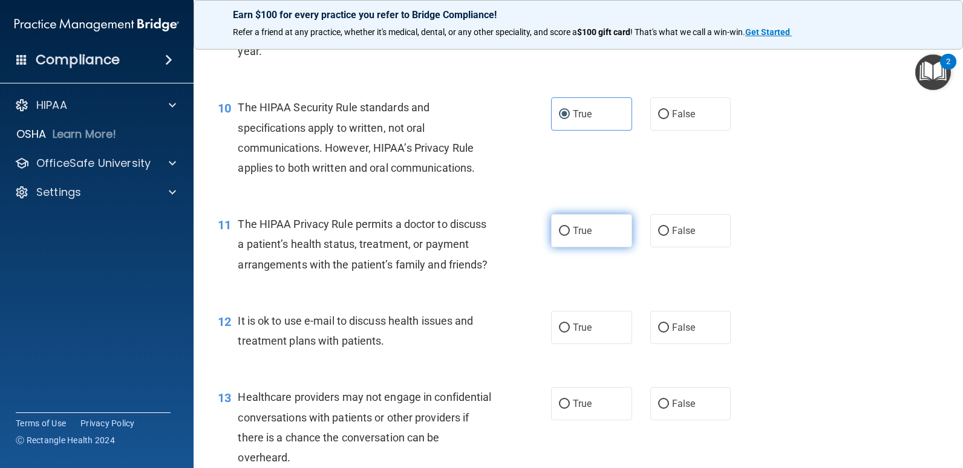
radio input "true"
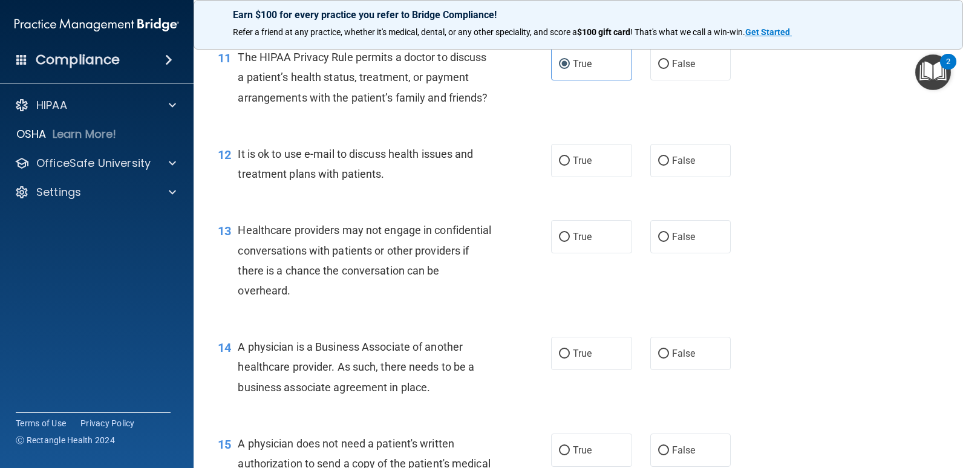
scroll to position [1149, 0]
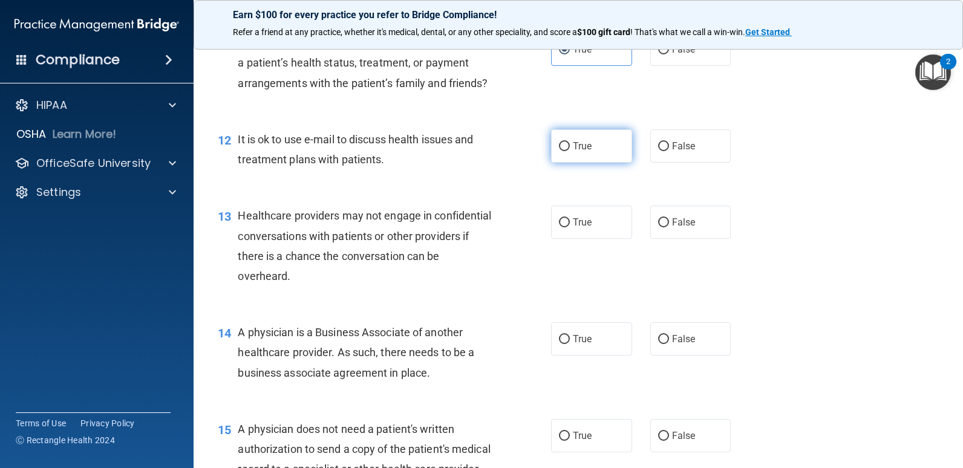
click at [558, 175] on div "12 It is ok to use e-mail to discuss health issues and treatment plans with pat…" at bounding box center [385, 152] width 370 height 46
click at [569, 163] on label "True" at bounding box center [591, 145] width 81 height 33
click at [569, 151] on input "True" at bounding box center [564, 146] width 11 height 9
radio input "true"
click at [679, 231] on label "False" at bounding box center [690, 222] width 81 height 33
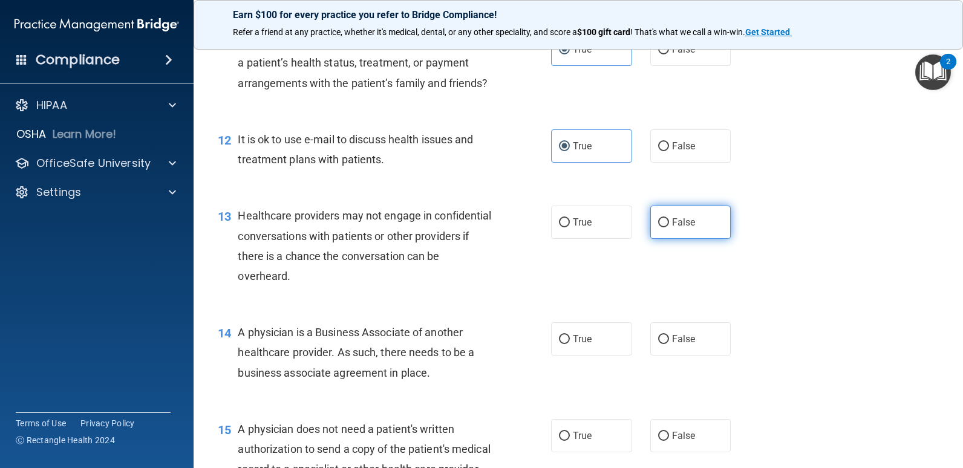
click at [656, 237] on label "False" at bounding box center [690, 222] width 81 height 33
drag, startPoint x: 656, startPoint y: 237, endPoint x: 647, endPoint y: 240, distance: 9.0
click at [650, 239] on label "False" at bounding box center [690, 222] width 81 height 33
click at [658, 227] on input "False" at bounding box center [663, 222] width 11 height 9
radio input "true"
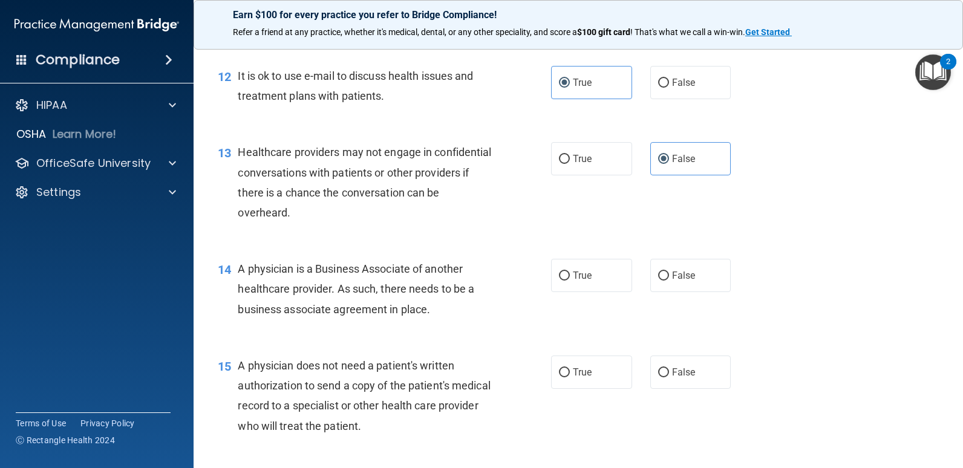
scroll to position [1270, 0]
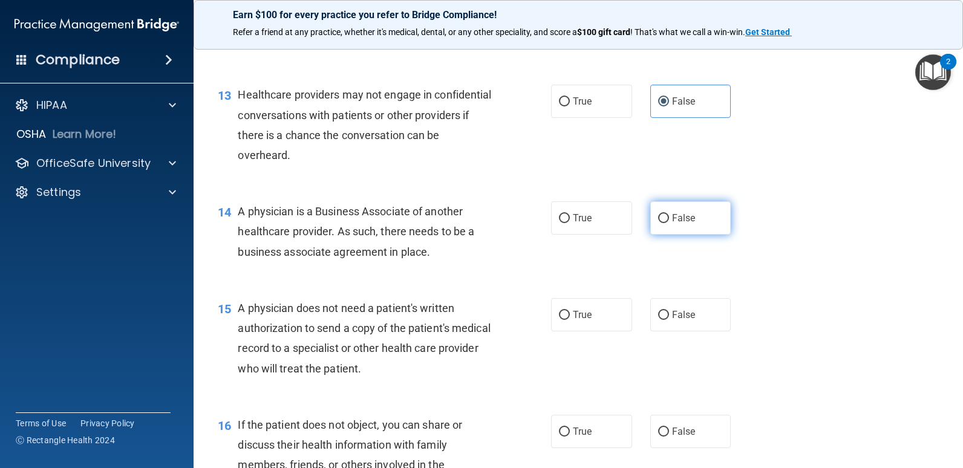
click at [673, 224] on span "False" at bounding box center [684, 217] width 24 height 11
click at [669, 223] on input "False" at bounding box center [663, 218] width 11 height 9
radio input "true"
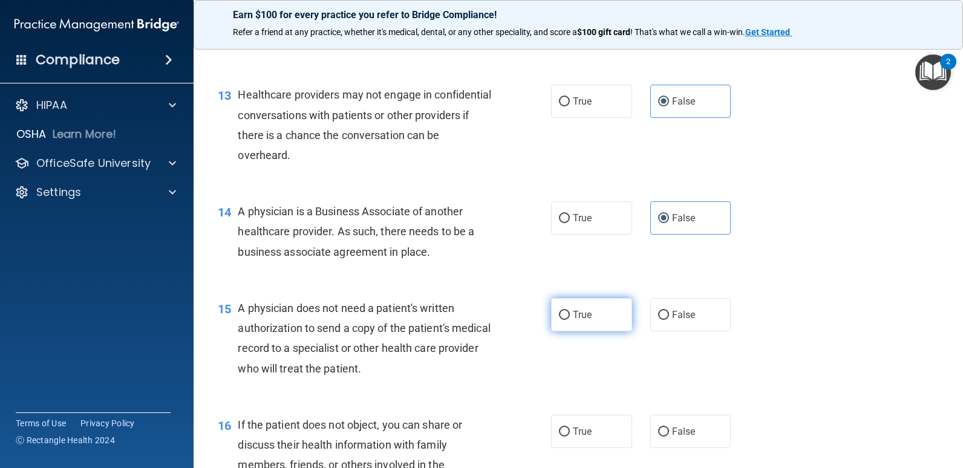
click at [561, 320] on input "True" at bounding box center [564, 315] width 11 height 9
radio input "true"
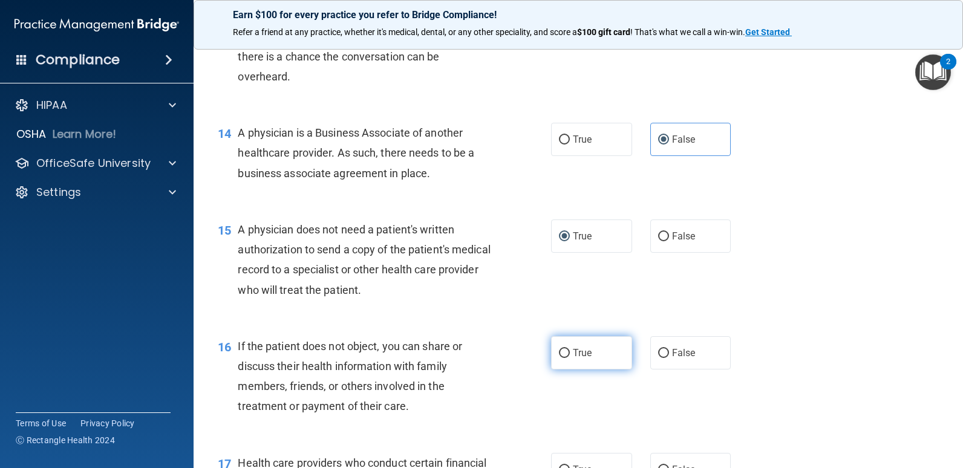
scroll to position [1452, 0]
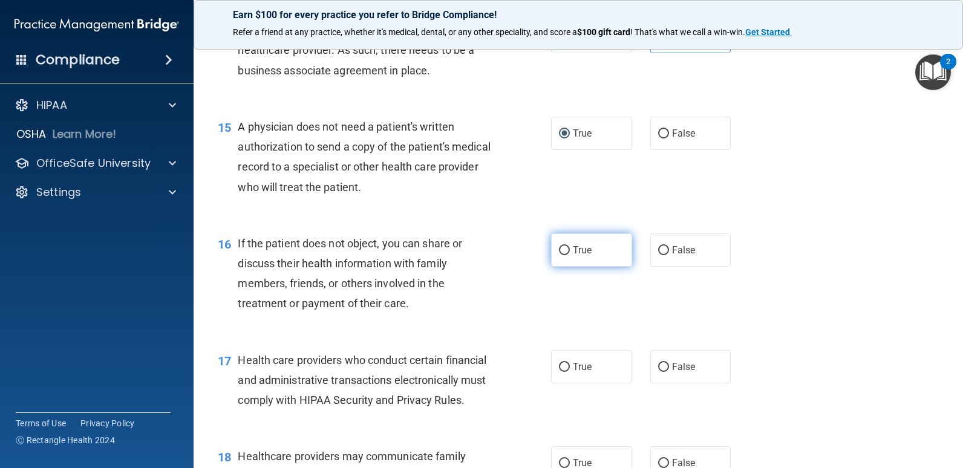
click at [589, 267] on label "True" at bounding box center [591, 250] width 81 height 33
click at [570, 255] on input "True" at bounding box center [564, 250] width 11 height 9
radio input "true"
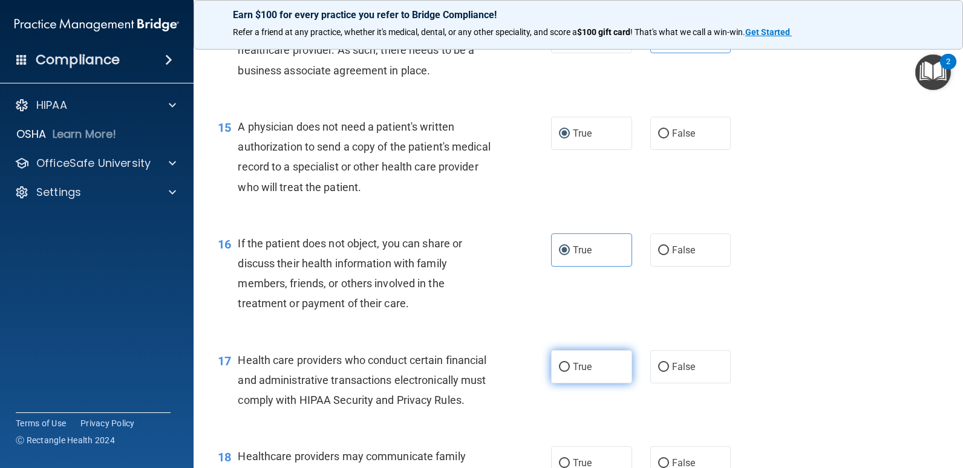
click at [577, 373] on span "True" at bounding box center [582, 366] width 19 height 11
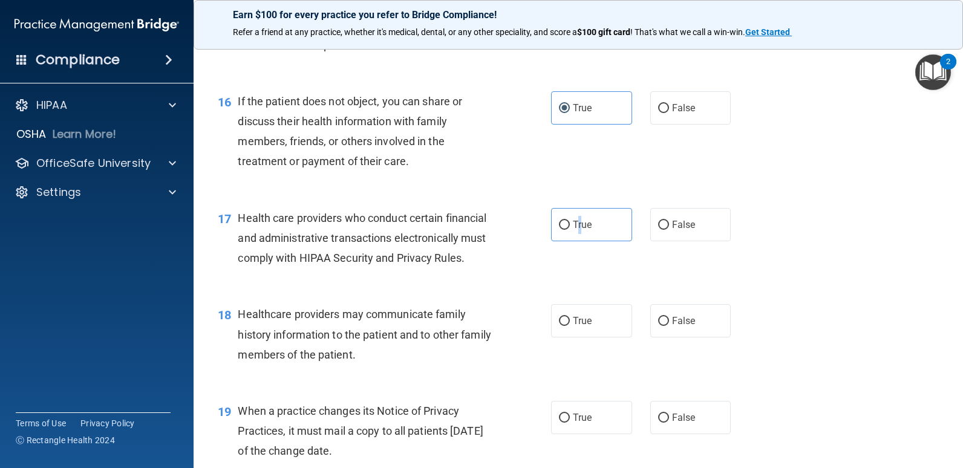
scroll to position [1633, 0]
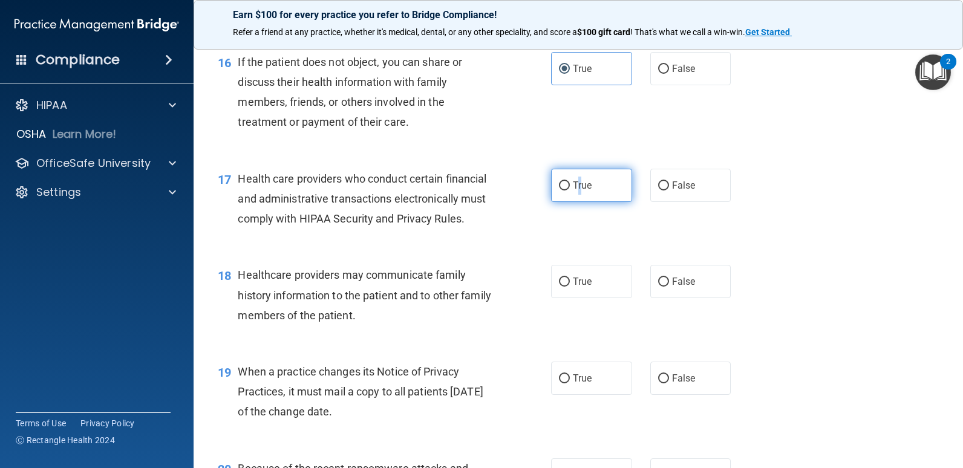
click at [559, 191] on input "True" at bounding box center [564, 185] width 11 height 9
radio input "true"
click at [773, 250] on div "17 Health care providers who conduct certain financial and administrative trans…" at bounding box center [578, 202] width 739 height 97
click at [693, 298] on label "False" at bounding box center [690, 281] width 81 height 33
click at [669, 287] on input "False" at bounding box center [663, 282] width 11 height 9
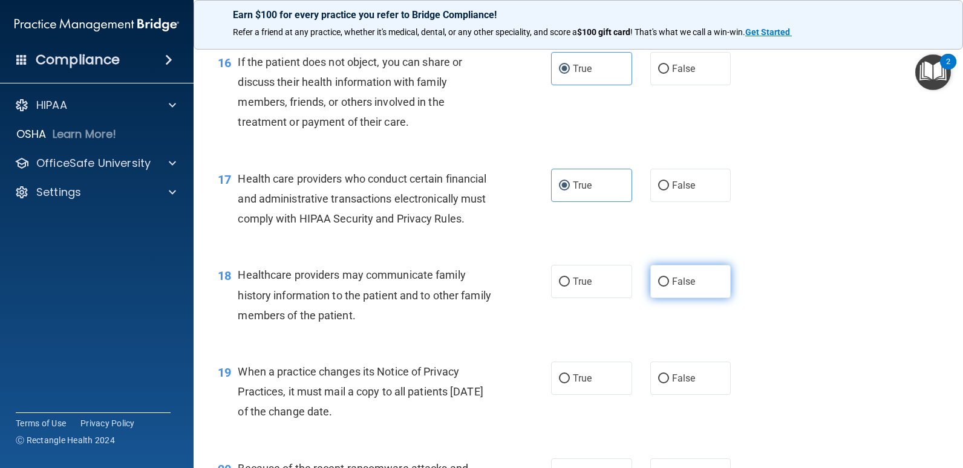
radio input "true"
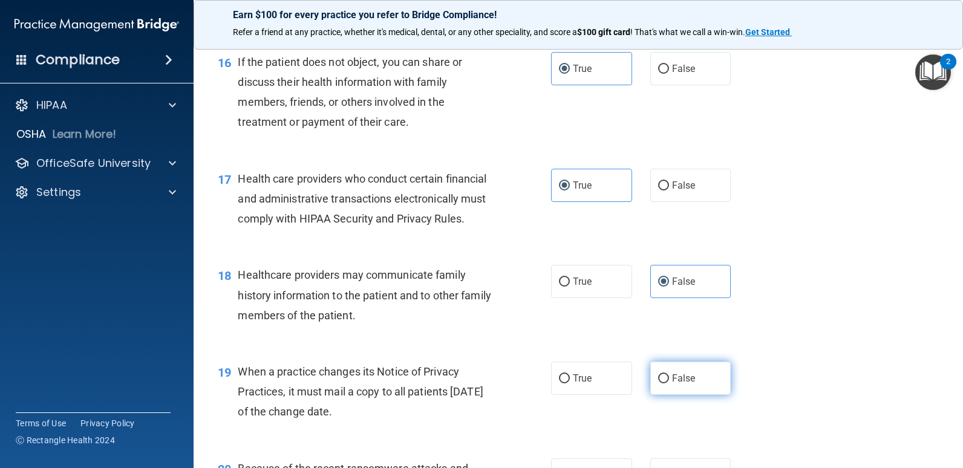
click at [676, 384] on span "False" at bounding box center [684, 378] width 24 height 11
click at [669, 384] on input "False" at bounding box center [663, 378] width 11 height 9
radio input "true"
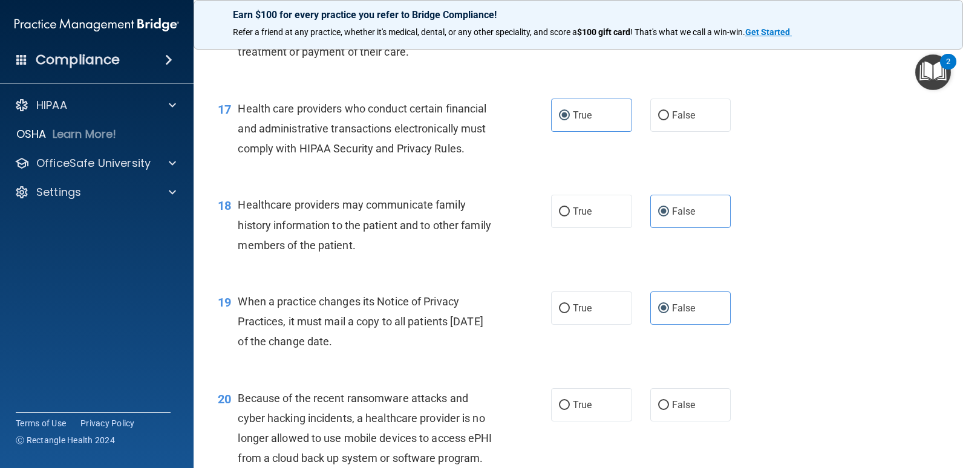
scroll to position [1815, 0]
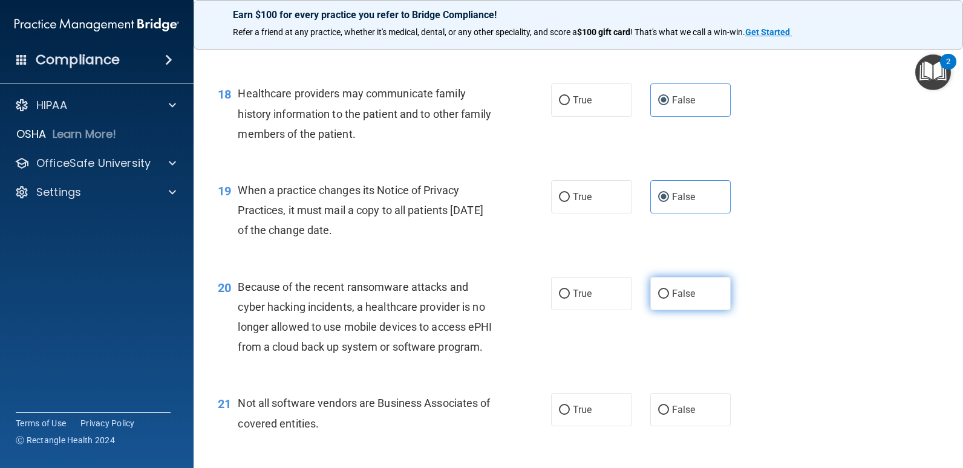
click at [659, 310] on label "False" at bounding box center [690, 293] width 81 height 33
click at [659, 299] on input "False" at bounding box center [663, 294] width 11 height 9
radio input "true"
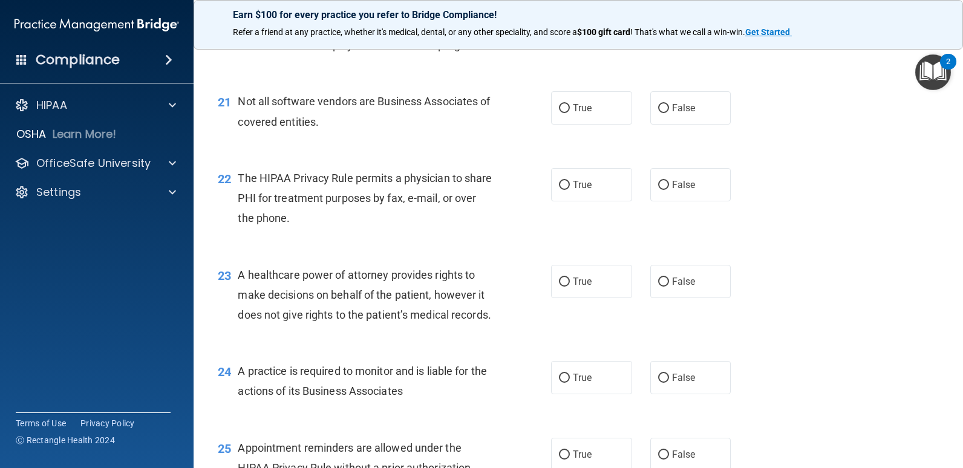
scroll to position [2117, 0]
click at [564, 113] on input "True" at bounding box center [564, 107] width 11 height 9
radio input "true"
click at [573, 190] on span "True" at bounding box center [582, 183] width 19 height 11
drag, startPoint x: 573, startPoint y: 244, endPoint x: 559, endPoint y: 242, distance: 14.0
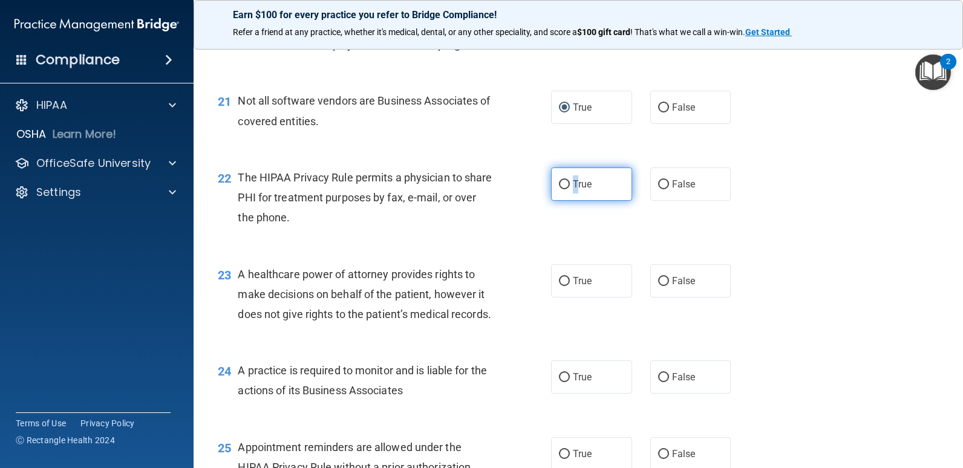
click at [559, 189] on input "True" at bounding box center [564, 184] width 11 height 9
radio input "true"
click at [589, 201] on label "True" at bounding box center [591, 184] width 81 height 33
click at [570, 189] on input "True" at bounding box center [564, 184] width 11 height 9
click at [661, 286] on input "False" at bounding box center [663, 281] width 11 height 9
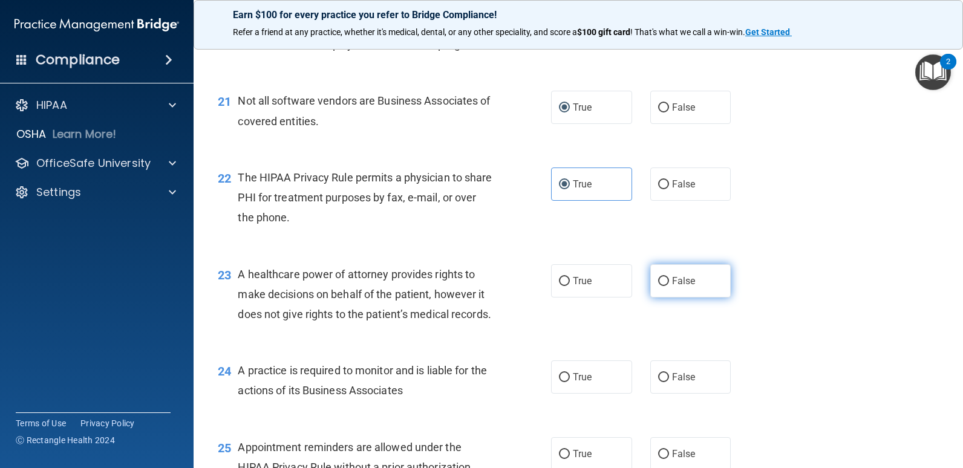
radio input "true"
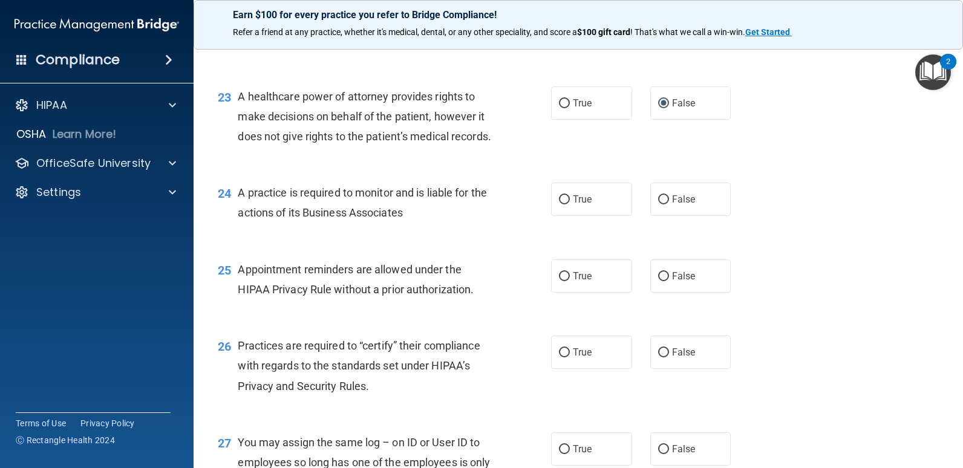
scroll to position [2299, 0]
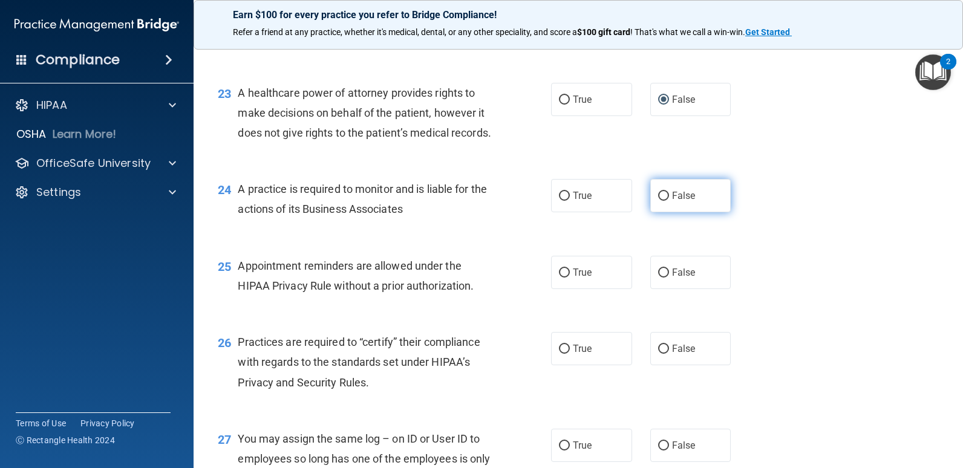
click at [676, 212] on label "False" at bounding box center [690, 195] width 81 height 33
click at [669, 201] on input "False" at bounding box center [663, 196] width 11 height 9
radio input "true"
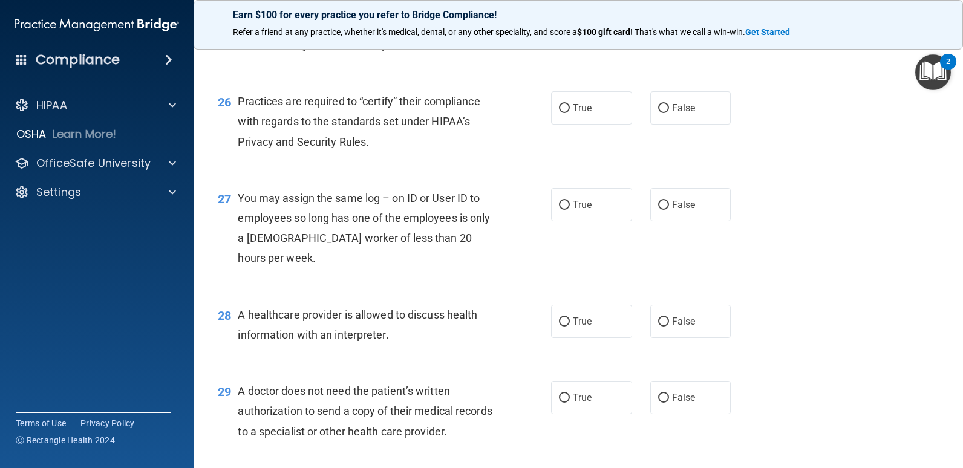
scroll to position [2480, 0]
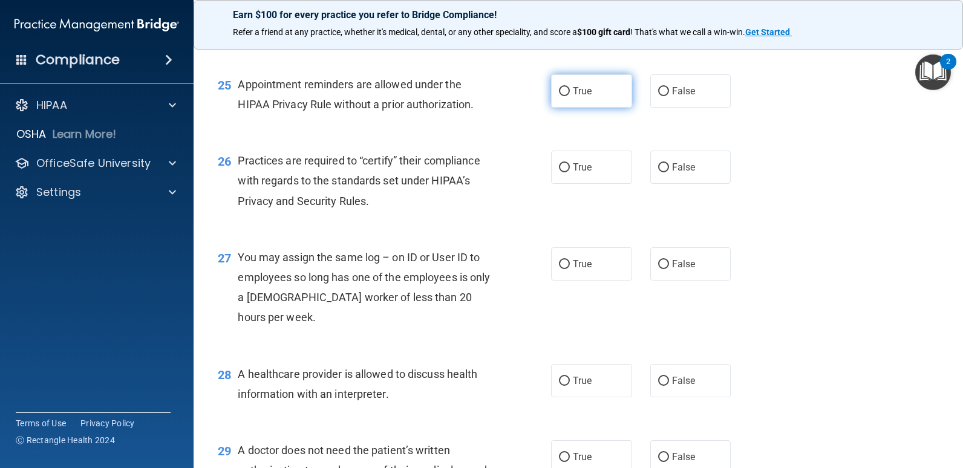
click at [567, 108] on label "True" at bounding box center [591, 90] width 81 height 33
click at [567, 96] on input "True" at bounding box center [564, 91] width 11 height 9
radio input "true"
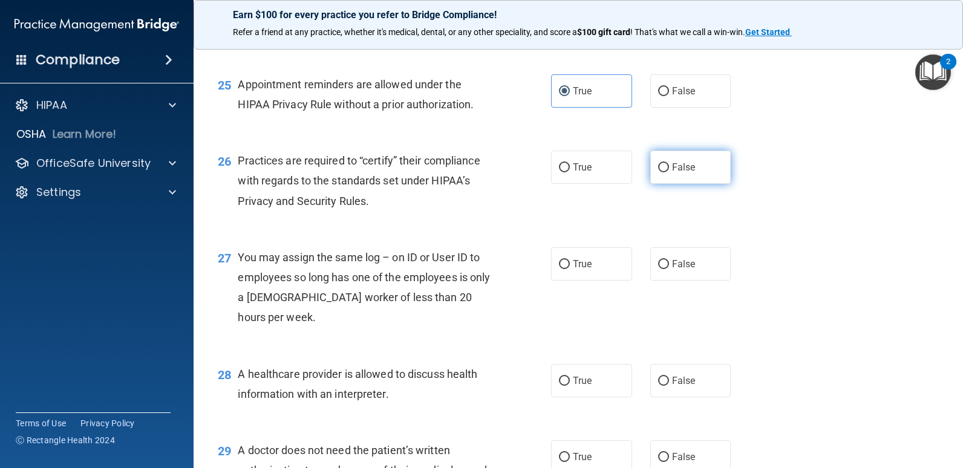
click at [676, 173] on span "False" at bounding box center [684, 167] width 24 height 11
click at [669, 172] on input "False" at bounding box center [663, 167] width 11 height 9
radio input "true"
click at [659, 269] on input "False" at bounding box center [663, 264] width 11 height 9
radio input "true"
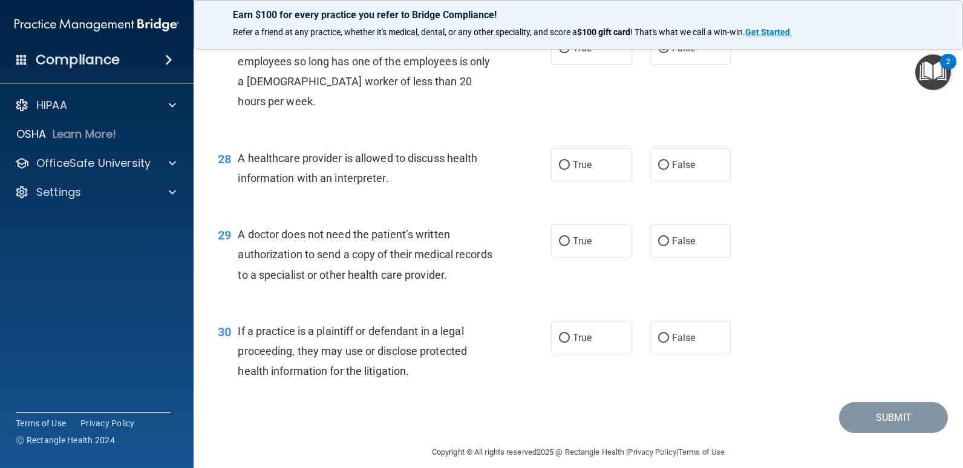
scroll to position [2722, 0]
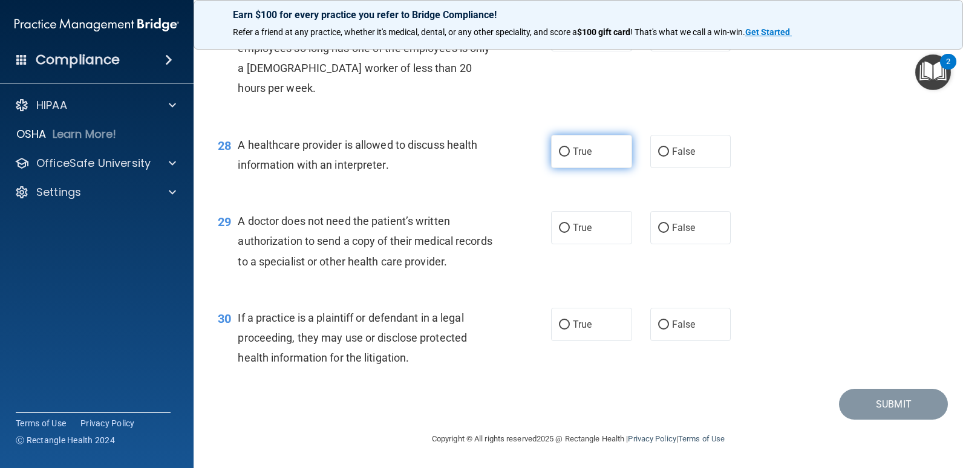
click at [595, 168] on label "True" at bounding box center [591, 151] width 81 height 33
click at [570, 157] on input "True" at bounding box center [564, 152] width 11 height 9
radio input "true"
click at [573, 234] on span "True" at bounding box center [582, 227] width 19 height 11
click at [569, 233] on input "True" at bounding box center [564, 228] width 11 height 9
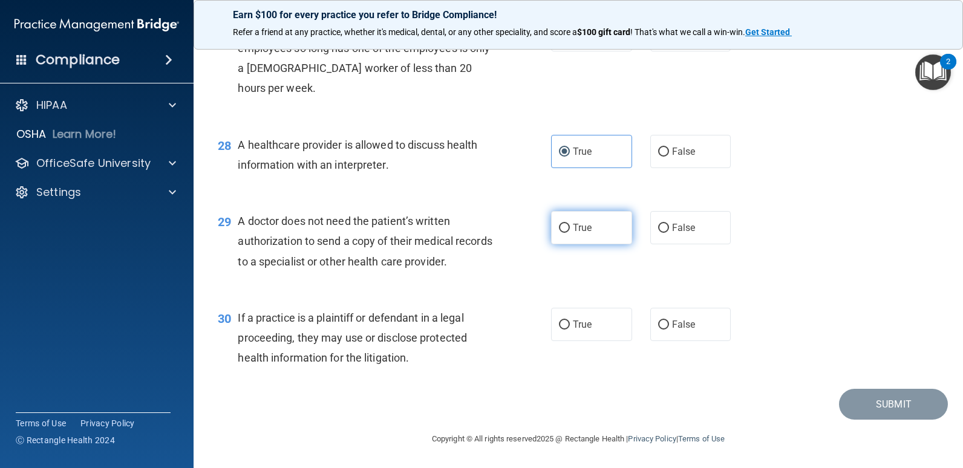
radio input "true"
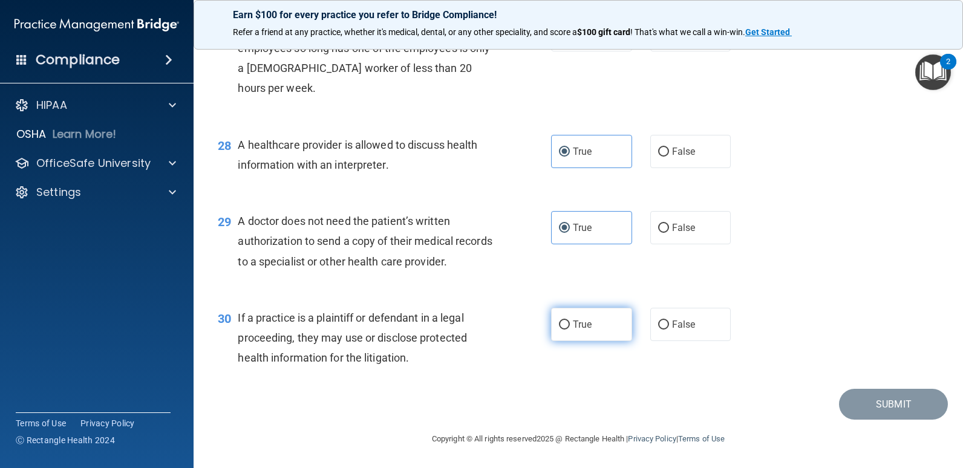
click at [575, 330] on span "True" at bounding box center [582, 324] width 19 height 11
click at [570, 330] on input "True" at bounding box center [564, 325] width 11 height 9
radio input "true"
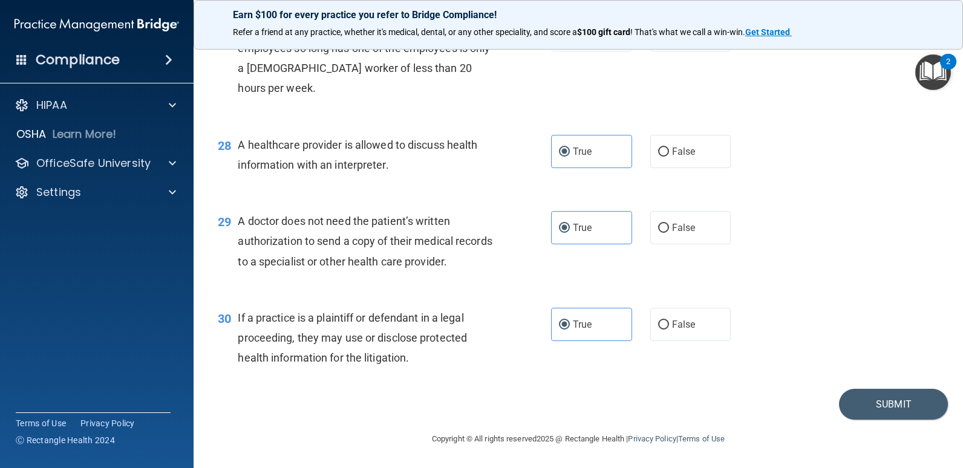
scroll to position [2790, 0]
click at [905, 410] on button "Submit" at bounding box center [893, 404] width 109 height 31
click at [901, 397] on button "Submit" at bounding box center [893, 404] width 109 height 31
click at [886, 404] on button "Submit" at bounding box center [893, 404] width 109 height 31
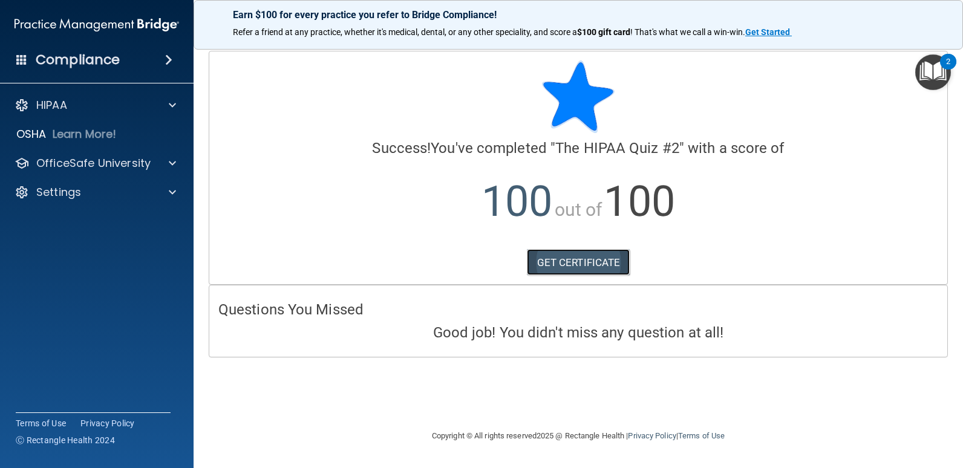
click at [575, 258] on link "GET CERTIFICATE" at bounding box center [578, 262] width 103 height 27
click at [74, 106] on div "HIPAA" at bounding box center [80, 105] width 150 height 15
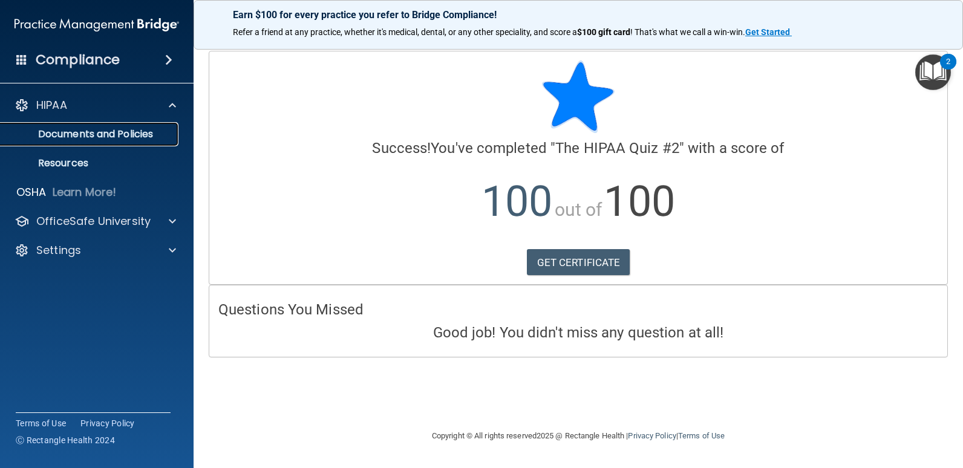
click at [160, 137] on p "Documents and Policies" at bounding box center [90, 134] width 165 height 12
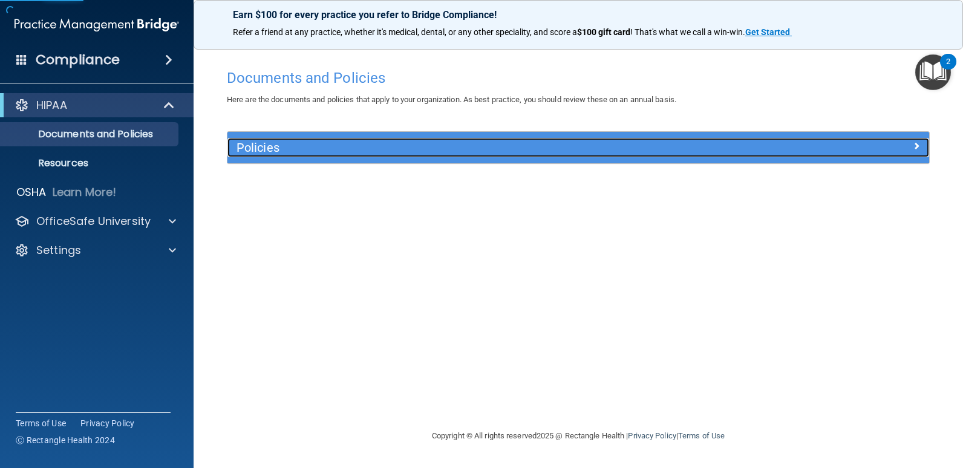
click at [905, 142] on div at bounding box center [841, 145] width 175 height 15
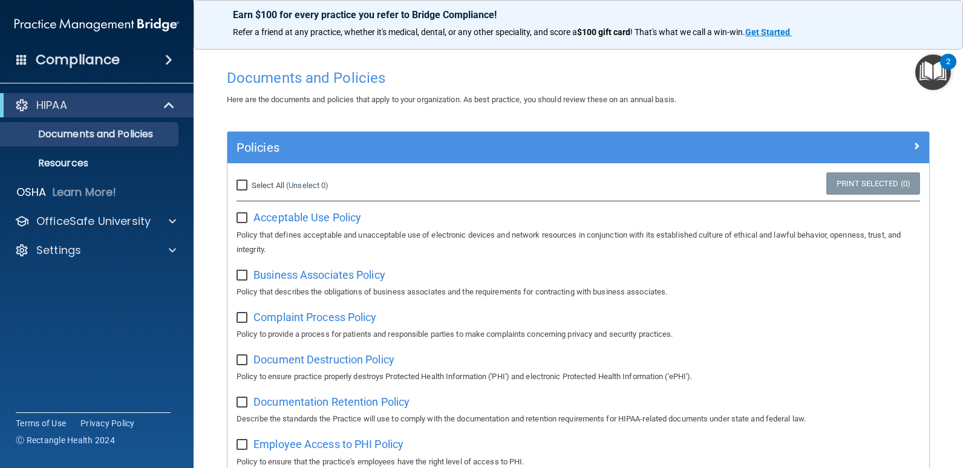
click at [934, 80] on img "Open Resource Center, 2 new notifications" at bounding box center [933, 72] width 36 height 36
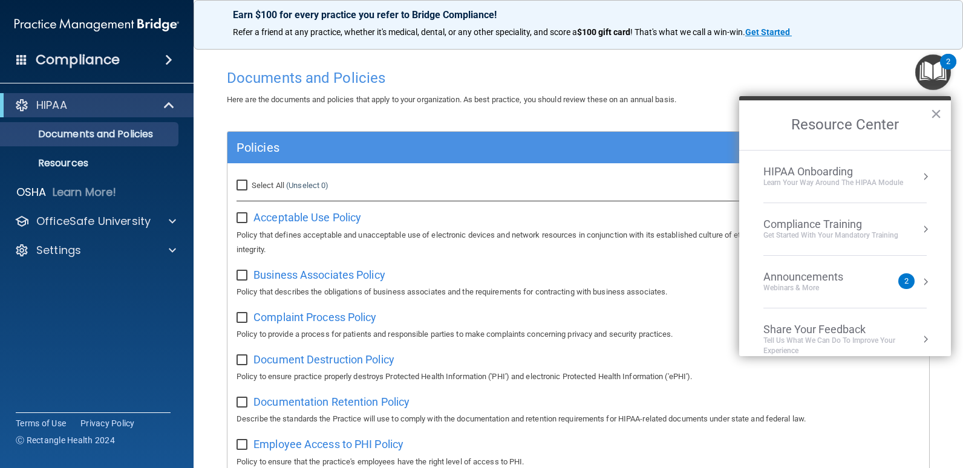
click at [869, 179] on div "Learn Your Way around the HIPAA module" at bounding box center [833, 183] width 140 height 10
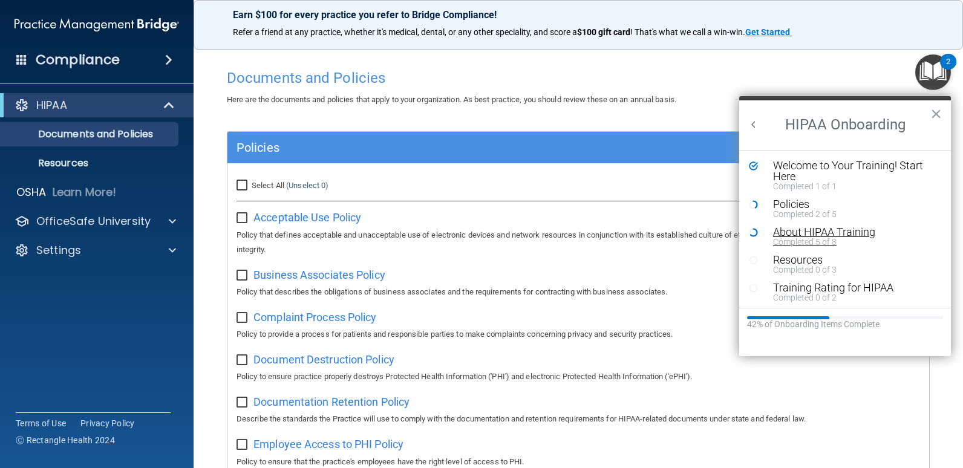
click at [852, 238] on div "Completed 5 of 8" at bounding box center [849, 242] width 153 height 8
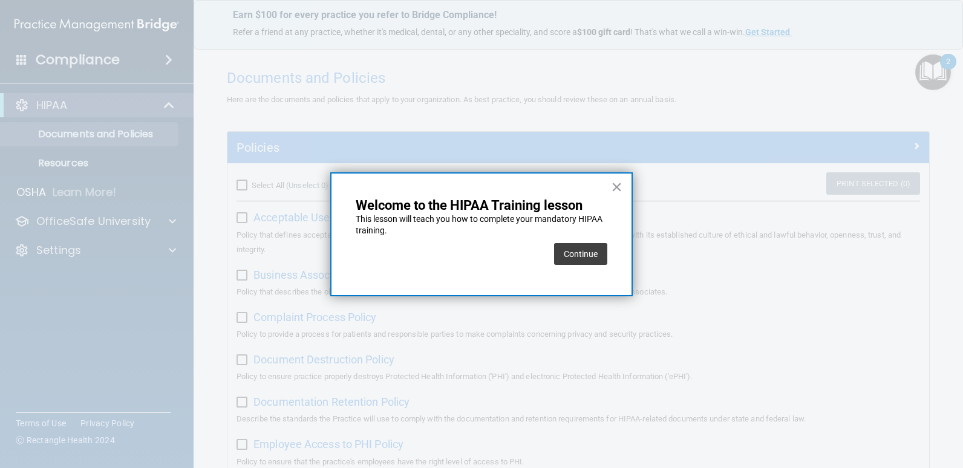
click at [584, 252] on button "Continue" at bounding box center [580, 254] width 53 height 22
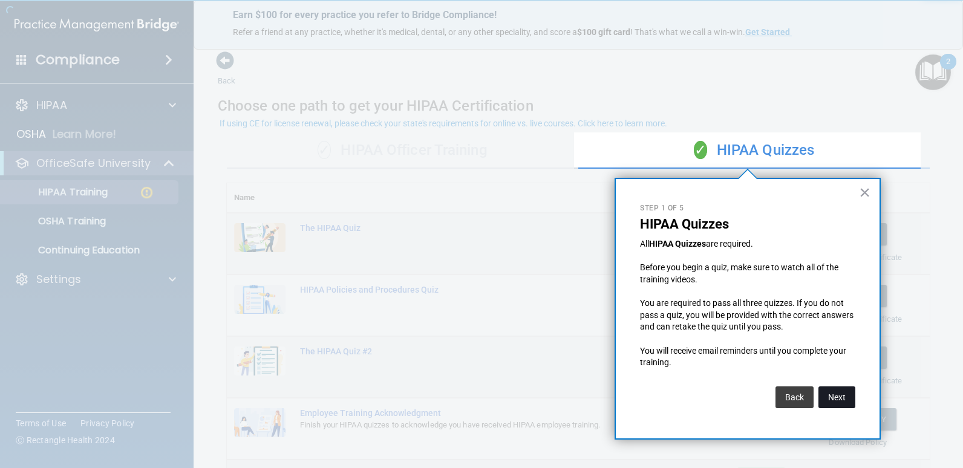
click at [839, 400] on button "Next" at bounding box center [836, 398] width 37 height 22
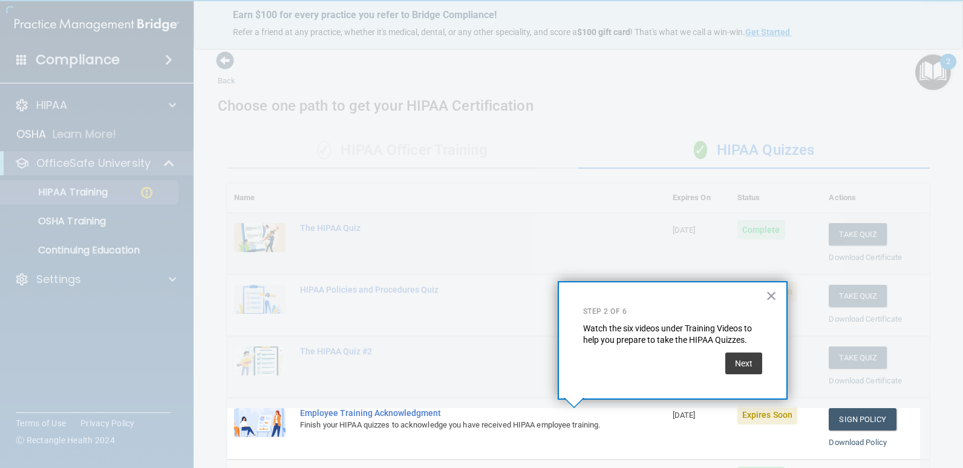
scroll to position [128, 0]
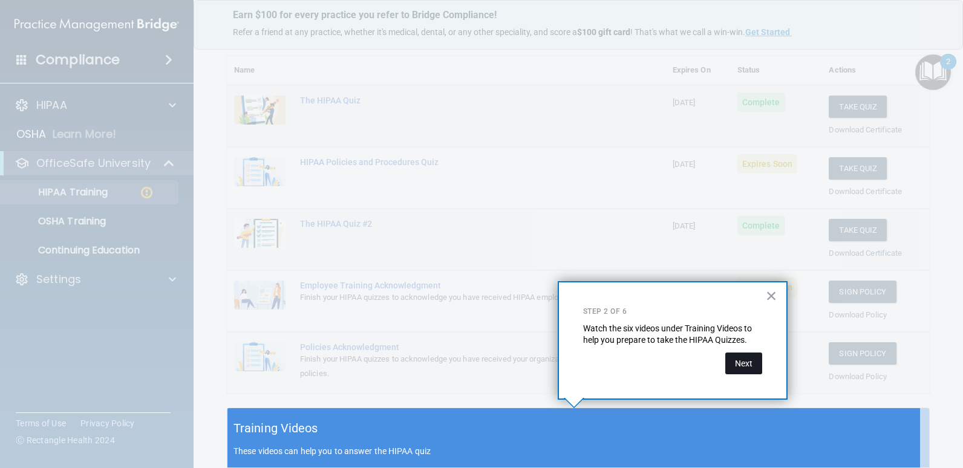
click at [740, 364] on button "Next" at bounding box center [743, 364] width 37 height 22
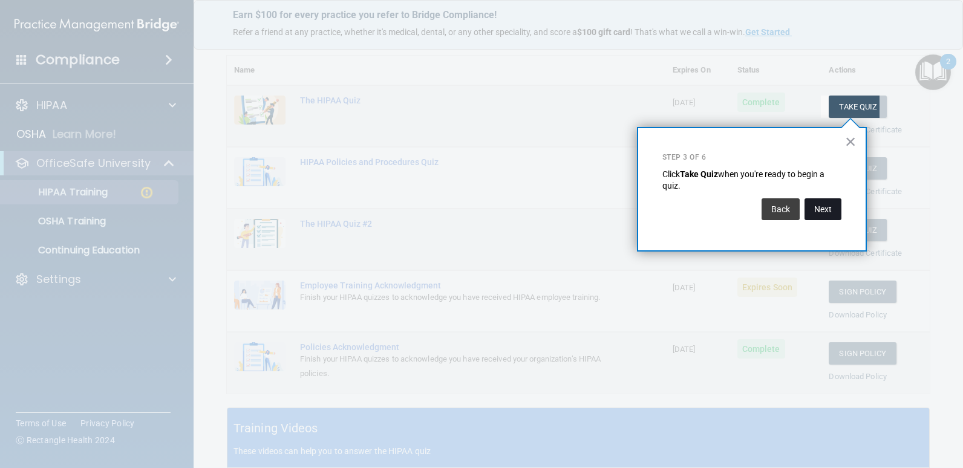
click at [819, 205] on button "Next" at bounding box center [823, 209] width 37 height 22
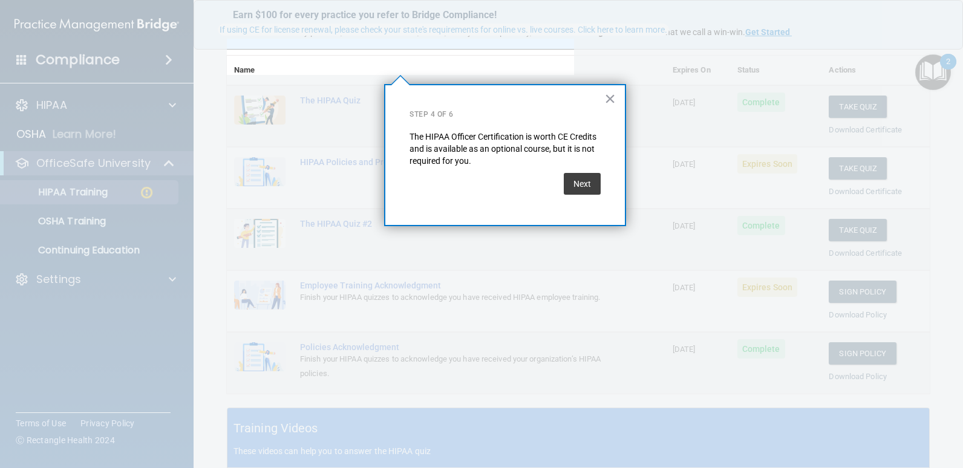
scroll to position [94, 0]
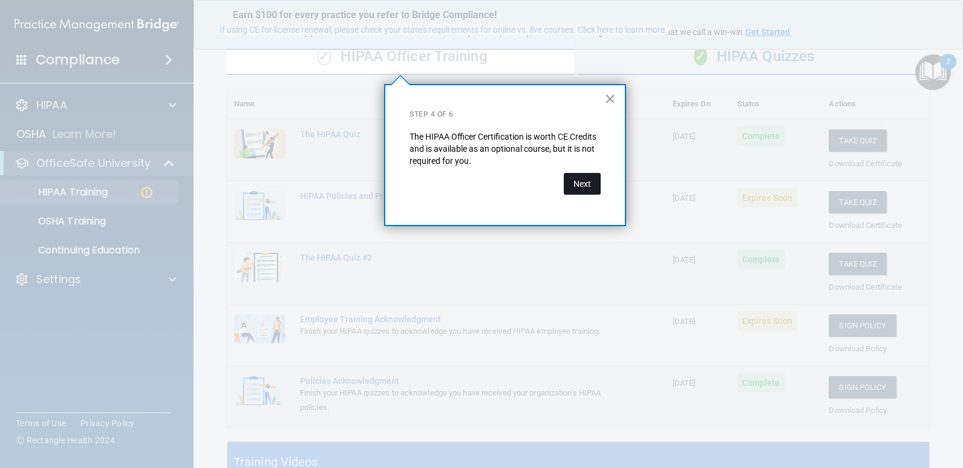
click at [589, 181] on button "Next" at bounding box center [582, 184] width 37 height 22
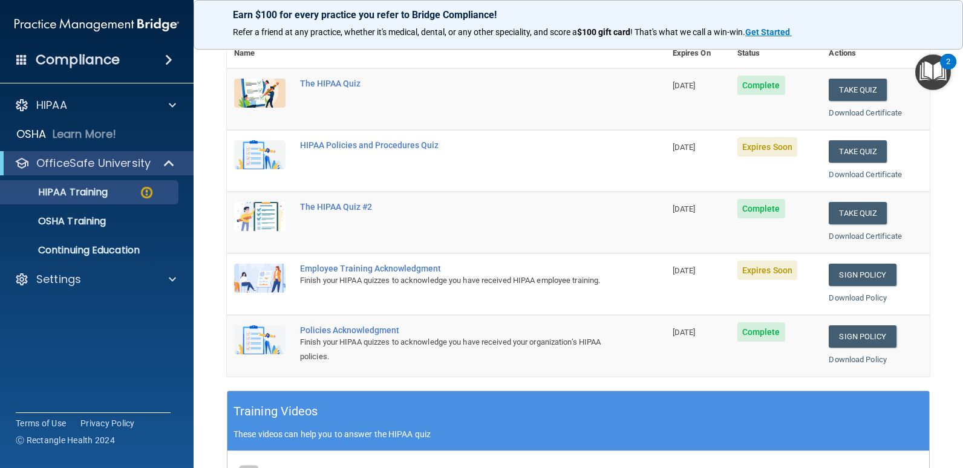
scroll to position [33, 0]
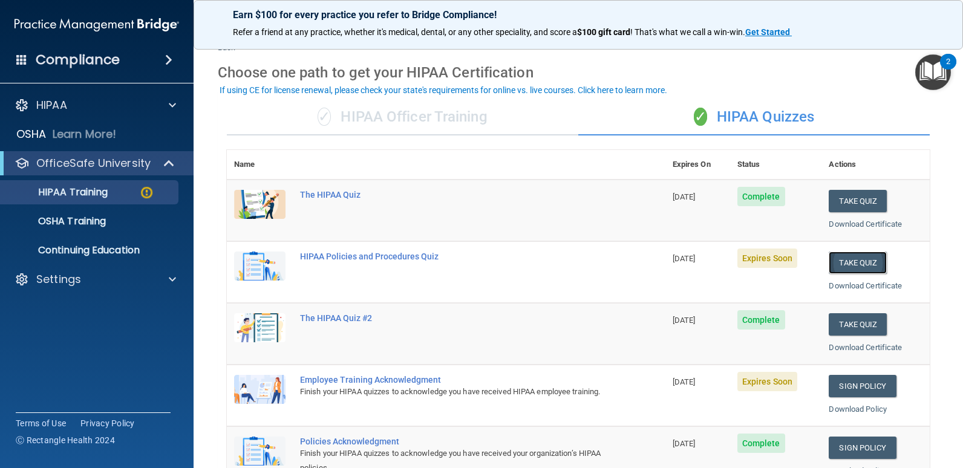
click at [857, 260] on button "Take Quiz" at bounding box center [858, 263] width 58 height 22
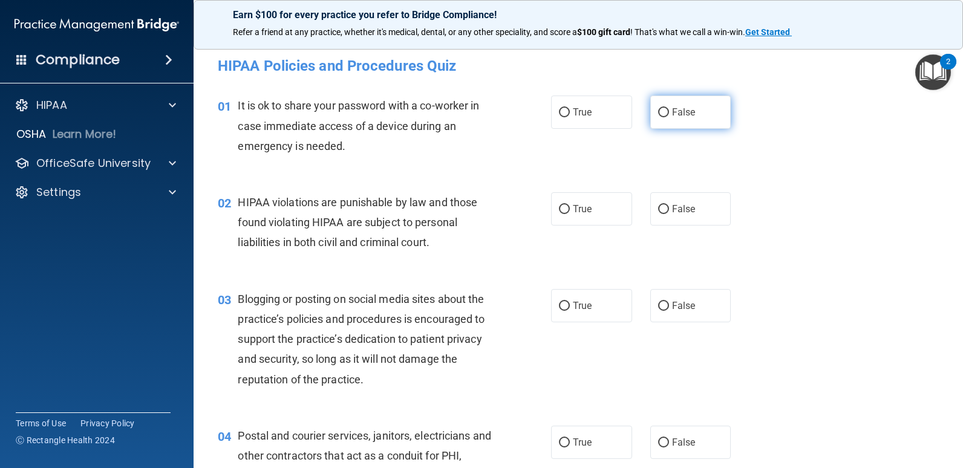
click at [665, 119] on label "False" at bounding box center [690, 112] width 81 height 33
click at [665, 117] on input "False" at bounding box center [663, 112] width 11 height 9
radio input "true"
click at [580, 220] on label "True" at bounding box center [591, 208] width 81 height 33
click at [570, 214] on input "True" at bounding box center [564, 209] width 11 height 9
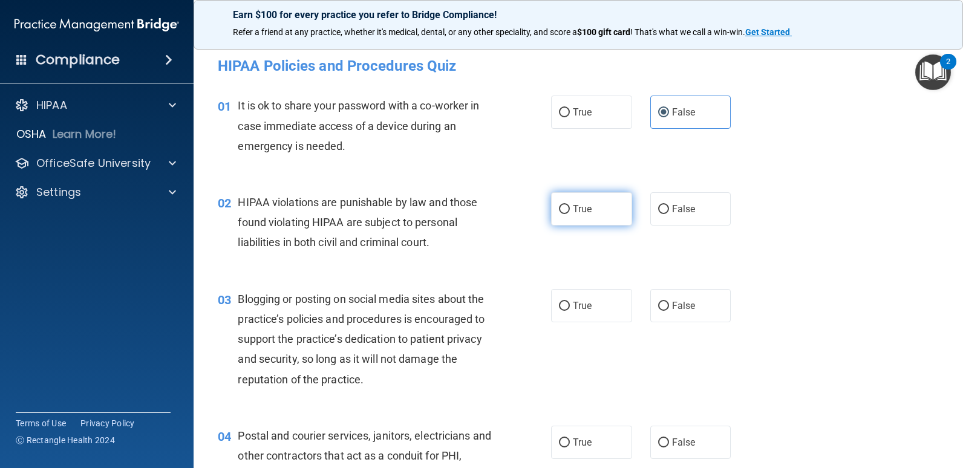
radio input "true"
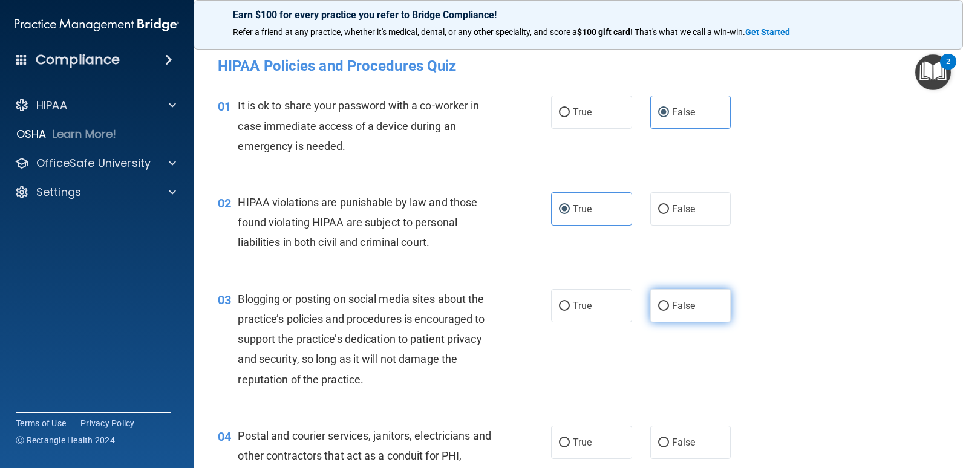
click at [683, 300] on span "False" at bounding box center [684, 305] width 24 height 11
click at [669, 302] on input "False" at bounding box center [663, 306] width 11 height 9
radio input "true"
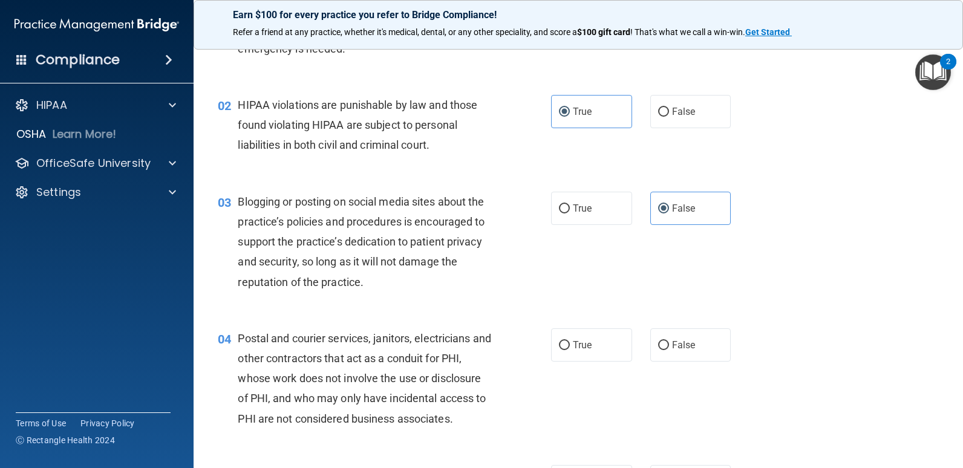
scroll to position [181, 0]
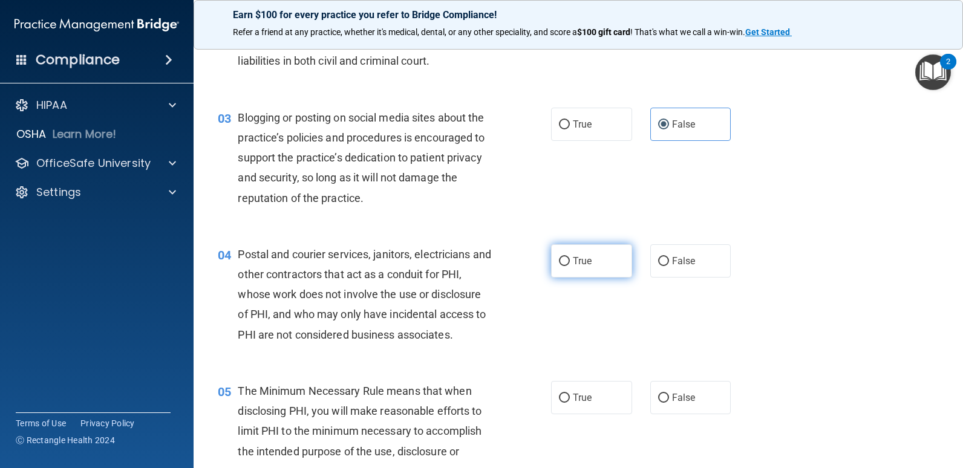
click at [573, 264] on span "True" at bounding box center [582, 260] width 19 height 11
click at [569, 264] on input "True" at bounding box center [564, 261] width 11 height 9
radio input "true"
click at [599, 403] on label "True" at bounding box center [591, 397] width 81 height 33
click at [570, 403] on input "True" at bounding box center [564, 398] width 11 height 9
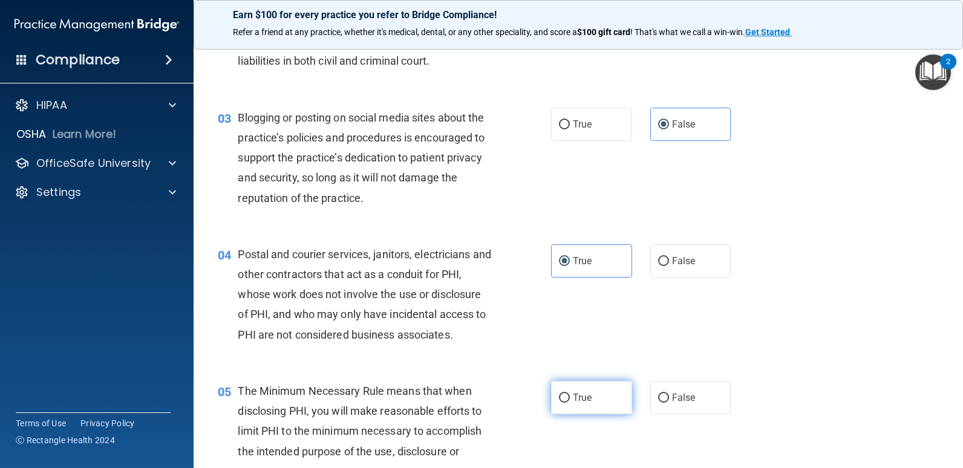
radio input "true"
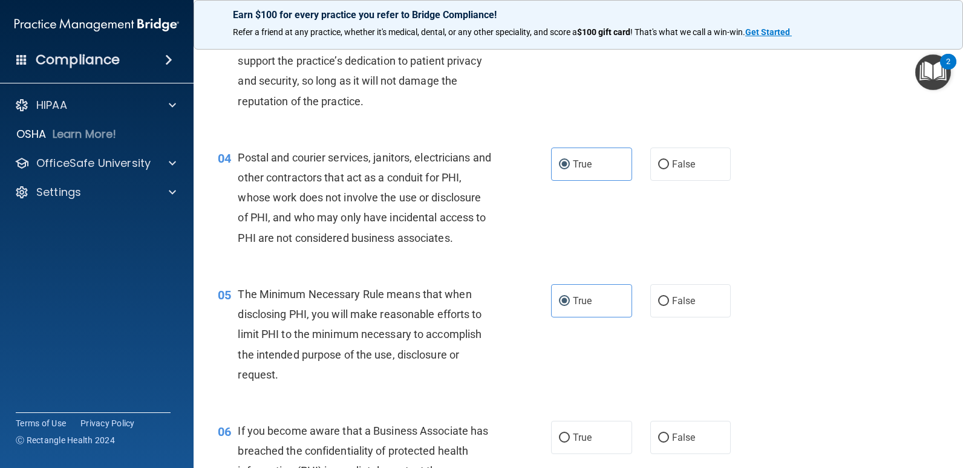
scroll to position [423, 0]
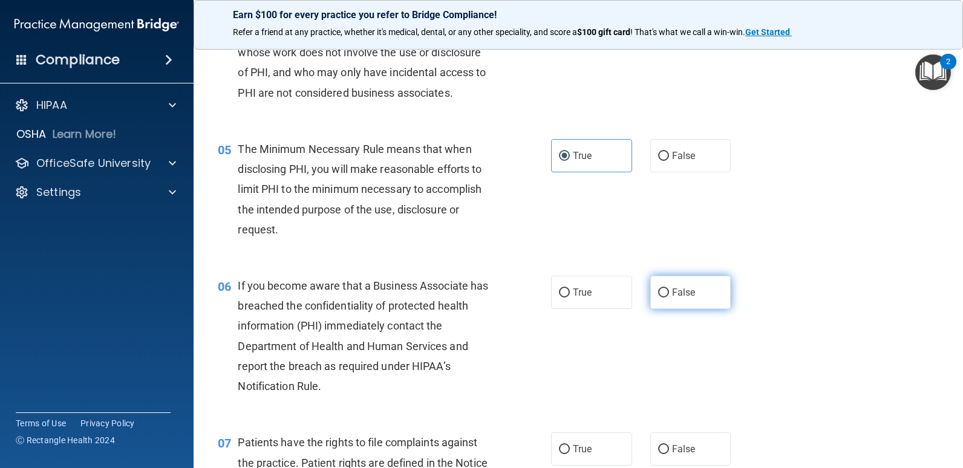
click at [693, 288] on label "False" at bounding box center [690, 292] width 81 height 33
click at [669, 289] on input "False" at bounding box center [663, 293] width 11 height 9
radio input "true"
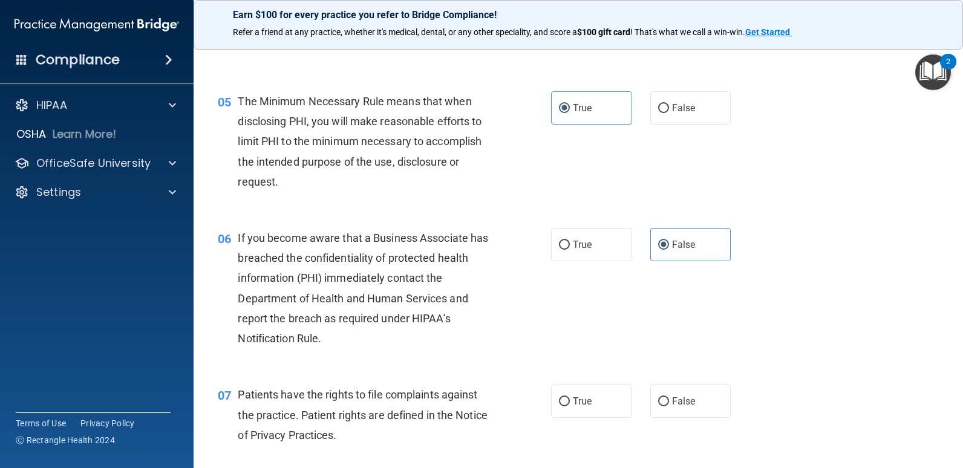
scroll to position [605, 0]
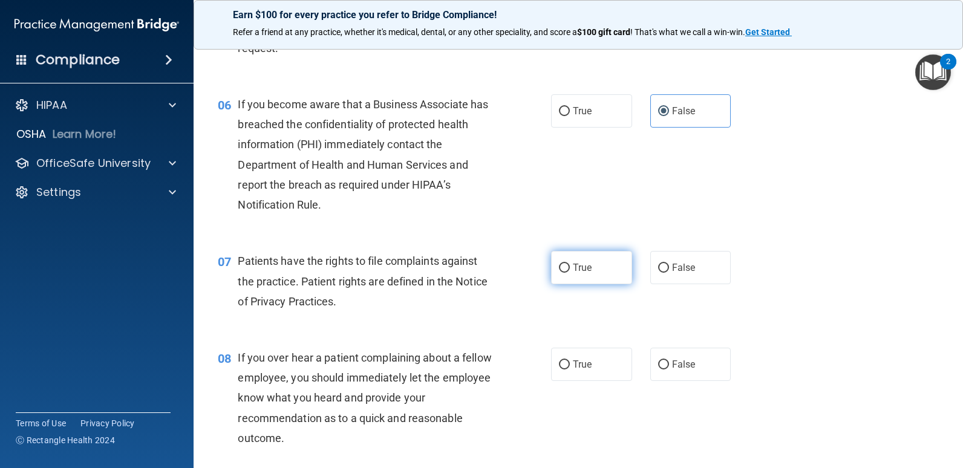
click at [586, 267] on span "True" at bounding box center [582, 267] width 19 height 11
click at [570, 267] on input "True" at bounding box center [564, 268] width 11 height 9
radio input "true"
click at [688, 357] on label "False" at bounding box center [690, 364] width 81 height 33
click at [669, 361] on input "False" at bounding box center [663, 365] width 11 height 9
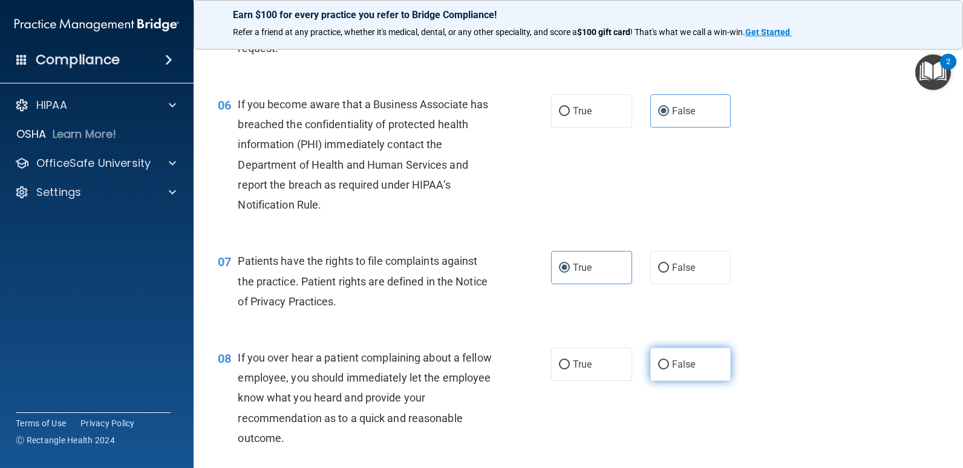
radio input "true"
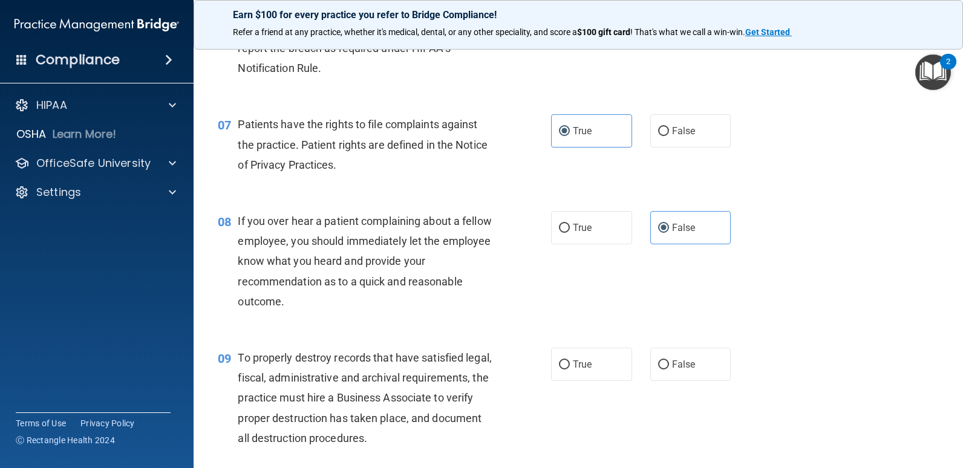
scroll to position [847, 0]
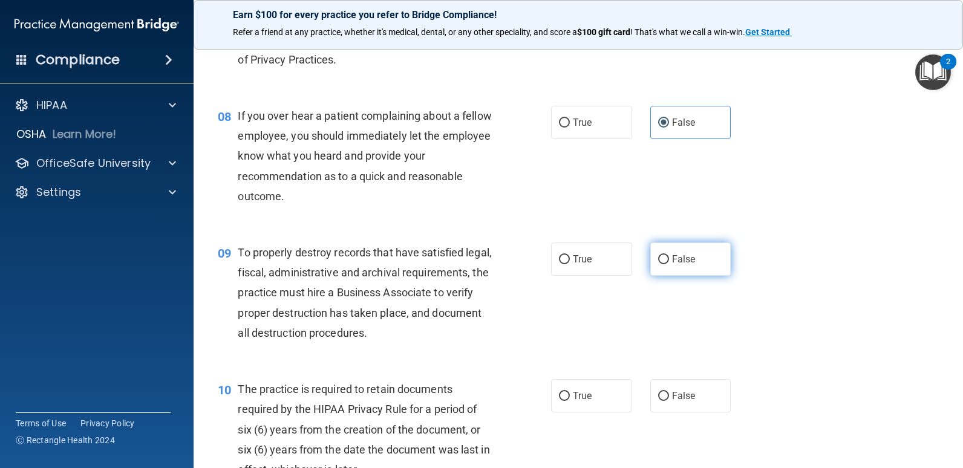
click at [665, 255] on label "False" at bounding box center [690, 259] width 81 height 33
click at [665, 255] on input "False" at bounding box center [663, 259] width 11 height 9
radio input "true"
click at [586, 390] on span "True" at bounding box center [582, 395] width 19 height 11
click at [570, 392] on input "True" at bounding box center [564, 396] width 11 height 9
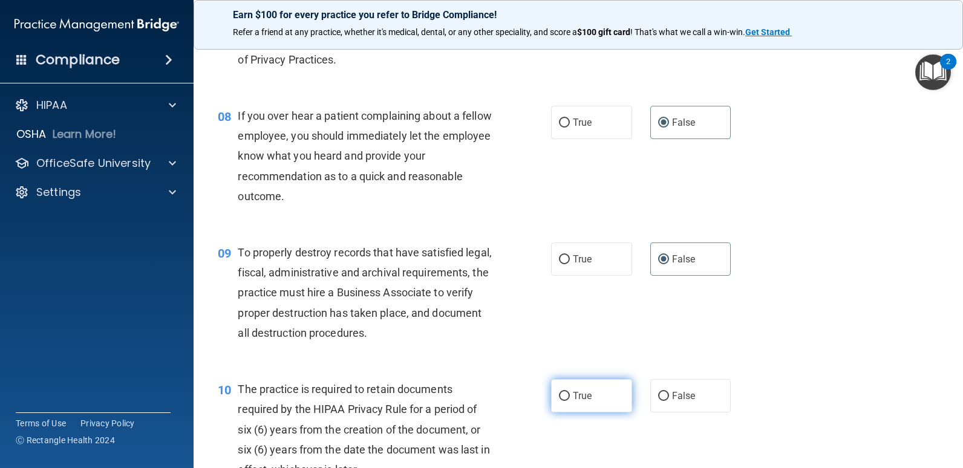
radio input "true"
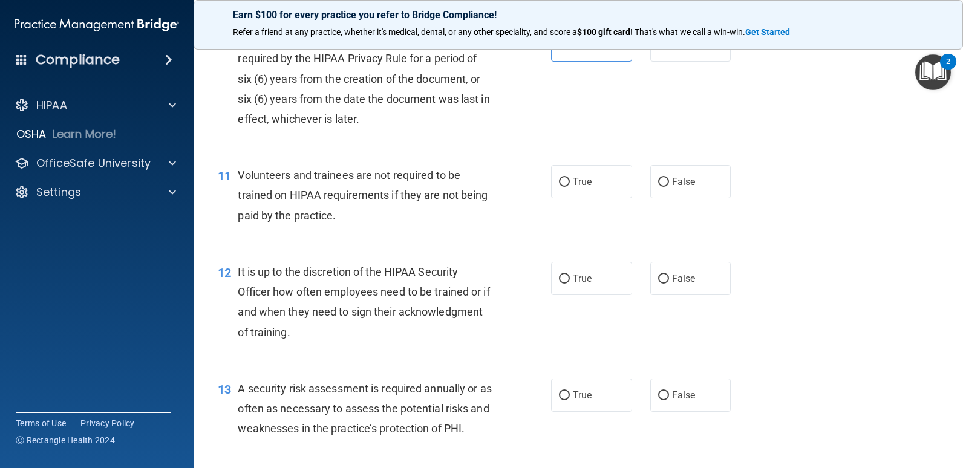
scroll to position [1210, 0]
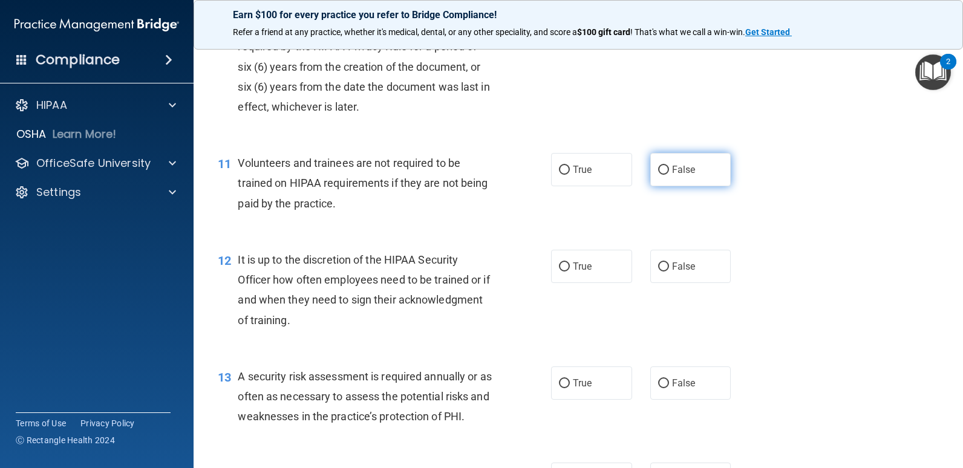
click at [687, 171] on span "False" at bounding box center [684, 169] width 24 height 11
click at [669, 171] on input "False" at bounding box center [663, 170] width 11 height 9
radio input "true"
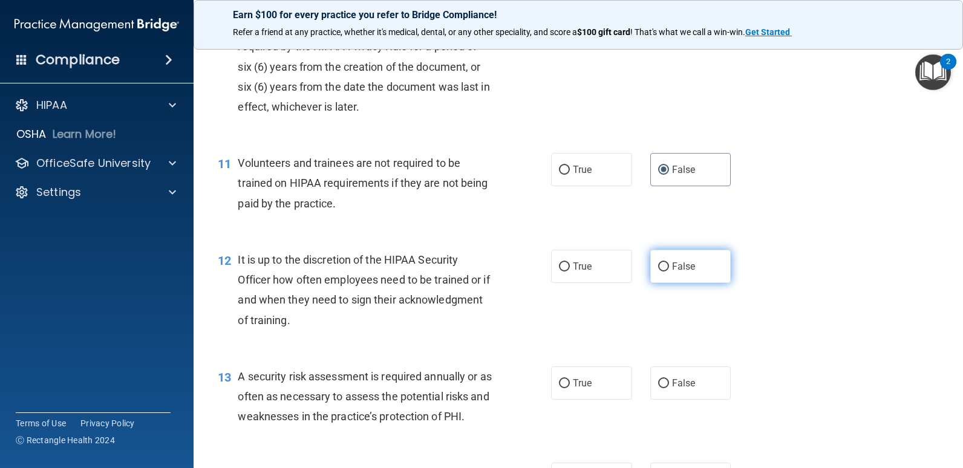
click at [681, 270] on label "False" at bounding box center [690, 266] width 81 height 33
drag, startPoint x: 681, startPoint y: 270, endPoint x: 667, endPoint y: 264, distance: 15.2
click at [672, 264] on span "False" at bounding box center [684, 266] width 24 height 11
click at [667, 264] on input "False" at bounding box center [663, 267] width 11 height 9
radio input "true"
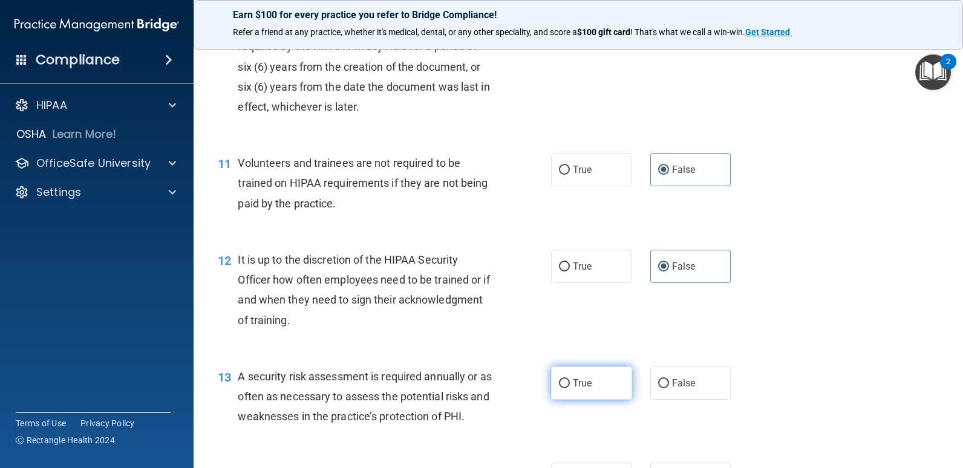
click at [564, 393] on label "True" at bounding box center [591, 383] width 81 height 33
click at [564, 388] on input "True" at bounding box center [564, 383] width 11 height 9
radio input "true"
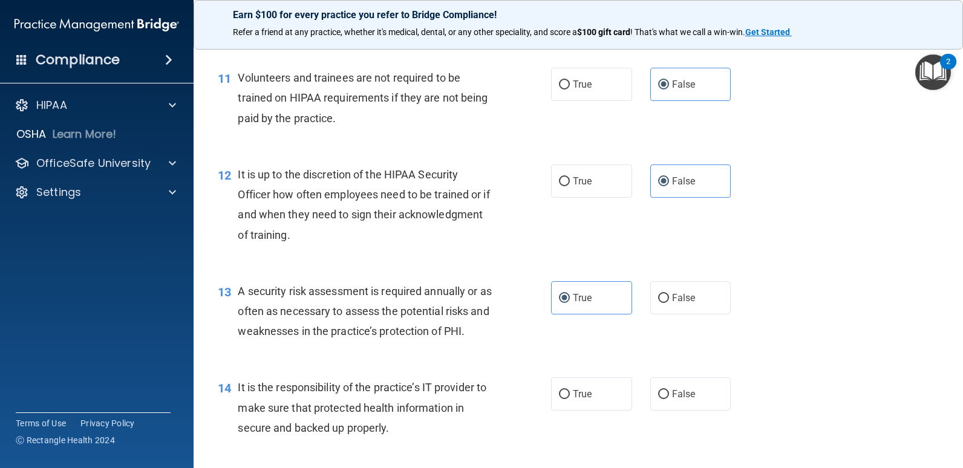
scroll to position [1452, 0]
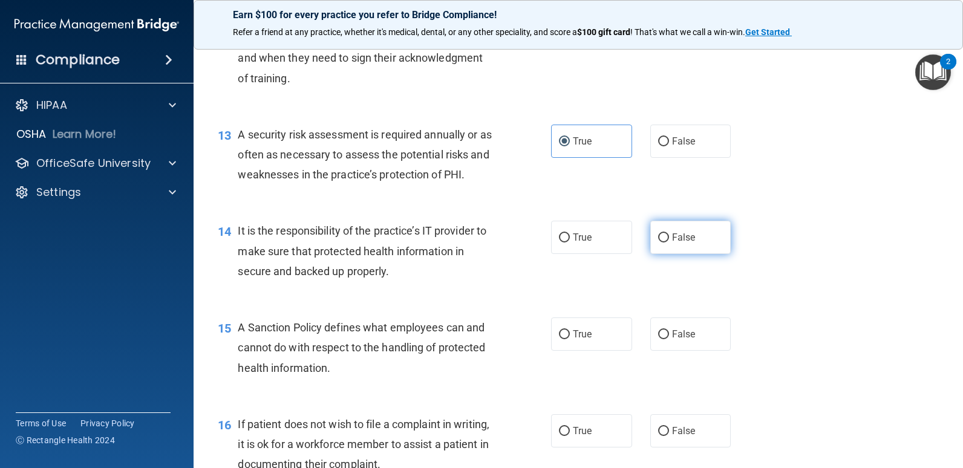
click at [713, 243] on label "False" at bounding box center [690, 237] width 81 height 33
click at [669, 243] on input "False" at bounding box center [663, 238] width 11 height 9
radio input "true"
click at [676, 338] on span "False" at bounding box center [684, 333] width 24 height 11
click at [669, 338] on input "False" at bounding box center [663, 334] width 11 height 9
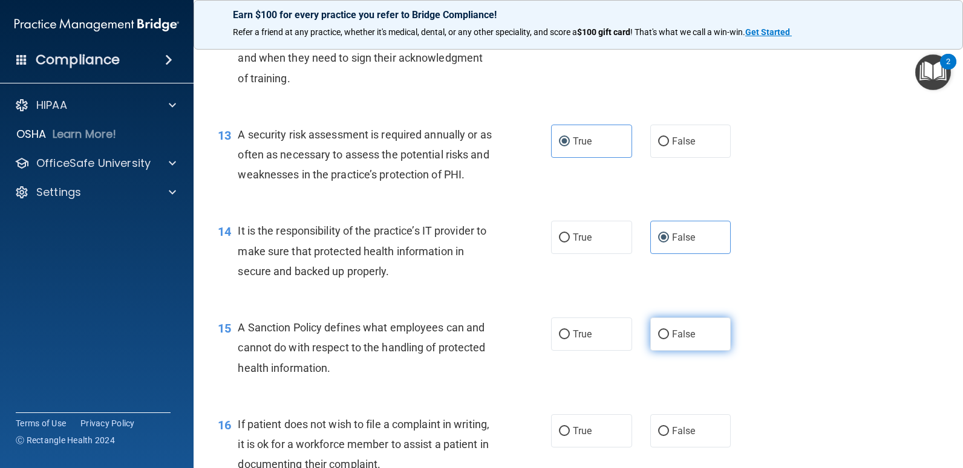
radio input "true"
click at [589, 428] on label "True" at bounding box center [591, 430] width 81 height 33
click at [570, 428] on input "True" at bounding box center [564, 431] width 11 height 9
radio input "true"
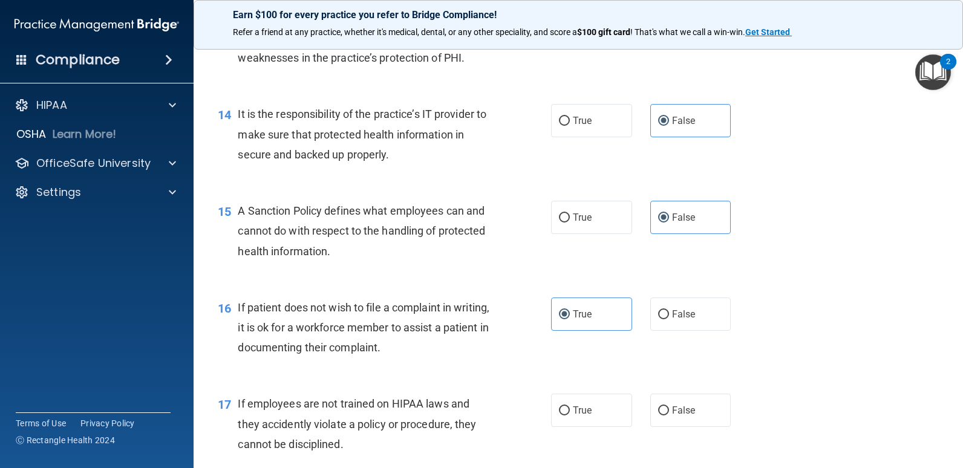
scroll to position [1694, 0]
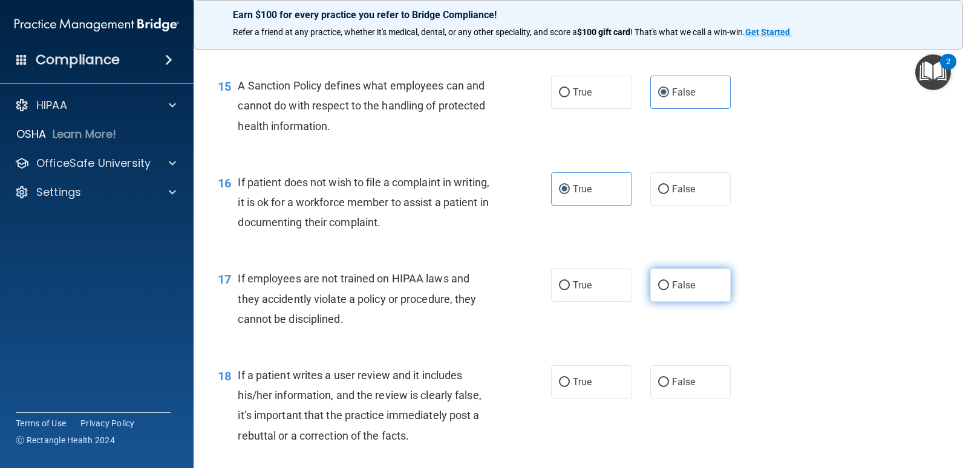
click at [687, 296] on label "False" at bounding box center [690, 285] width 81 height 33
click at [669, 290] on input "False" at bounding box center [663, 285] width 11 height 9
radio input "true"
click at [672, 381] on span "False" at bounding box center [684, 381] width 24 height 11
click at [669, 381] on input "False" at bounding box center [663, 382] width 11 height 9
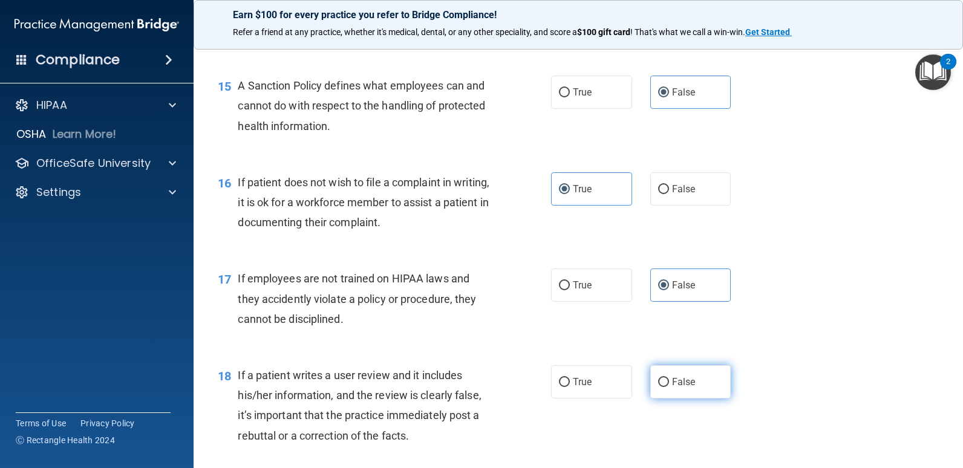
radio input "true"
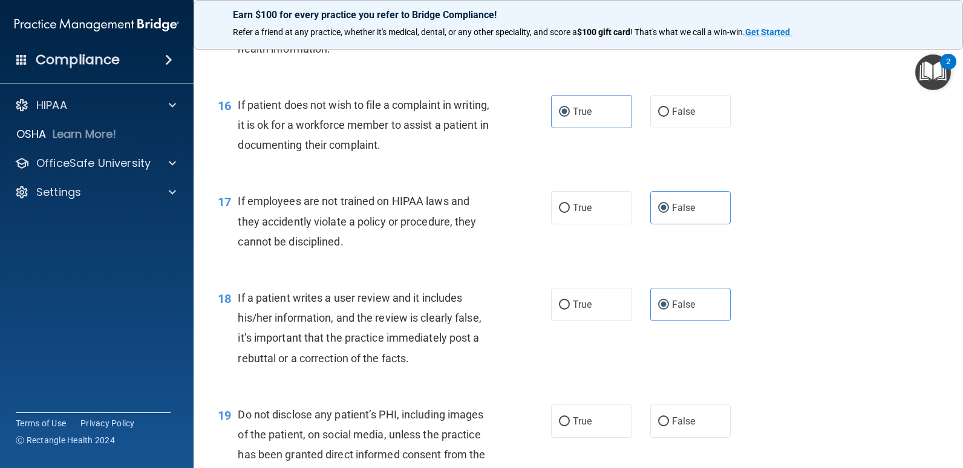
scroll to position [1936, 0]
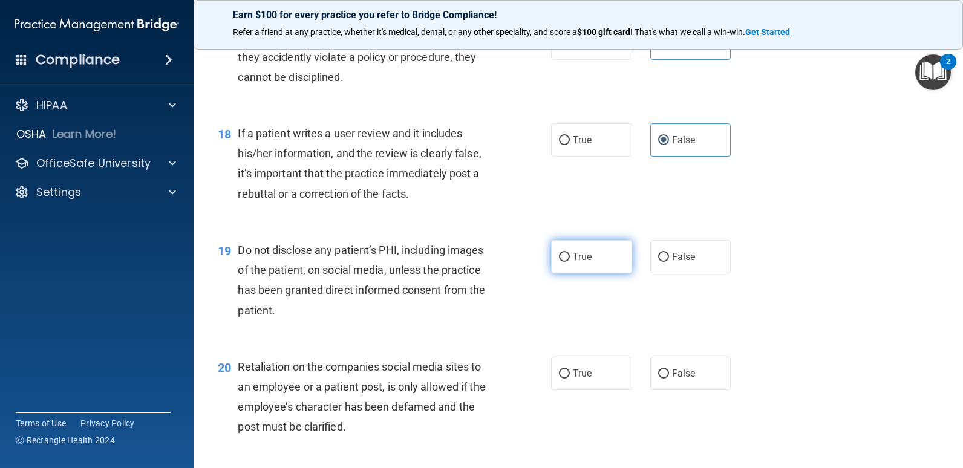
click at [584, 261] on span "True" at bounding box center [582, 256] width 19 height 11
click at [570, 261] on input "True" at bounding box center [564, 257] width 11 height 9
radio input "true"
click at [667, 380] on label "False" at bounding box center [690, 373] width 81 height 33
click at [667, 379] on input "False" at bounding box center [663, 374] width 11 height 9
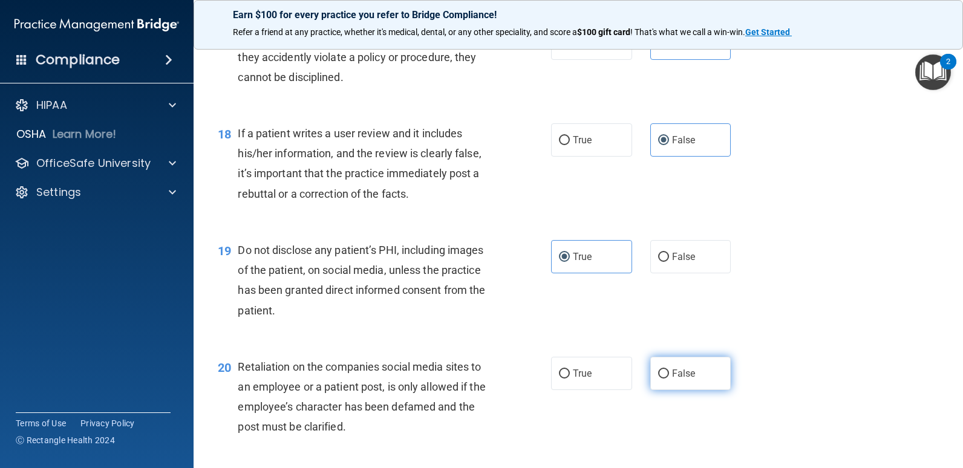
radio input "true"
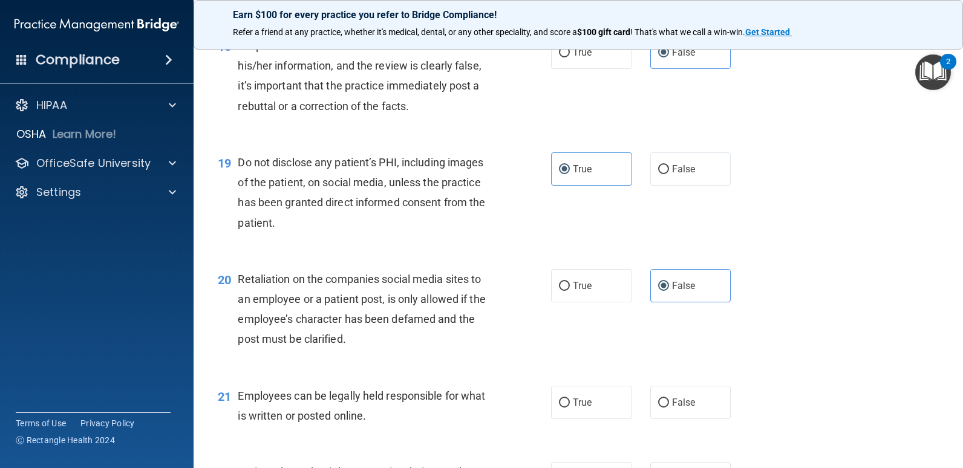
scroll to position [2178, 0]
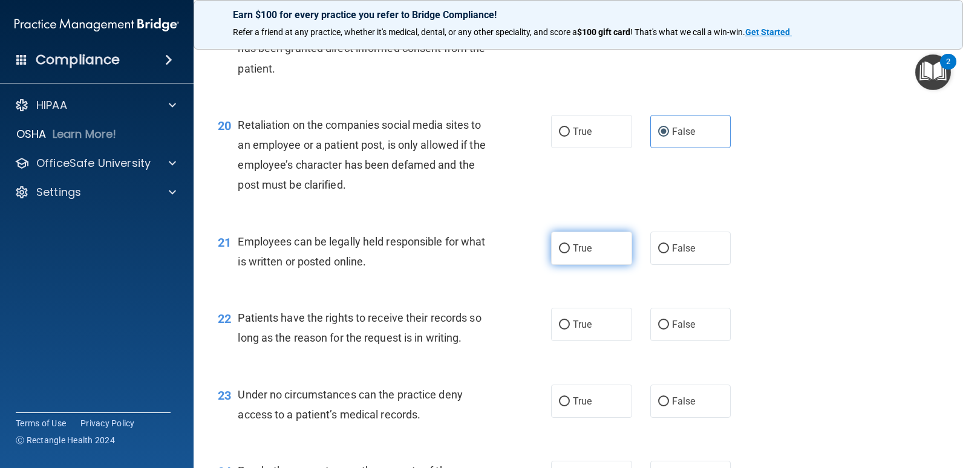
click at [581, 256] on label "True" at bounding box center [591, 248] width 81 height 33
click at [570, 253] on input "True" at bounding box center [564, 248] width 11 height 9
radio input "true"
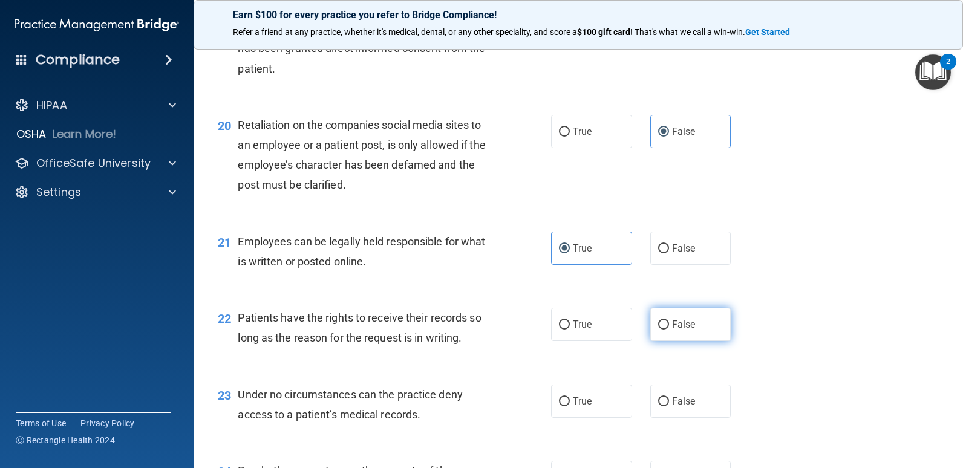
click at [672, 325] on span "False" at bounding box center [684, 324] width 24 height 11
click at [667, 325] on input "False" at bounding box center [663, 325] width 11 height 9
radio input "true"
click at [664, 392] on label "False" at bounding box center [690, 401] width 81 height 33
click at [664, 397] on input "False" at bounding box center [663, 401] width 11 height 9
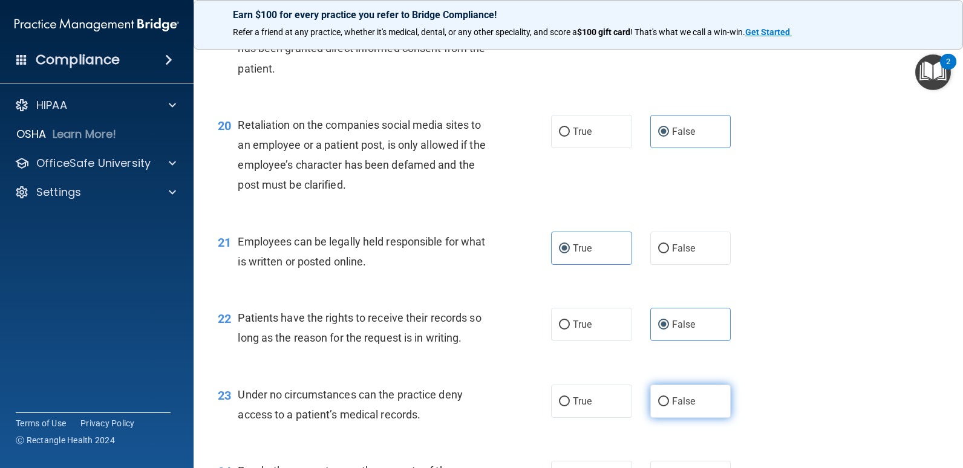
radio input "true"
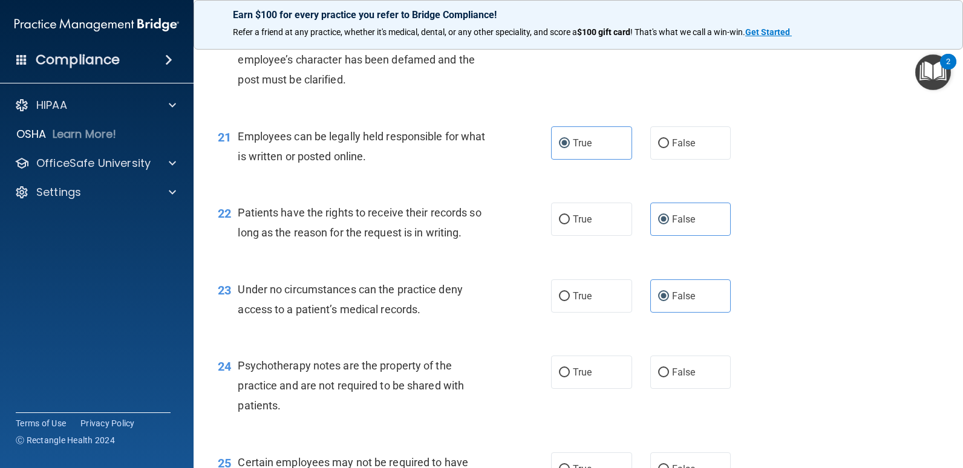
scroll to position [2299, 0]
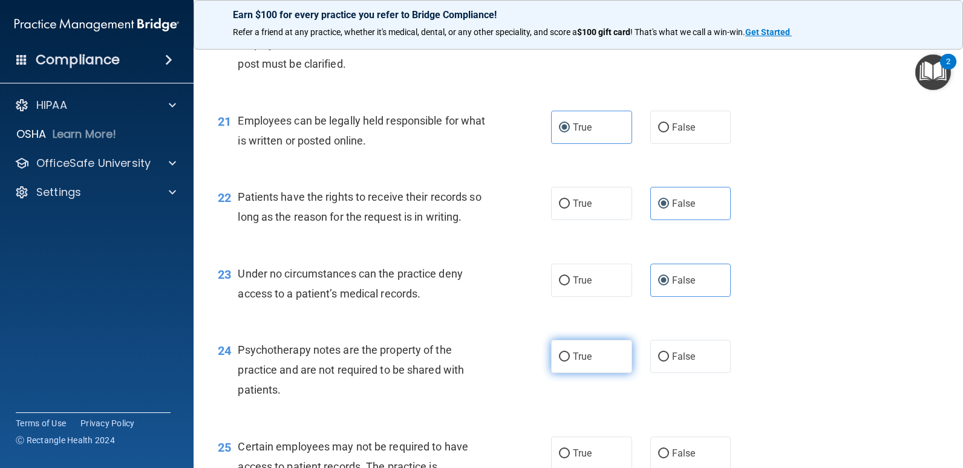
click at [590, 366] on label "True" at bounding box center [591, 356] width 81 height 33
click at [570, 362] on input "True" at bounding box center [564, 357] width 11 height 9
radio input "true"
drag, startPoint x: 581, startPoint y: 453, endPoint x: 592, endPoint y: 442, distance: 15.4
click at [581, 453] on span "True" at bounding box center [582, 453] width 19 height 11
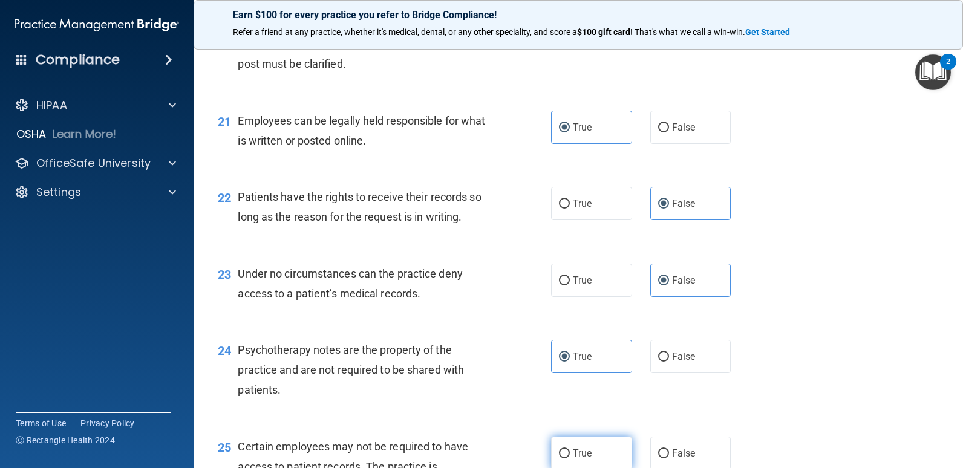
click at [570, 453] on input "True" at bounding box center [564, 453] width 11 height 9
radio input "true"
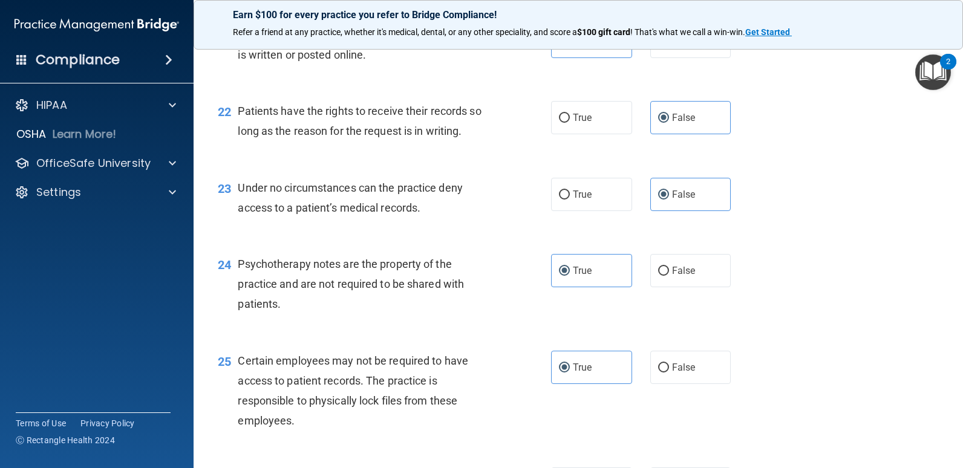
scroll to position [2541, 0]
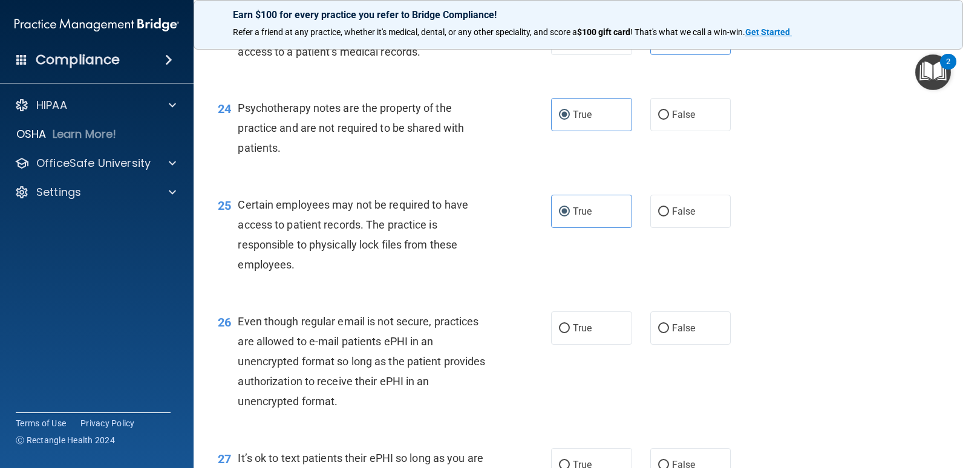
click at [590, 350] on div "26 Even though regular email is not secure, practices are allowed to e-mail pat…" at bounding box center [578, 364] width 739 height 137
click at [607, 342] on label "True" at bounding box center [591, 328] width 81 height 33
click at [570, 333] on input "True" at bounding box center [564, 328] width 11 height 9
radio input "true"
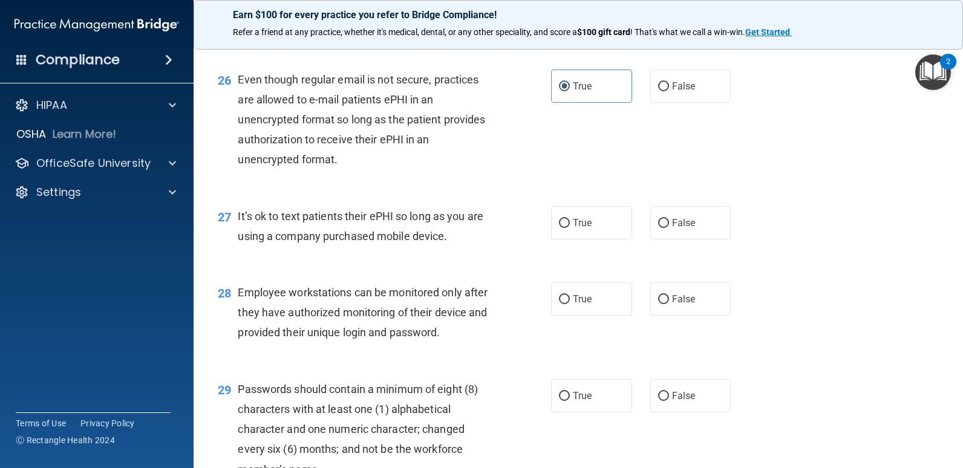
click at [664, 240] on div "27 It’s ok to text patients their ePHI so long as you are using a company purch…" at bounding box center [578, 229] width 739 height 76
click at [673, 237] on label "False" at bounding box center [690, 222] width 81 height 33
click at [669, 228] on input "False" at bounding box center [663, 223] width 11 height 9
radio input "true"
click at [675, 284] on label "False" at bounding box center [690, 299] width 81 height 33
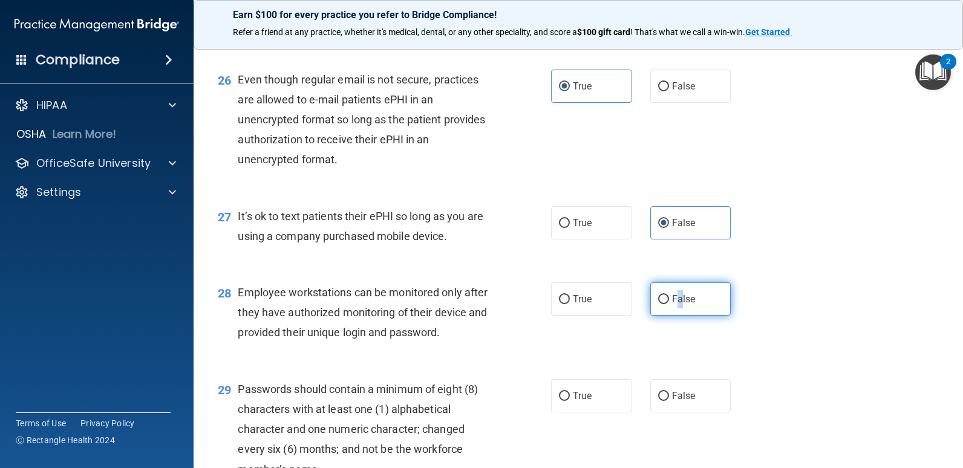
drag, startPoint x: 675, startPoint y: 284, endPoint x: 661, endPoint y: 296, distance: 18.9
click at [661, 296] on input "False" at bounding box center [663, 299] width 11 height 9
radio input "true"
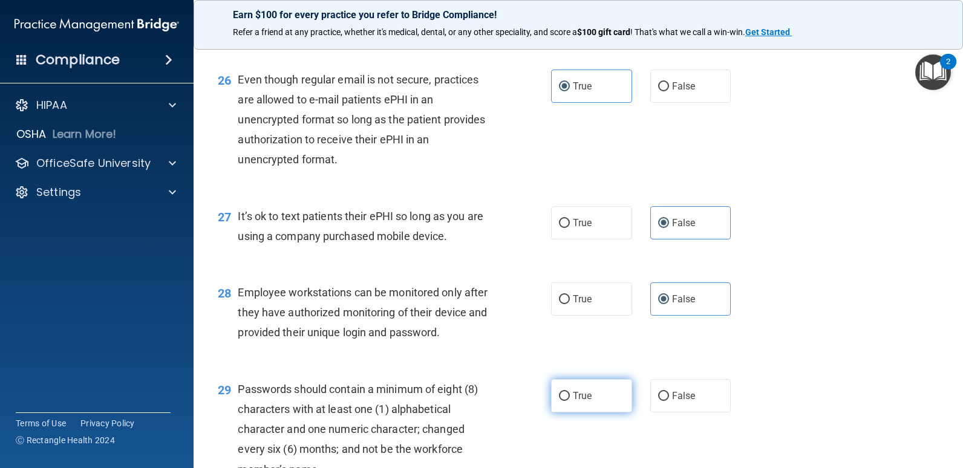
click at [582, 402] on label "True" at bounding box center [591, 395] width 81 height 33
click at [570, 401] on input "True" at bounding box center [564, 396] width 11 height 9
radio input "true"
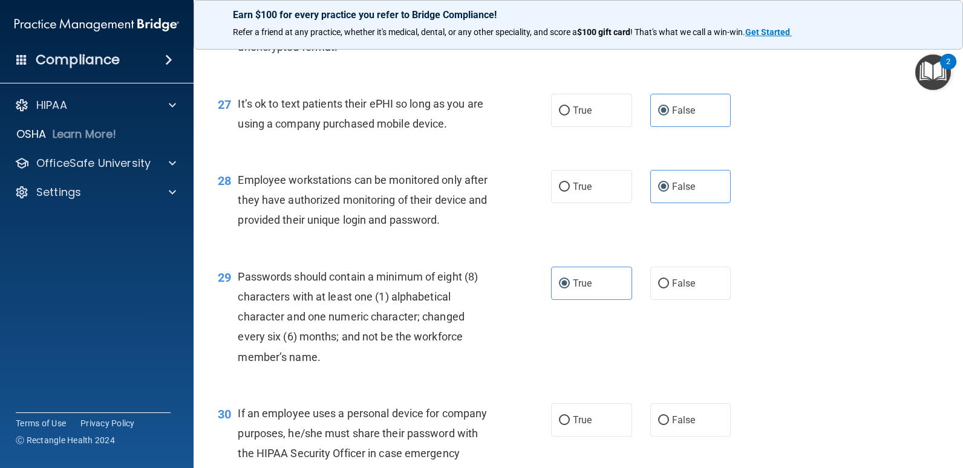
scroll to position [3011, 0]
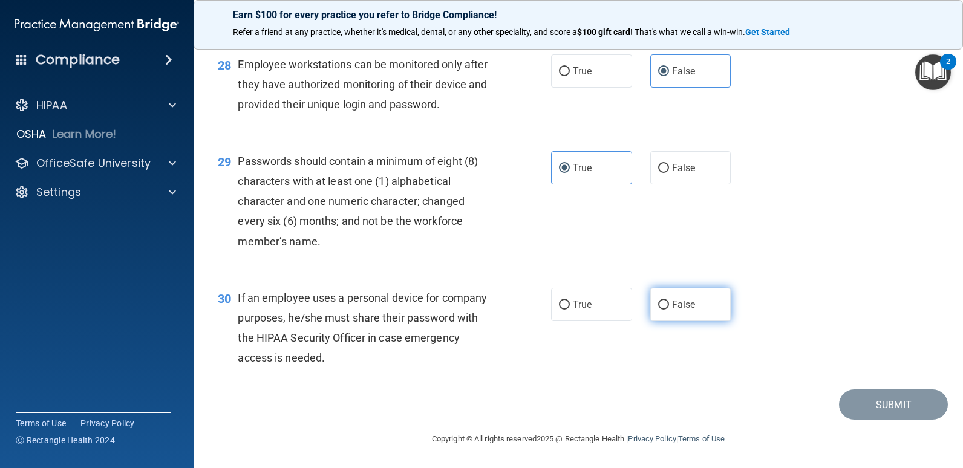
click at [651, 311] on label "False" at bounding box center [690, 304] width 81 height 33
click at [658, 310] on input "False" at bounding box center [663, 305] width 11 height 9
radio input "true"
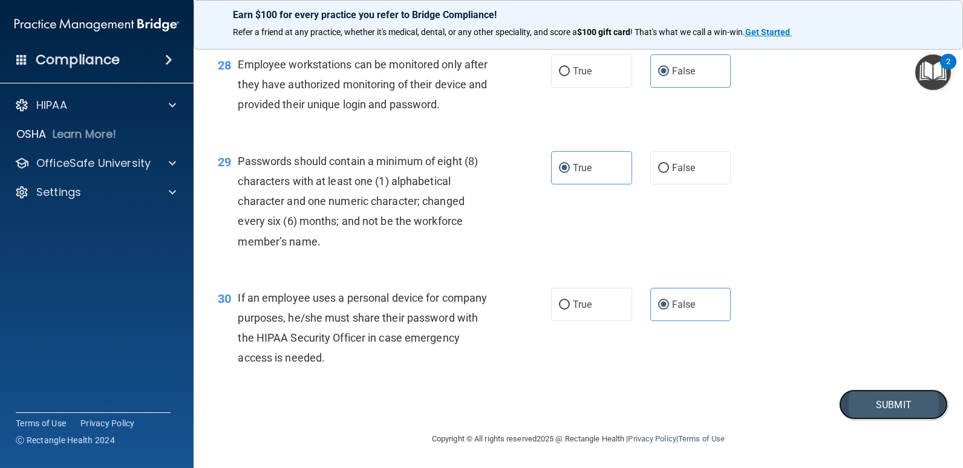
click at [875, 414] on button "Submit" at bounding box center [893, 405] width 109 height 31
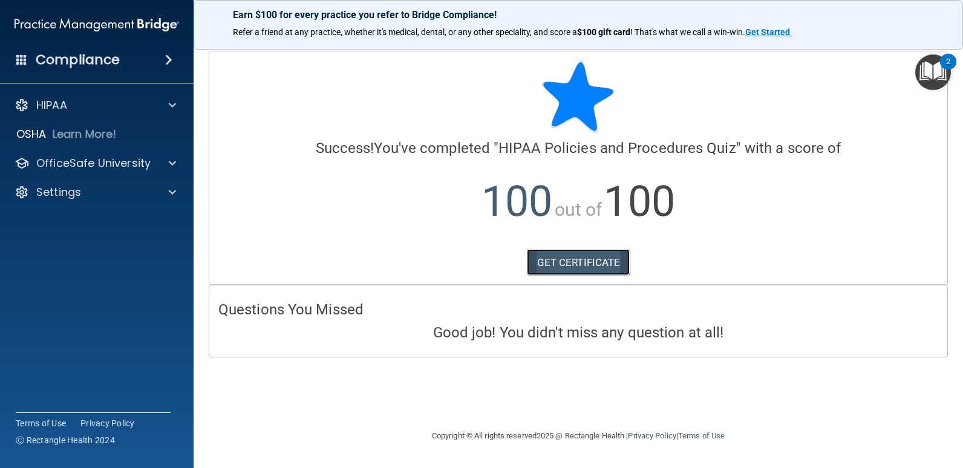
click at [564, 265] on link "GET CERTIFICATE" at bounding box center [578, 262] width 103 height 27
click at [75, 96] on div "HIPAA" at bounding box center [97, 105] width 194 height 24
click at [134, 107] on div "HIPAA" at bounding box center [80, 105] width 150 height 15
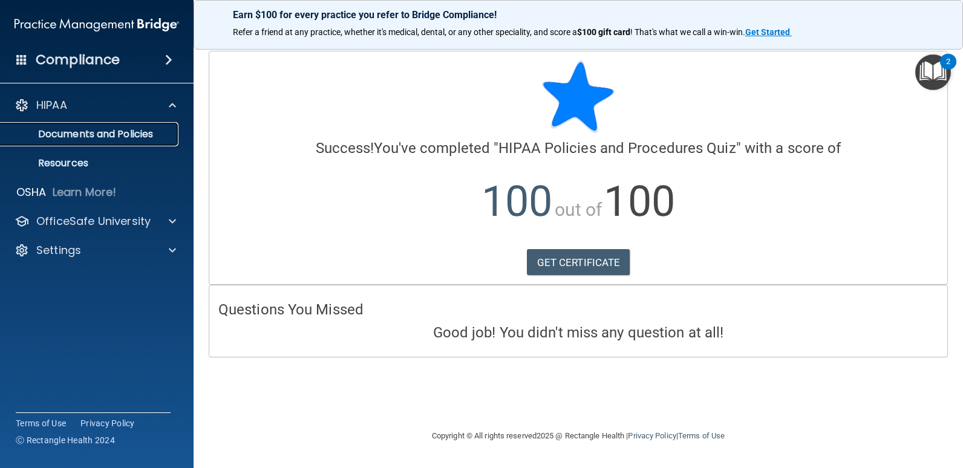
click at [129, 129] on p "Documents and Policies" at bounding box center [90, 134] width 165 height 12
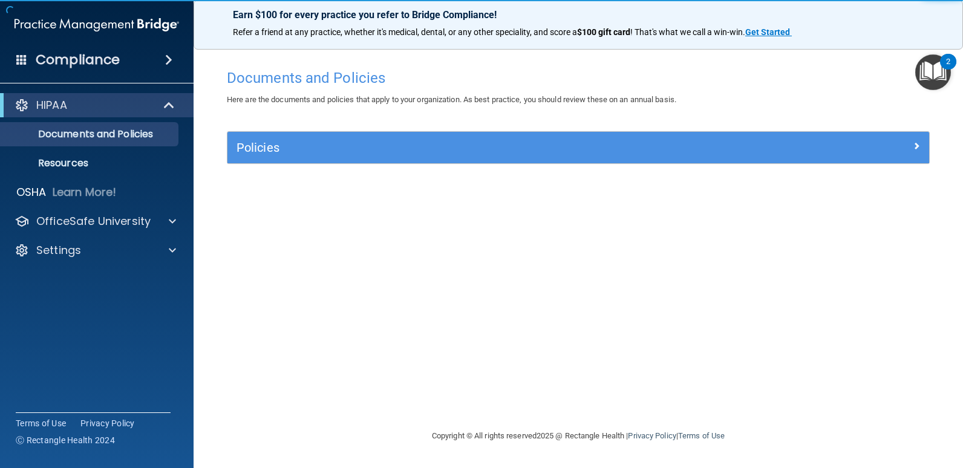
click at [932, 67] on img "Open Resource Center, 2 new notifications" at bounding box center [933, 72] width 36 height 36
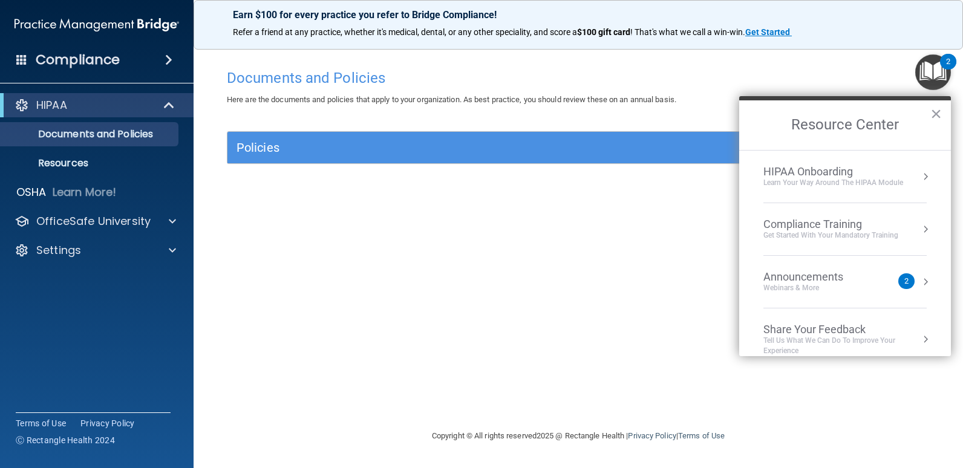
click at [851, 182] on div "Learn Your Way around the HIPAA module" at bounding box center [833, 183] width 140 height 10
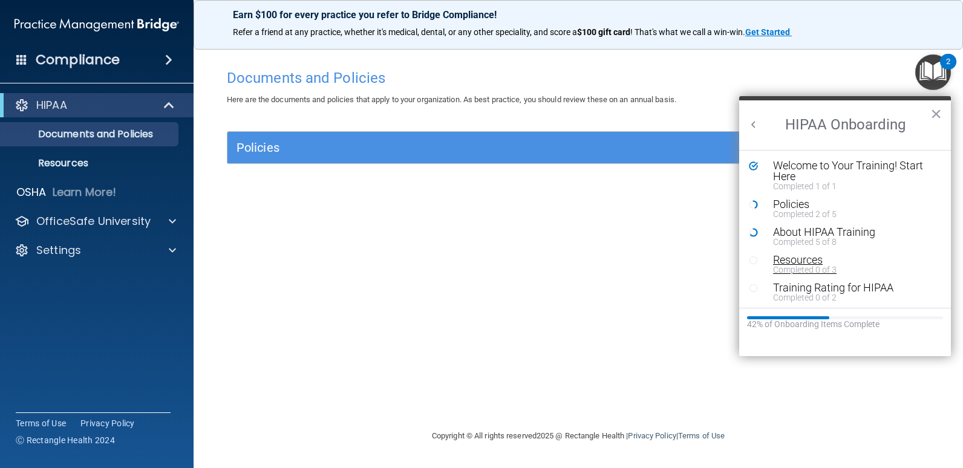
scroll to position [2, 0]
click at [779, 201] on div "Policies" at bounding box center [849, 202] width 153 height 11
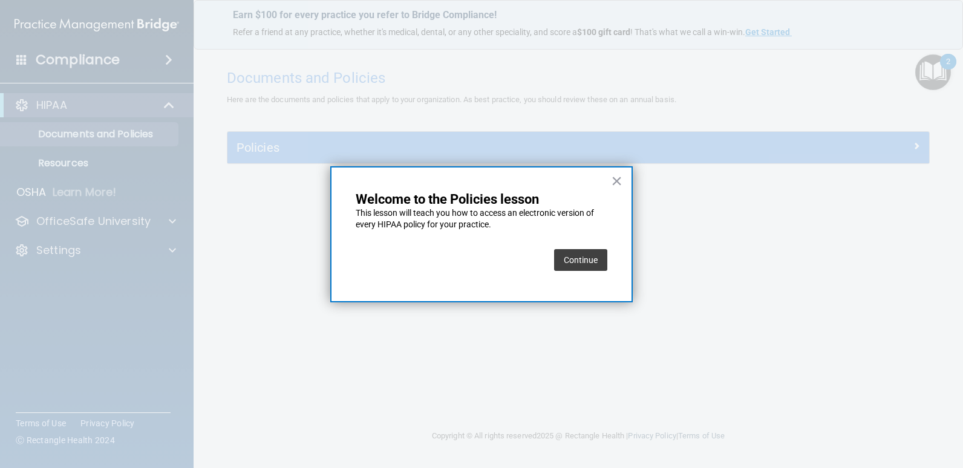
click at [601, 253] on button "Continue" at bounding box center [580, 260] width 53 height 22
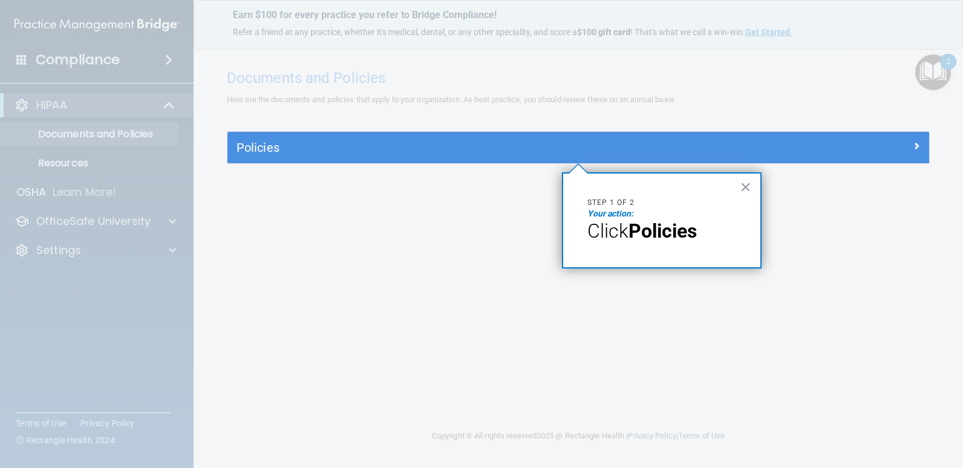
click at [747, 182] on button "×" at bounding box center [745, 186] width 11 height 19
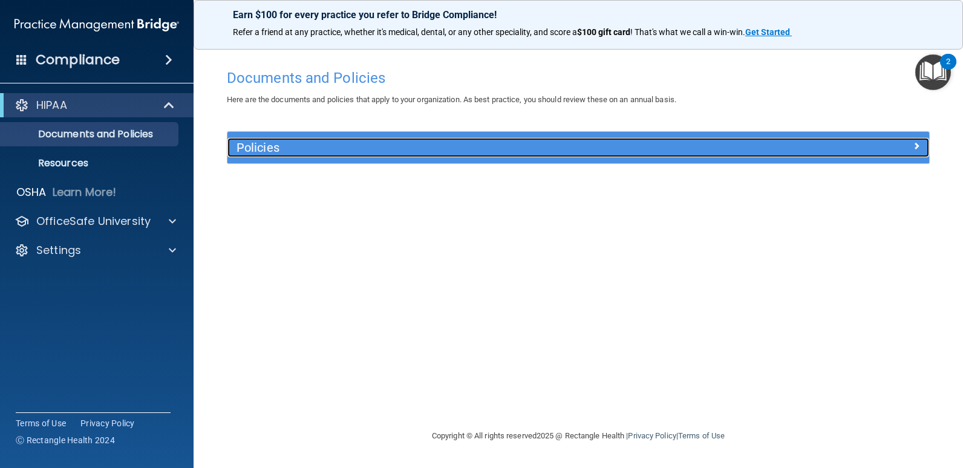
click at [739, 148] on h5 "Policies" at bounding box center [491, 147] width 508 height 13
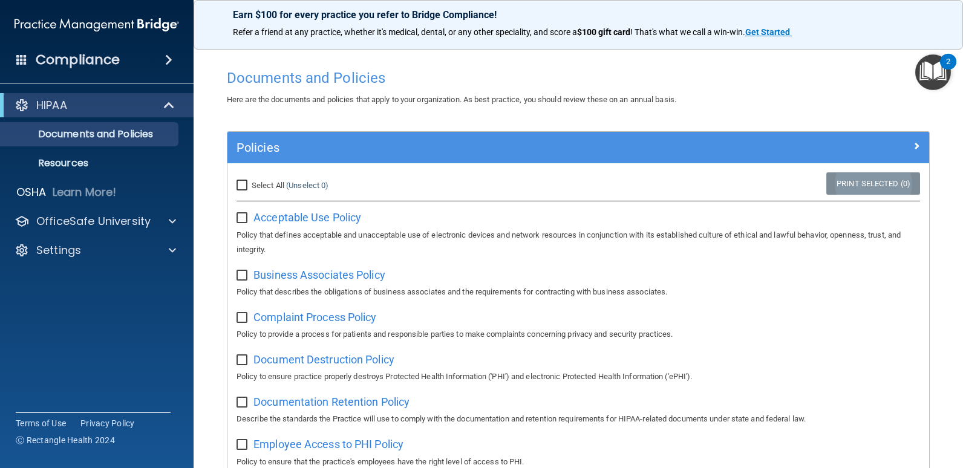
click at [877, 178] on link "Print Selected (0)" at bounding box center [873, 183] width 94 height 22
click at [80, 102] on div "HIPAA" at bounding box center [79, 105] width 149 height 15
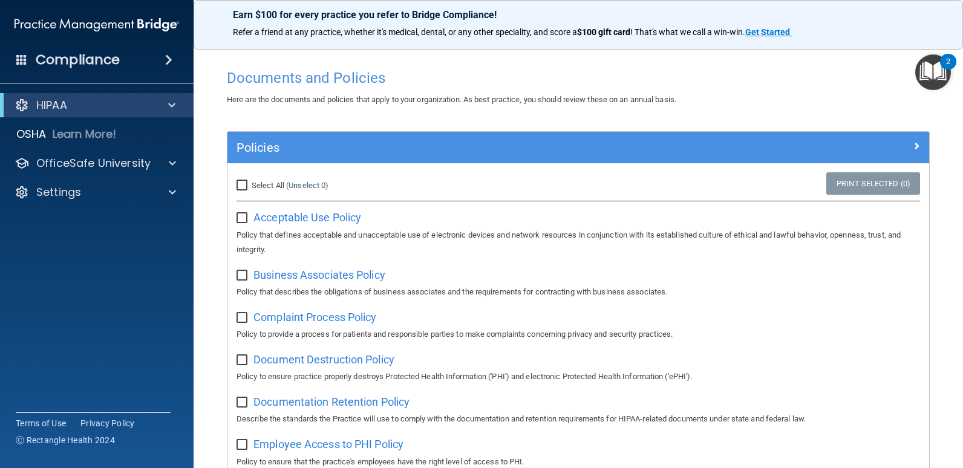
click at [936, 82] on img "Open Resource Center, 2 new notifications" at bounding box center [933, 72] width 36 height 36
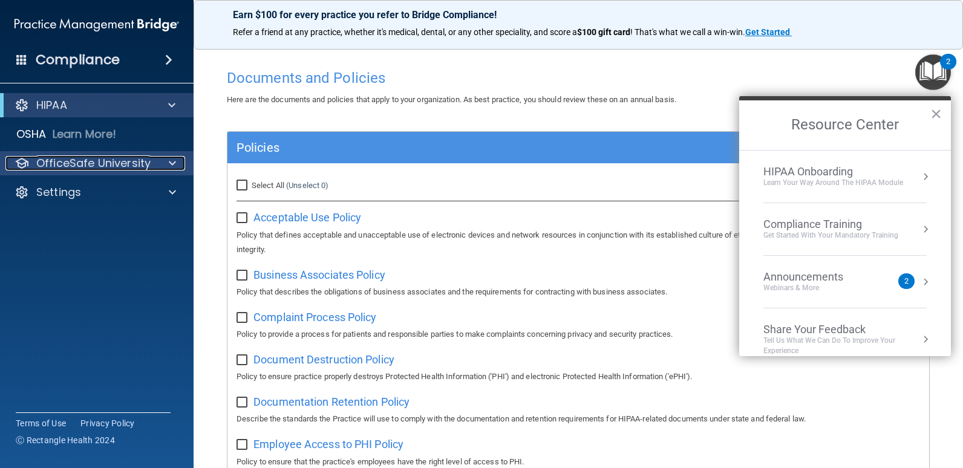
click at [121, 168] on p "OfficeSafe University" at bounding box center [93, 163] width 114 height 15
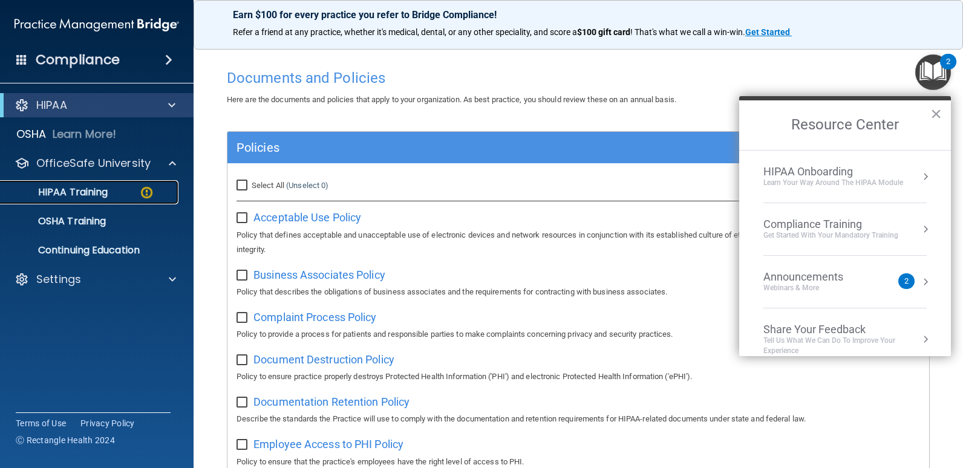
click at [91, 189] on p "HIPAA Training" at bounding box center [58, 192] width 100 height 12
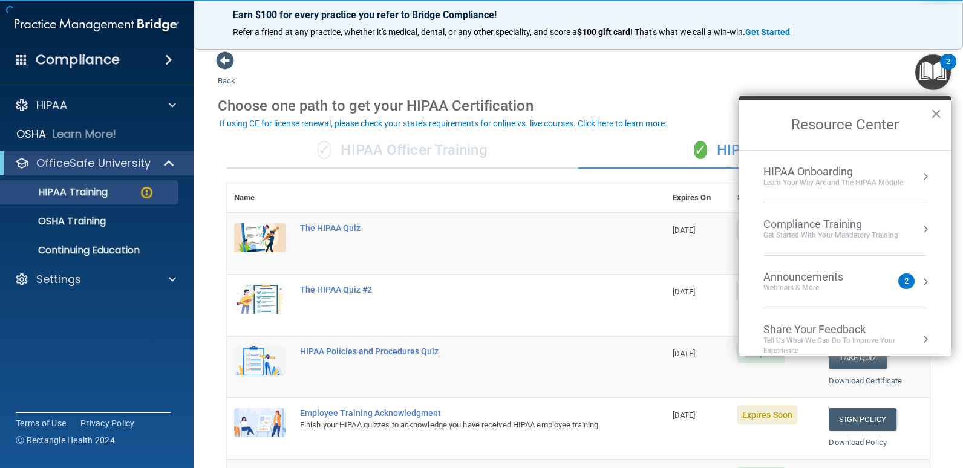
click at [939, 117] on button "×" at bounding box center [935, 113] width 11 height 19
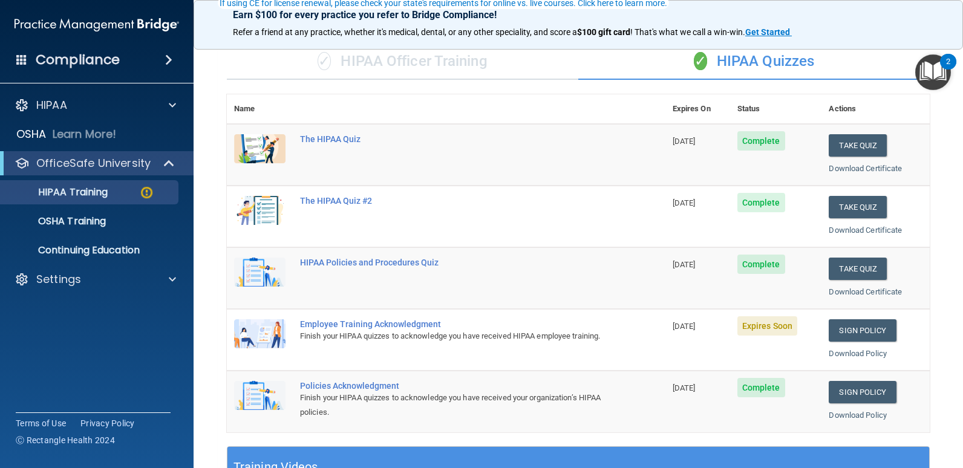
scroll to position [121, 0]
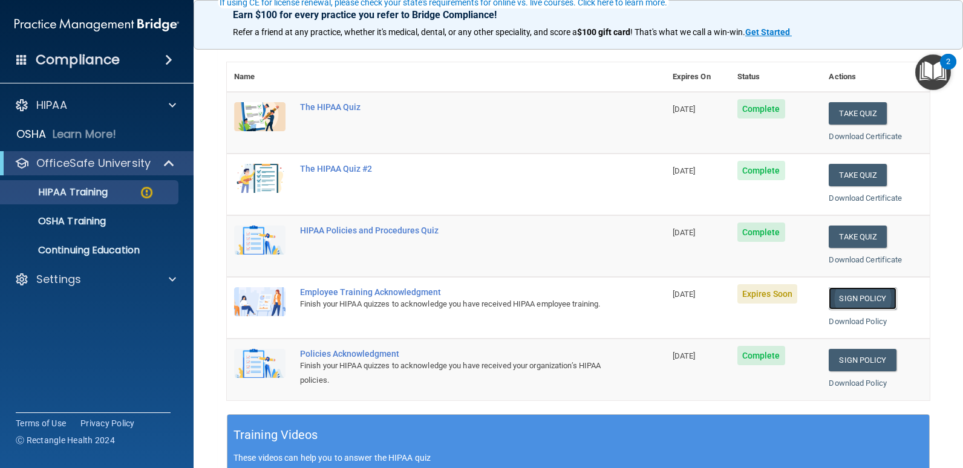
click at [874, 297] on link "Sign Policy" at bounding box center [862, 298] width 67 height 22
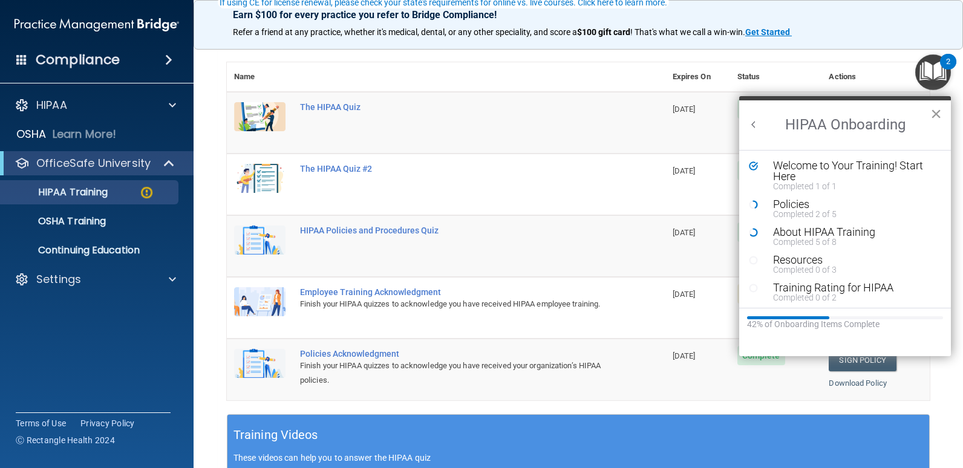
click at [935, 111] on button "×" at bounding box center [935, 113] width 11 height 19
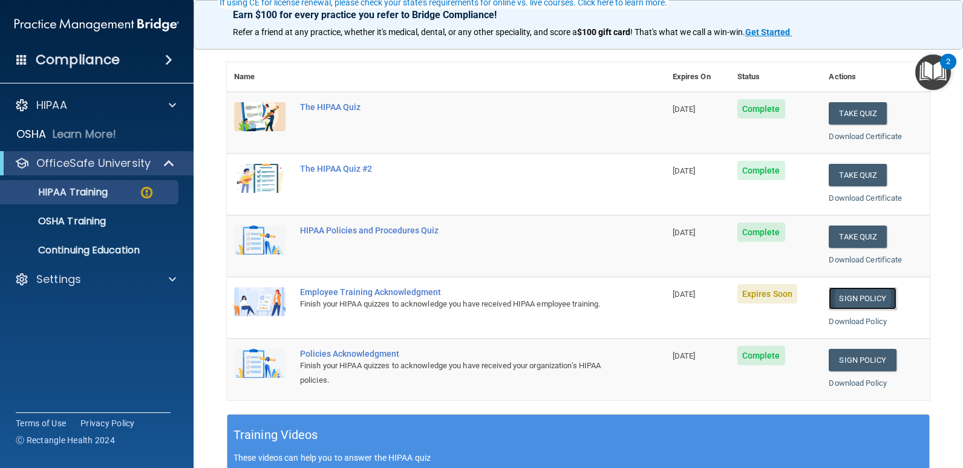
click at [846, 295] on link "Sign Policy" at bounding box center [862, 298] width 67 height 22
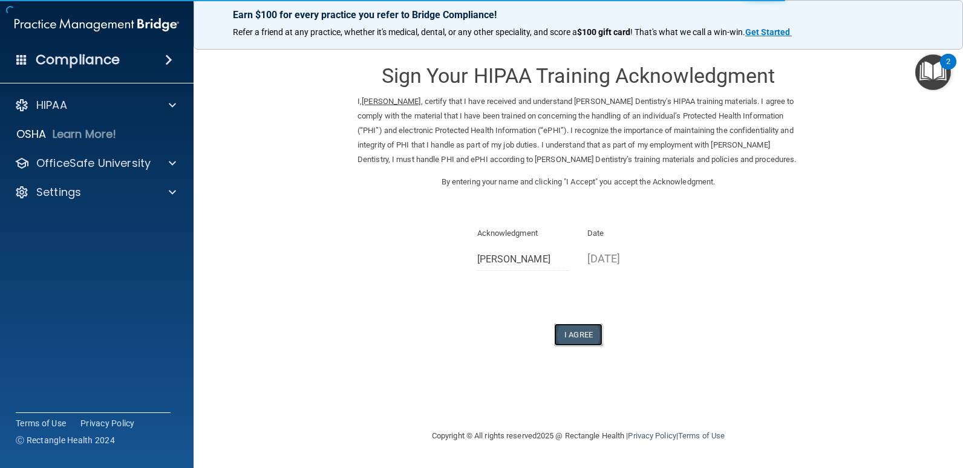
click at [561, 333] on button "I Agree" at bounding box center [578, 335] width 48 height 22
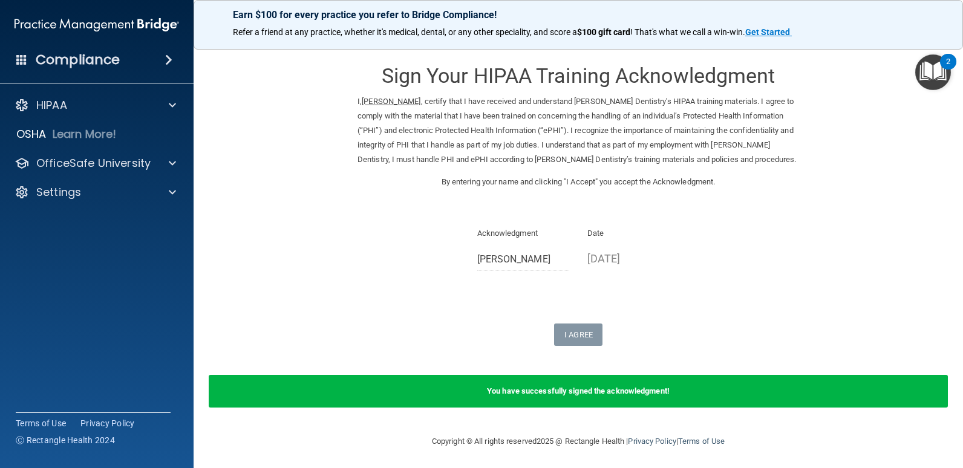
click at [935, 70] on img "Open Resource Center, 2 new notifications" at bounding box center [933, 72] width 36 height 36
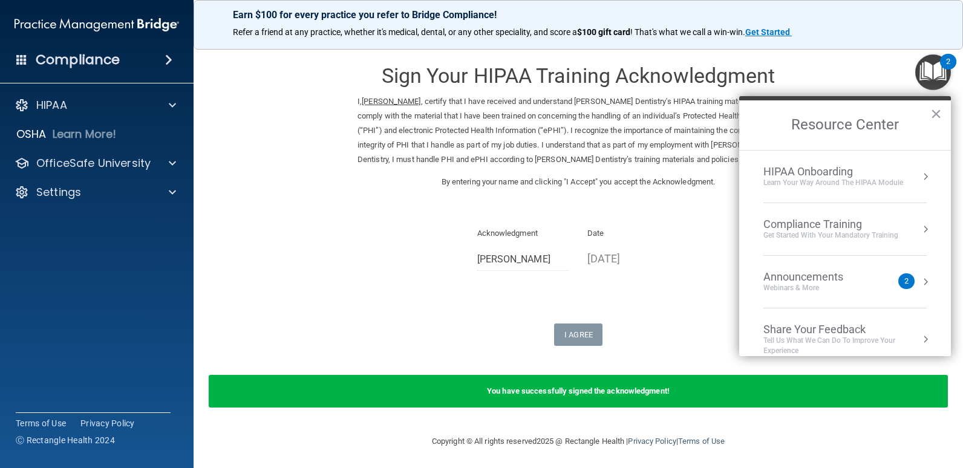
click at [799, 175] on div "HIPAA Onboarding" at bounding box center [833, 171] width 140 height 13
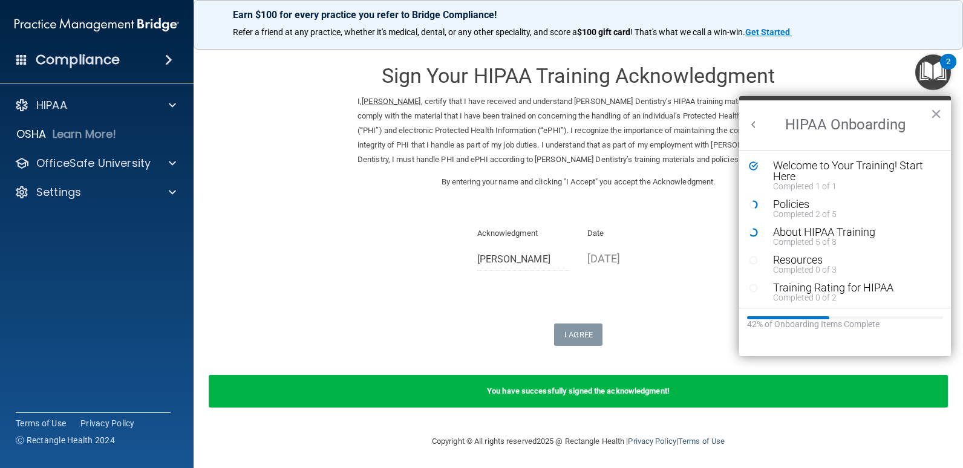
scroll to position [2, 0]
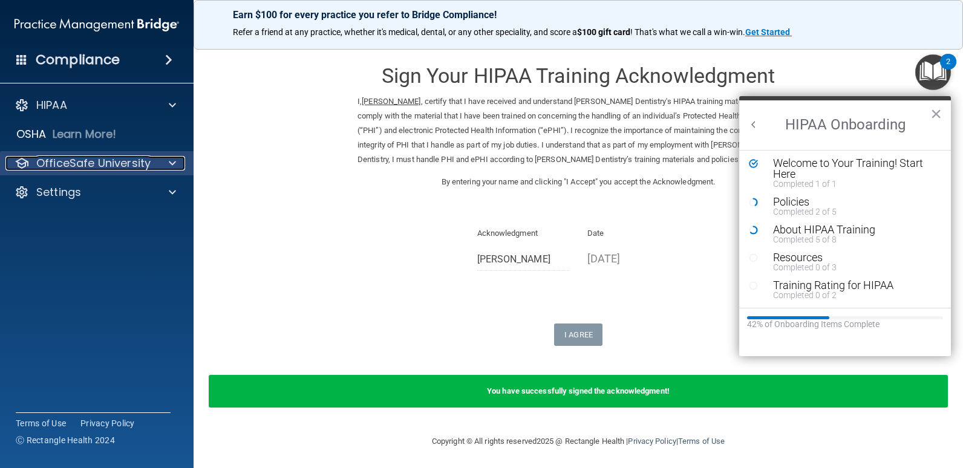
click at [99, 167] on p "OfficeSafe University" at bounding box center [93, 163] width 114 height 15
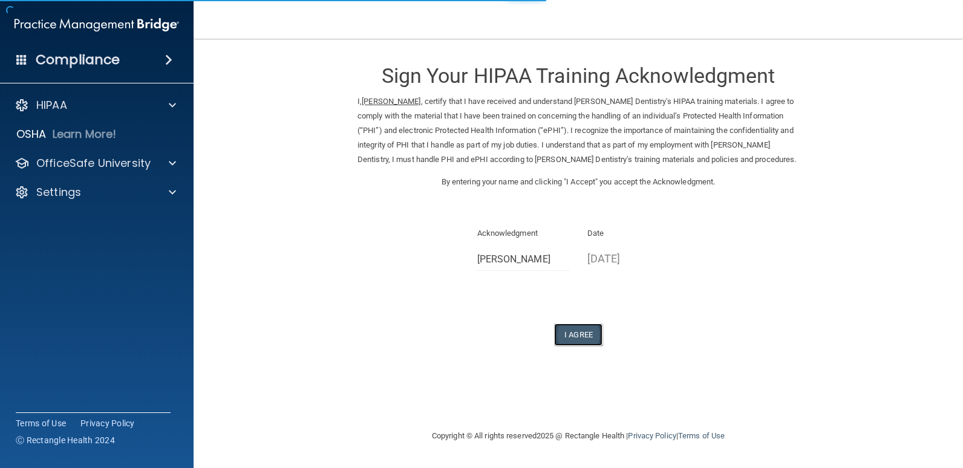
click at [572, 332] on button "I Agree" at bounding box center [578, 335] width 48 height 22
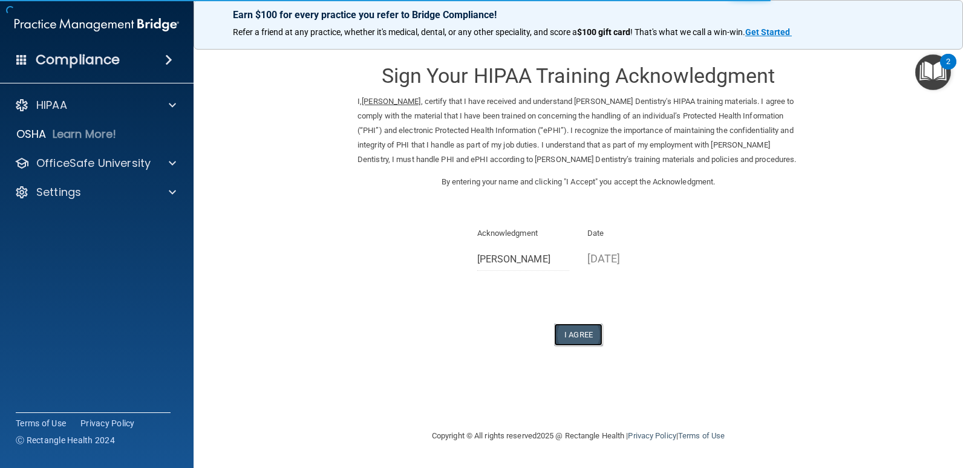
click at [577, 334] on button "I Agree" at bounding box center [578, 335] width 48 height 22
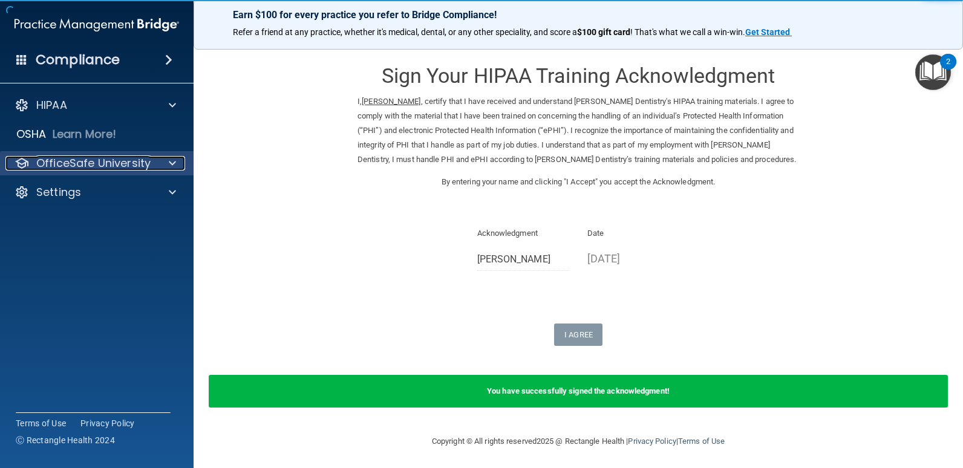
click at [90, 170] on p "OfficeSafe University" at bounding box center [93, 163] width 114 height 15
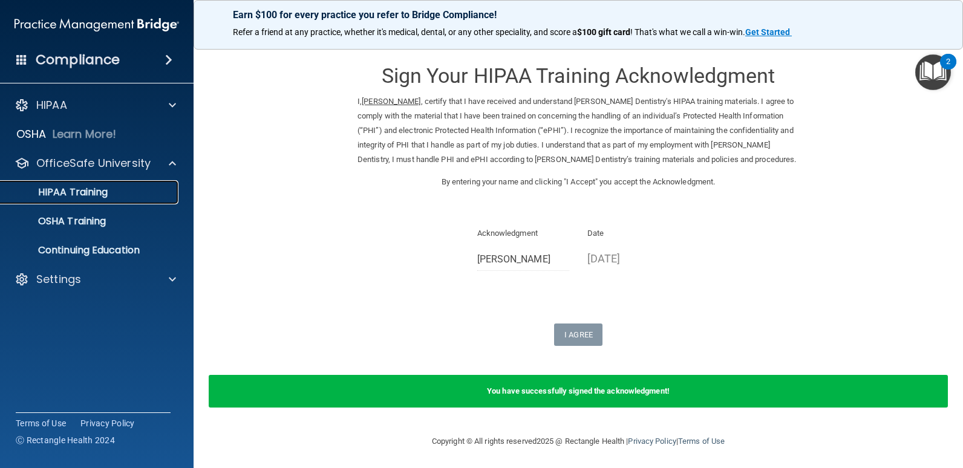
click at [114, 183] on link "HIPAA Training" at bounding box center [83, 192] width 191 height 24
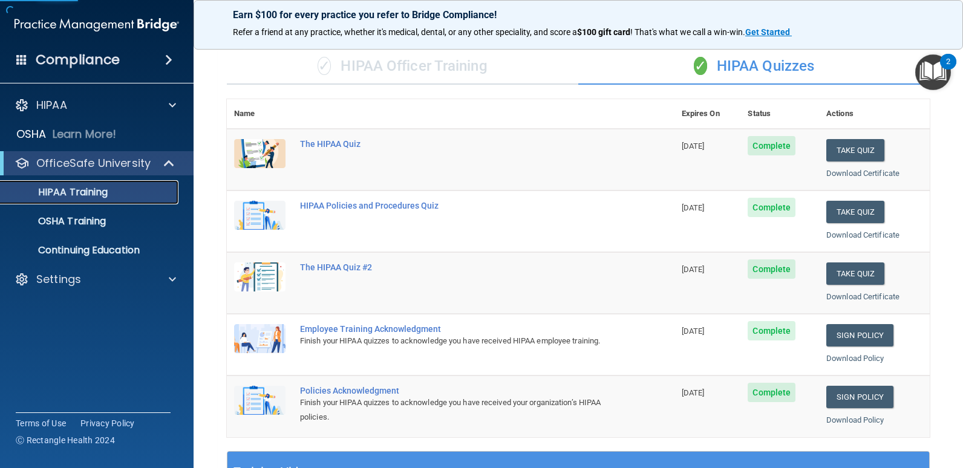
scroll to position [181, 0]
